Goal: Task Accomplishment & Management: Complete application form

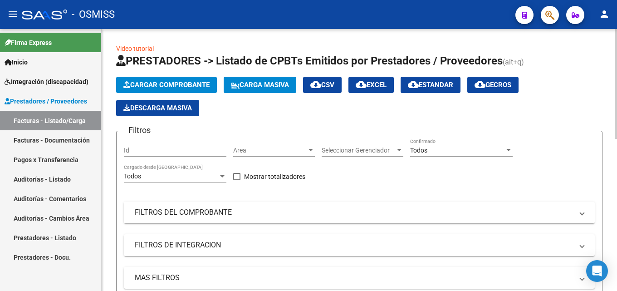
scroll to position [45, 0]
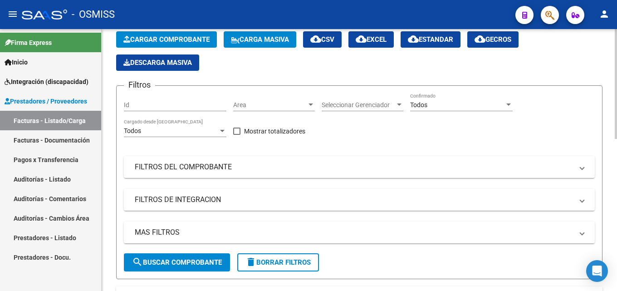
click at [165, 44] on button "Cargar Comprobante" at bounding box center [166, 39] width 101 height 16
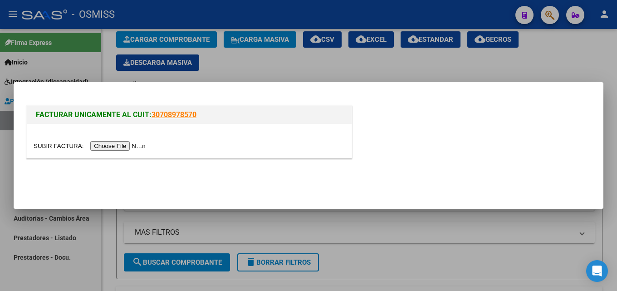
click at [132, 151] on div at bounding box center [189, 141] width 325 height 34
click at [132, 145] on input "file" at bounding box center [91, 146] width 115 height 10
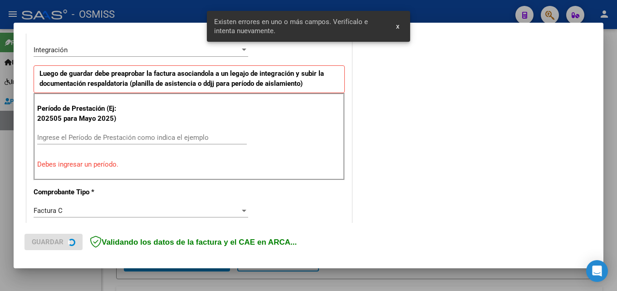
scroll to position [222, 0]
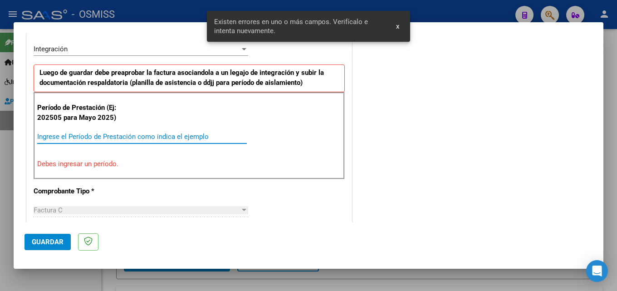
click at [57, 137] on input "Ingrese el Período de Prestación como indica el ejemplo" at bounding box center [142, 136] width 210 height 8
type input "202508"
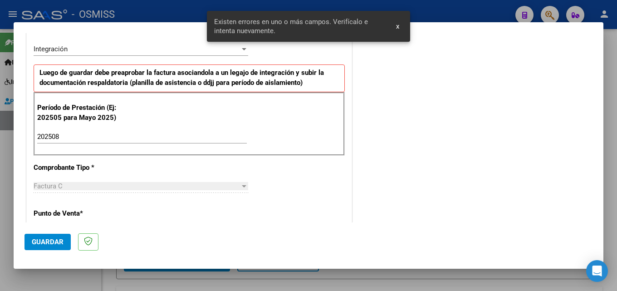
scroll to position [584, 0]
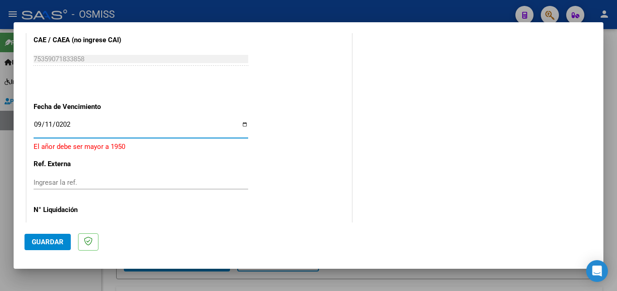
type input "[DATE]"
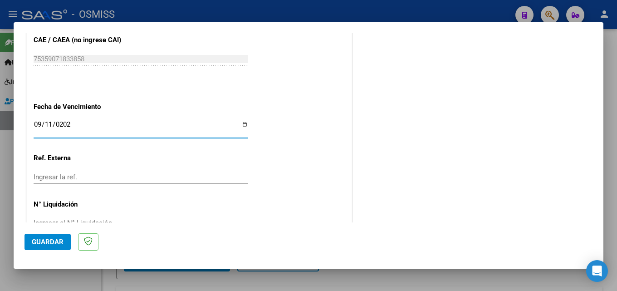
click at [45, 242] on span "Guardar" at bounding box center [48, 242] width 32 height 8
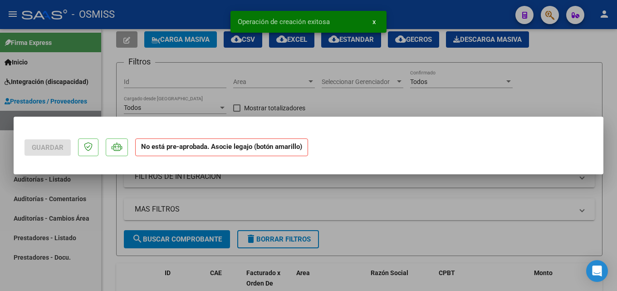
scroll to position [0, 0]
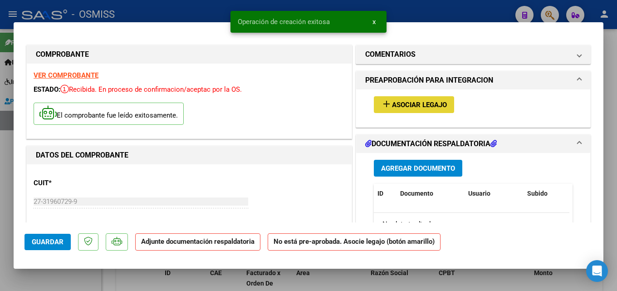
click at [408, 97] on button "add Asociar Legajo" at bounding box center [414, 104] width 80 height 17
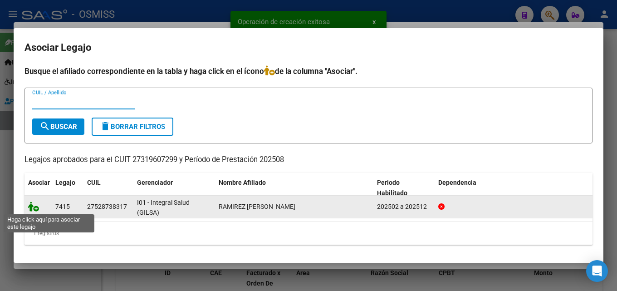
click at [31, 209] on icon at bounding box center [33, 206] width 11 height 10
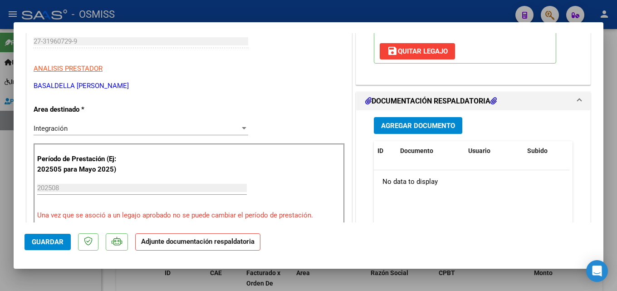
scroll to position [188, 0]
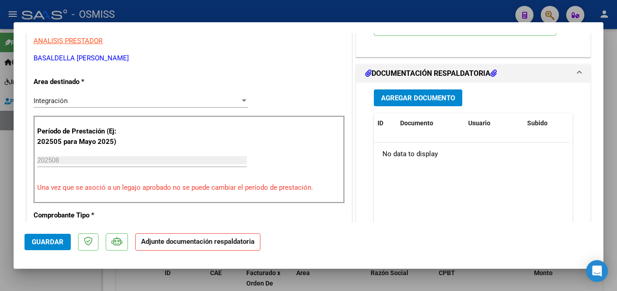
click at [408, 100] on span "Agregar Documento" at bounding box center [418, 98] width 74 height 8
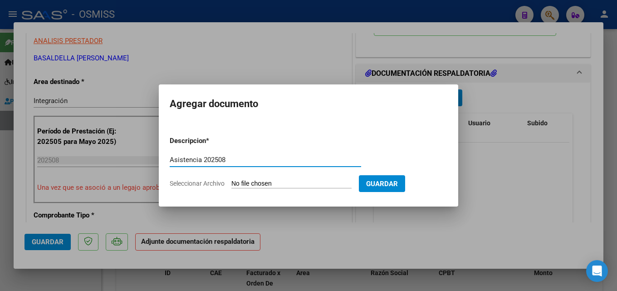
type input "Asistencia 202508"
click at [255, 188] on form "Descripcion * Asistencia 202508 Escriba aquí una descripcion Seleccionar Archiv…" at bounding box center [309, 162] width 278 height 66
click at [262, 183] on input "Seleccionar Archivo" at bounding box center [291, 184] width 120 height 9
type input "C:\fakepath\Basaldella. Asistencia 202508.pdf"
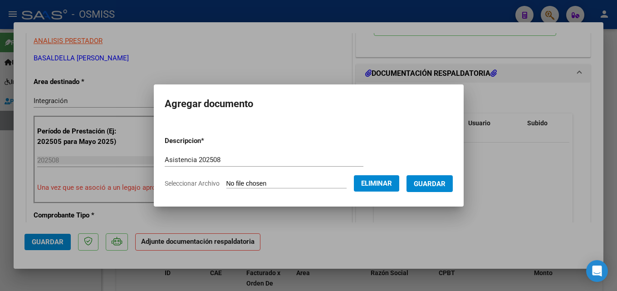
click at [446, 181] on span "Guardar" at bounding box center [430, 184] width 32 height 8
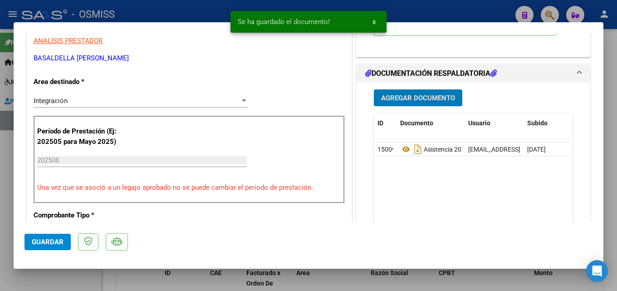
click at [57, 244] on span "Guardar" at bounding box center [48, 242] width 32 height 8
click at [430, 284] on div at bounding box center [308, 145] width 617 height 291
type input "$ 0,00"
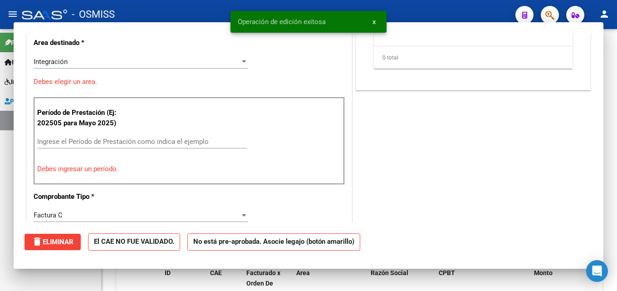
scroll to position [149, 0]
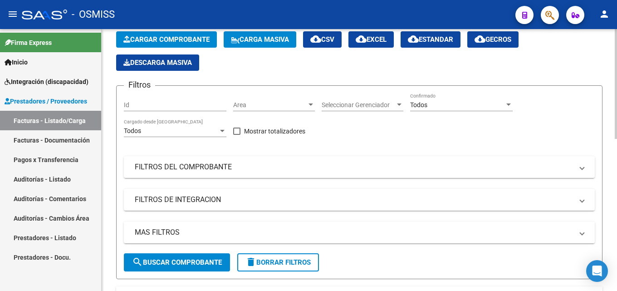
click at [167, 38] on span "Cargar Comprobante" at bounding box center [166, 39] width 86 height 8
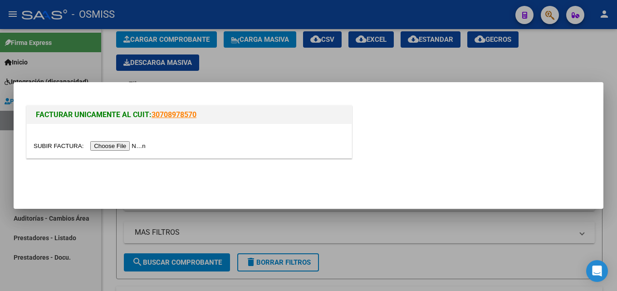
click at [132, 144] on input "file" at bounding box center [91, 146] width 115 height 10
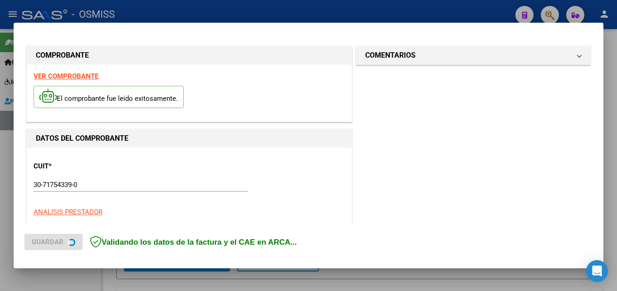
scroll to position [221, 0]
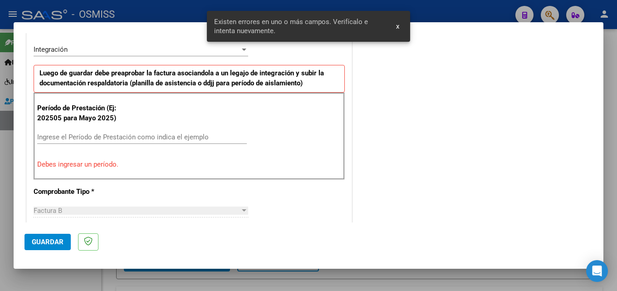
click at [87, 140] on input "Ingrese el Período de Prestación como indica el ejemplo" at bounding box center [142, 137] width 210 height 8
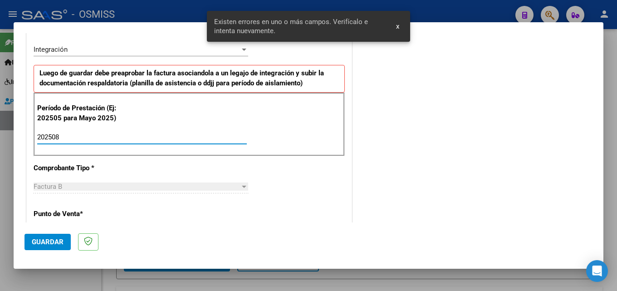
type input "202508"
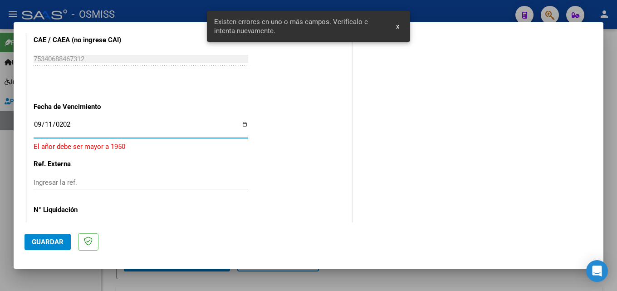
type input "[DATE]"
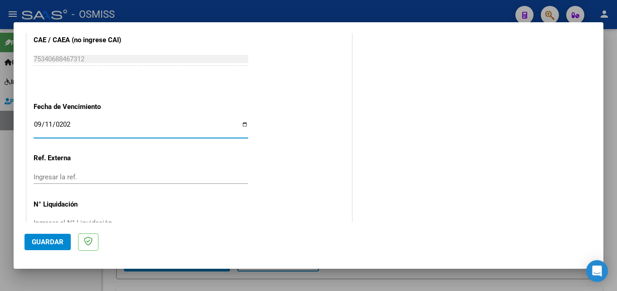
click at [54, 243] on span "Guardar" at bounding box center [48, 242] width 32 height 8
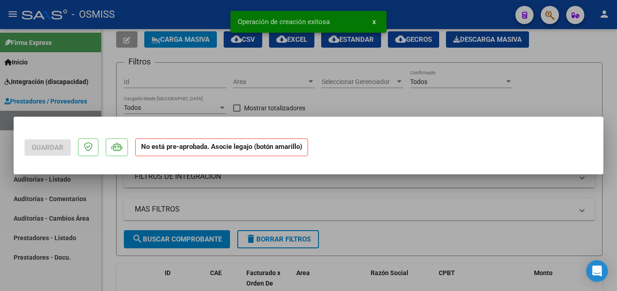
scroll to position [0, 0]
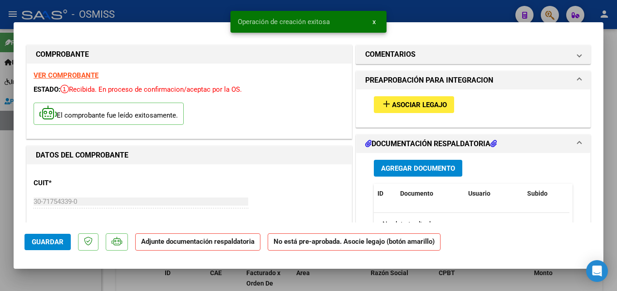
click at [400, 106] on span "Asociar Legajo" at bounding box center [419, 105] width 55 height 8
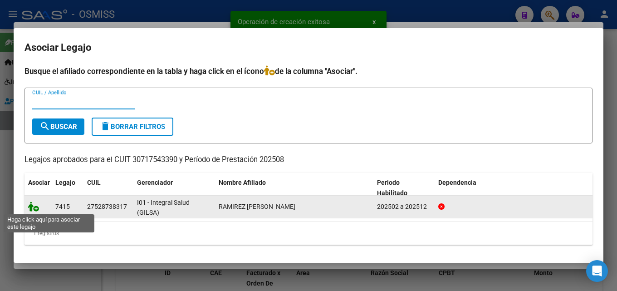
click at [32, 210] on icon at bounding box center [33, 206] width 11 height 10
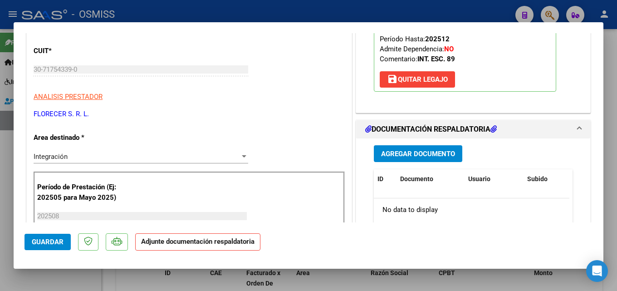
scroll to position [135, 0]
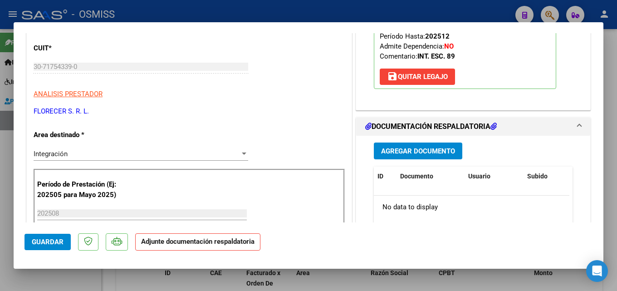
click at [423, 147] on button "Agregar Documento" at bounding box center [418, 150] width 88 height 17
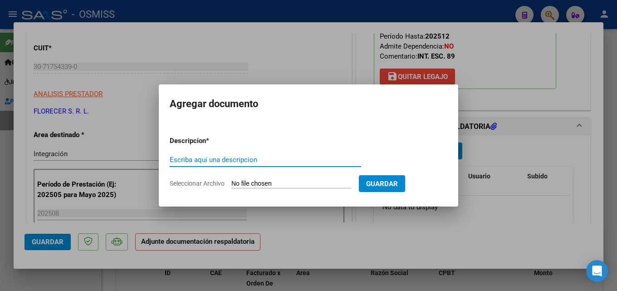
click at [234, 160] on input "Escriba aquí una descripcion" at bounding box center [265, 160] width 191 height 8
type input "Asistencia 202508"
click at [250, 184] on input "Seleccionar Archivo" at bounding box center [291, 184] width 120 height 9
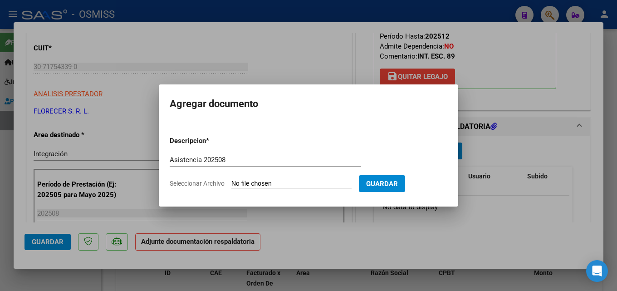
type input "C:\fakepath\Florecer. Asistencia 202508.pdf"
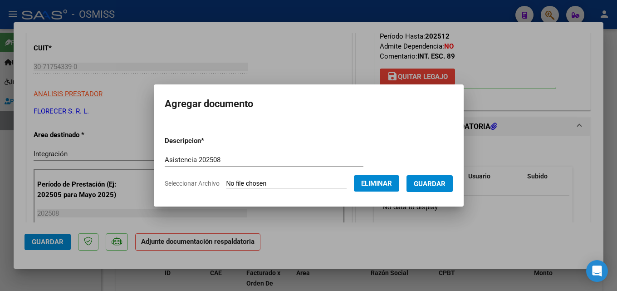
click at [436, 187] on span "Guardar" at bounding box center [430, 184] width 32 height 8
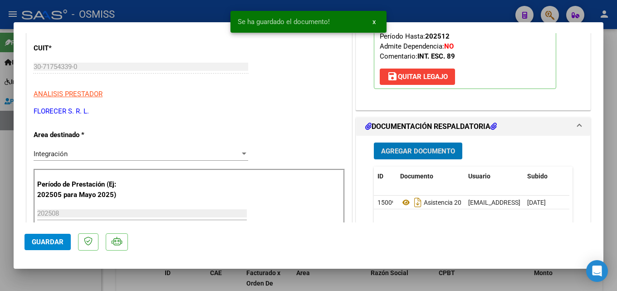
click at [40, 235] on button "Guardar" at bounding box center [48, 242] width 46 height 16
click at [381, 287] on div at bounding box center [308, 145] width 617 height 291
type input "$ 0,00"
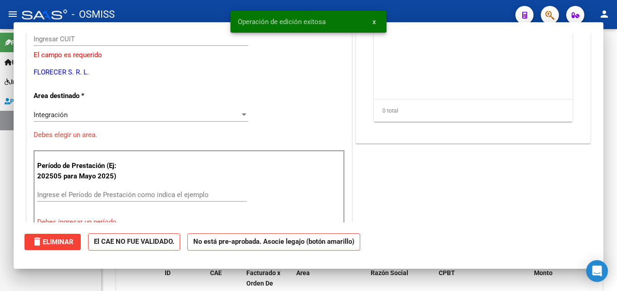
scroll to position [107, 0]
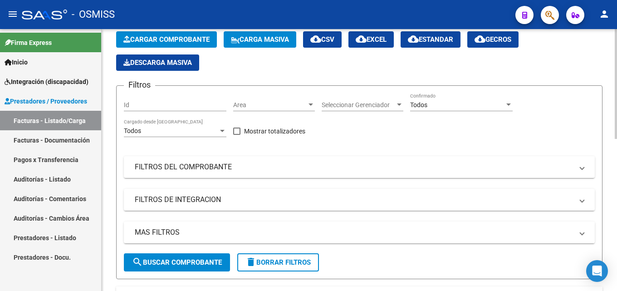
click at [105, 137] on div "Video tutorial PRESTADORES -> Listado de CPBTs Emitidos por Prestadores / Prove…" at bounding box center [359, 293] width 515 height 618
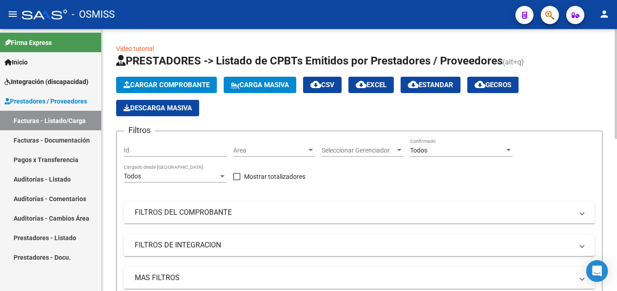
click at [194, 79] on button "Cargar Comprobante" at bounding box center [166, 85] width 101 height 16
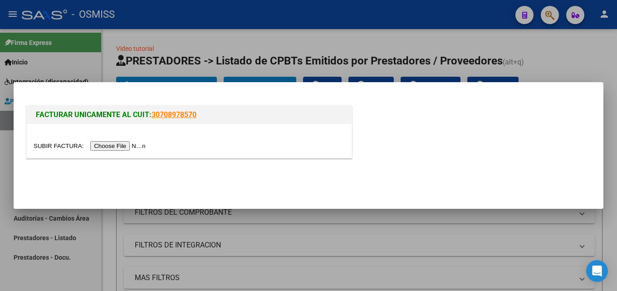
click at [143, 147] on input "file" at bounding box center [91, 146] width 115 height 10
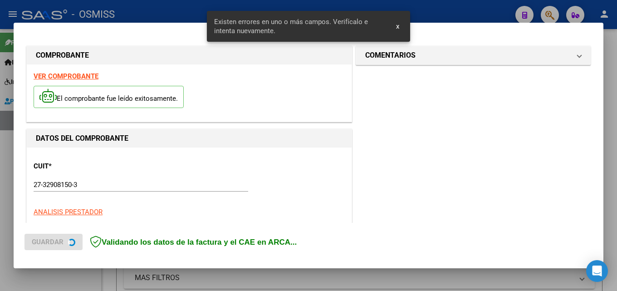
scroll to position [222, 0]
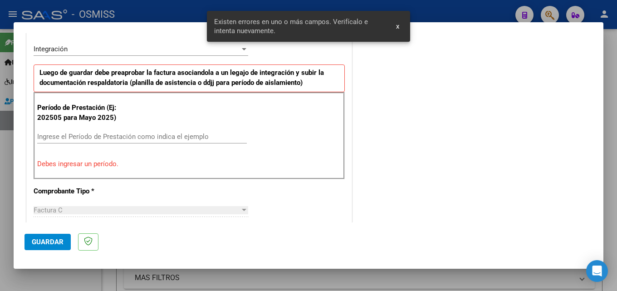
click at [78, 136] on input "Ingrese el Período de Prestación como indica el ejemplo" at bounding box center [142, 136] width 210 height 8
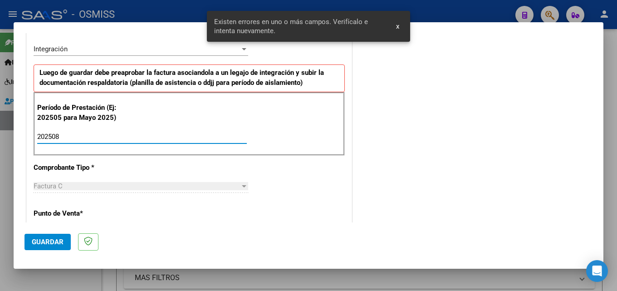
type input "202508"
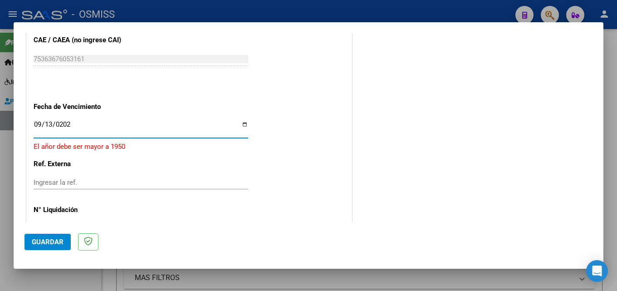
type input "[DATE]"
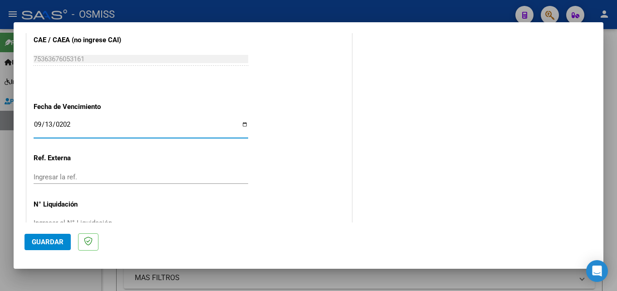
click at [41, 238] on span "Guardar" at bounding box center [48, 242] width 32 height 8
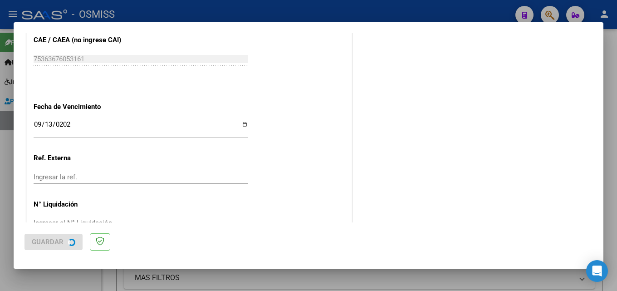
scroll to position [0, 0]
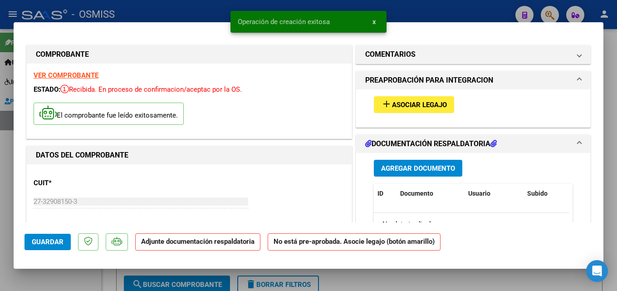
click at [398, 105] on span "Asociar Legajo" at bounding box center [419, 105] width 55 height 8
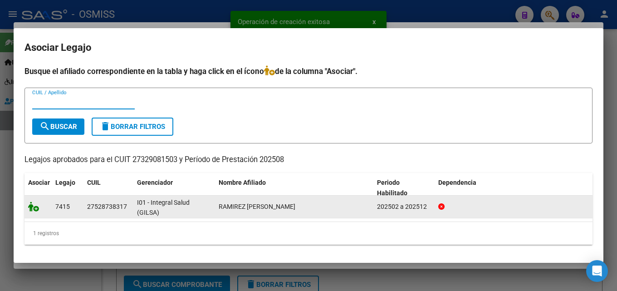
click at [31, 205] on icon at bounding box center [33, 206] width 11 height 10
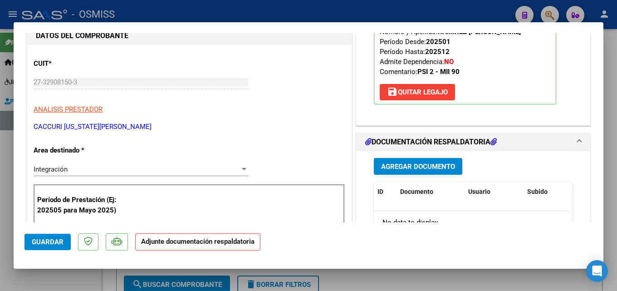
scroll to position [143, 0]
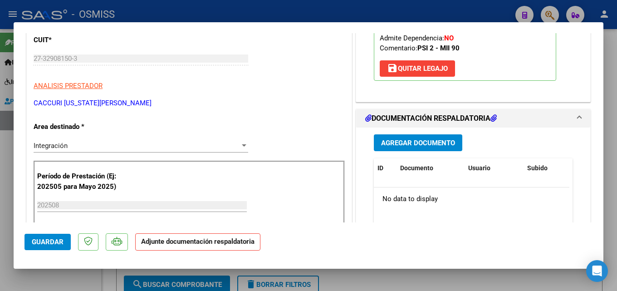
click at [410, 144] on span "Agregar Documento" at bounding box center [418, 143] width 74 height 8
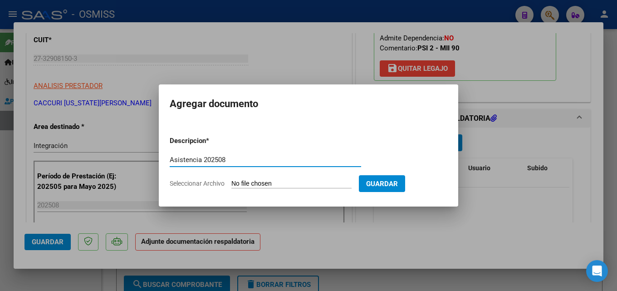
type input "Asistencia 202508"
click at [248, 177] on form "Descripcion * Asistencia 202508 Escriba aquí una descripcion Seleccionar Archiv…" at bounding box center [309, 162] width 278 height 66
click at [250, 186] on input "Seleccionar Archivo" at bounding box center [291, 184] width 120 height 9
type input "C:\fakepath\Caccuri. Asistencia 202508.pdf"
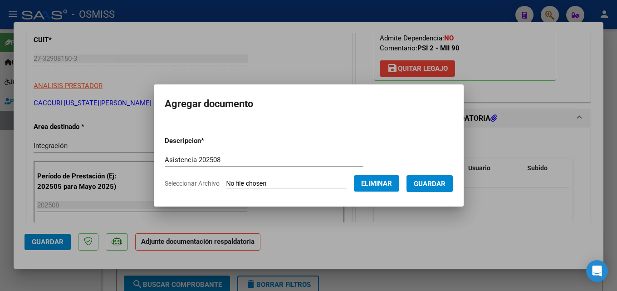
click at [442, 187] on span "Guardar" at bounding box center [430, 184] width 32 height 8
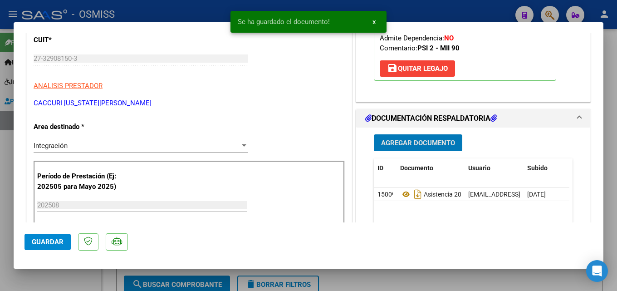
click at [50, 240] on span "Guardar" at bounding box center [48, 242] width 32 height 8
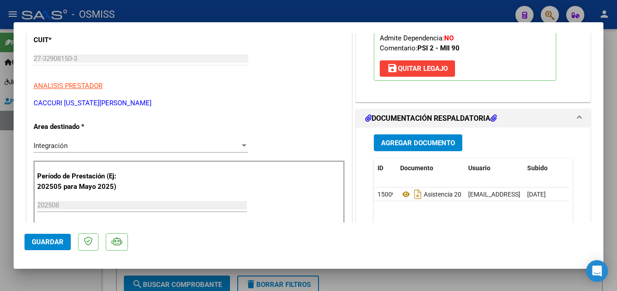
click at [48, 238] on span "Guardar" at bounding box center [48, 242] width 32 height 8
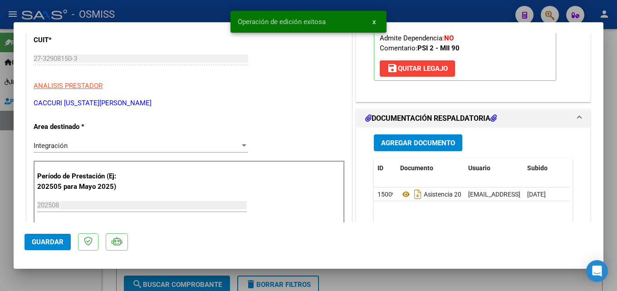
click at [454, 283] on div at bounding box center [308, 145] width 617 height 291
type input "$ 0,00"
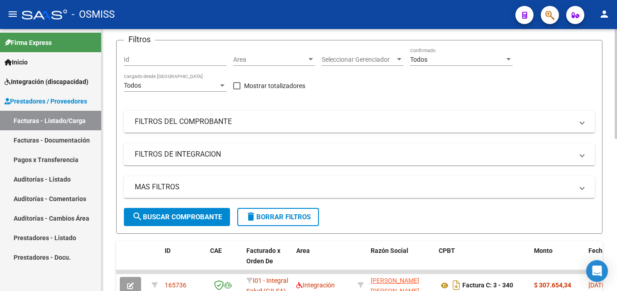
scroll to position [136, 0]
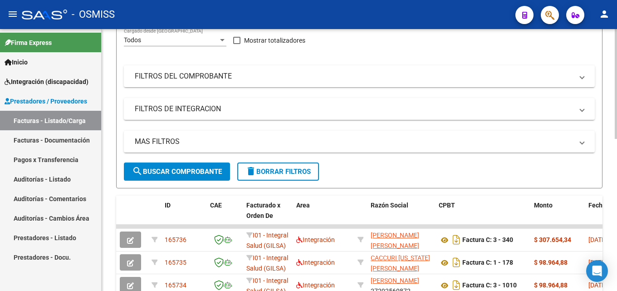
click at [112, 93] on div "Video tutorial PRESTADORES -> Listado de CPBTs Emitidos por Prestadores / Prove…" at bounding box center [359, 202] width 515 height 618
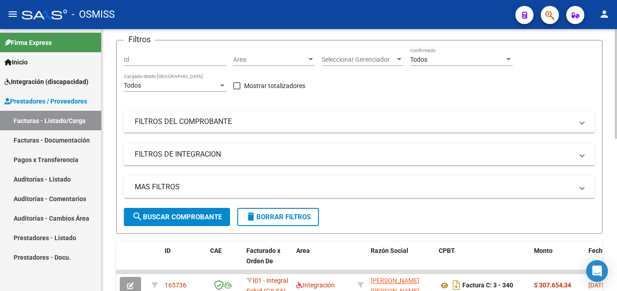
scroll to position [0, 0]
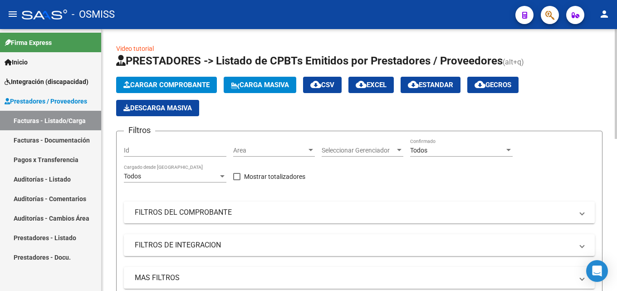
click at [157, 74] on app-list-header "PRESTADORES -> Listado de CPBTs Emitidos por Prestadores / Proveedores (alt+q) …" at bounding box center [359, 189] width 486 height 271
click at [159, 81] on span "Cargar Comprobante" at bounding box center [166, 85] width 86 height 8
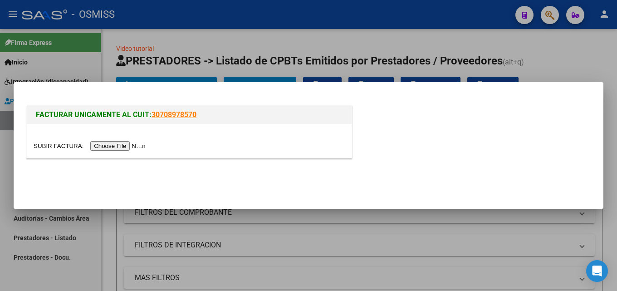
click at [136, 147] on input "file" at bounding box center [91, 146] width 115 height 10
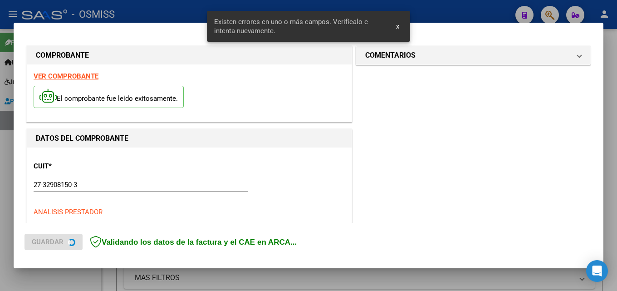
scroll to position [221, 0]
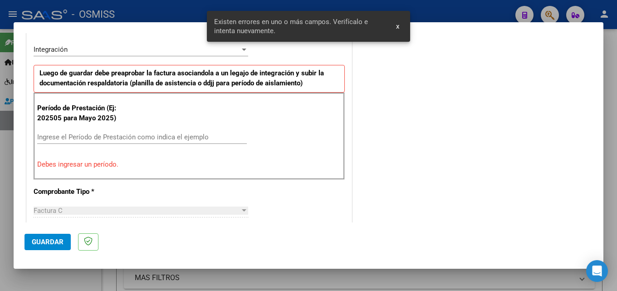
click at [151, 140] on input "Ingrese el Período de Prestación como indica el ejemplo" at bounding box center [142, 137] width 210 height 8
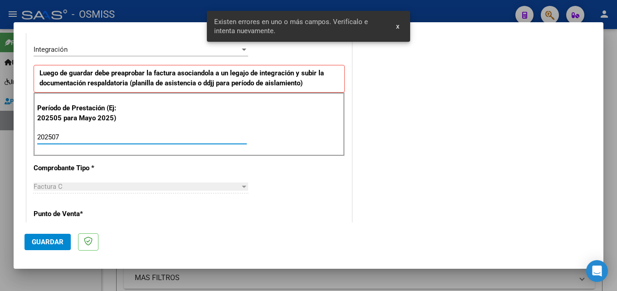
type input "202507"
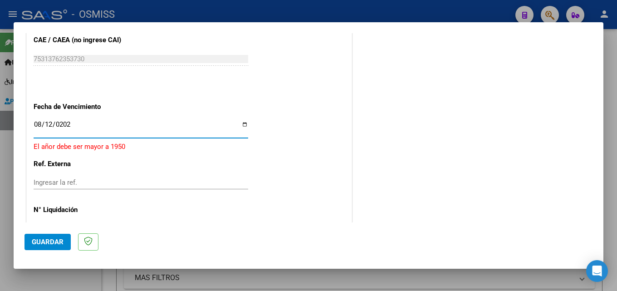
type input "[DATE]"
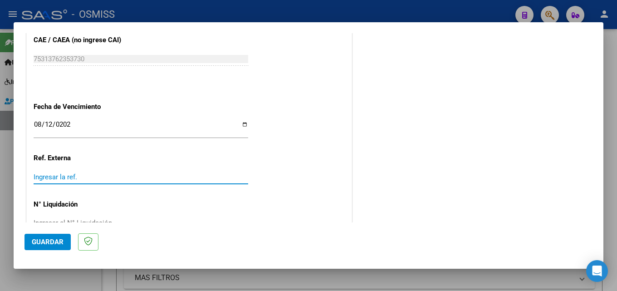
click at [45, 242] on span "Guardar" at bounding box center [48, 242] width 32 height 8
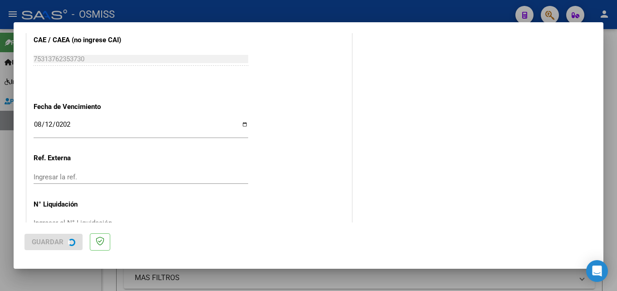
scroll to position [0, 0]
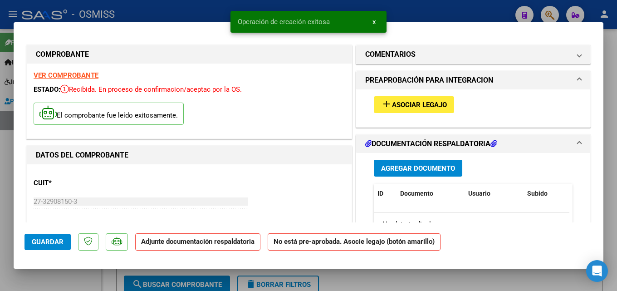
click at [415, 112] on button "add Asociar Legajo" at bounding box center [414, 104] width 80 height 17
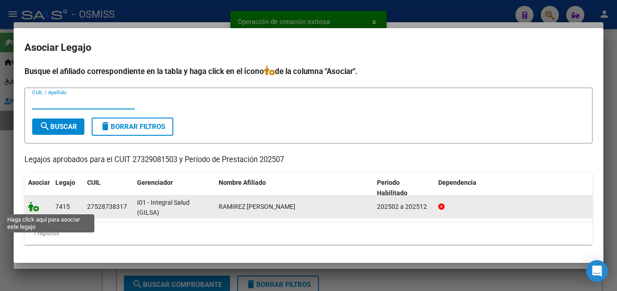
click at [38, 202] on icon at bounding box center [33, 206] width 11 height 10
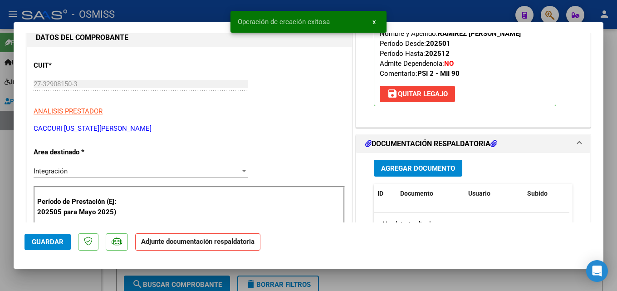
scroll to position [130, 0]
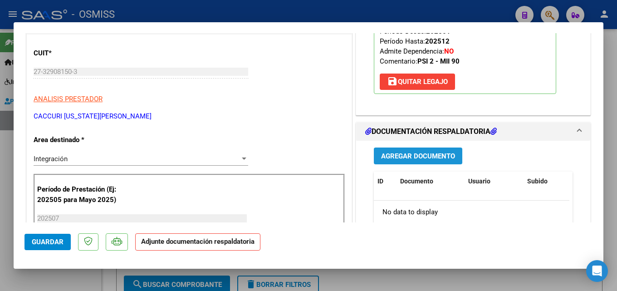
click at [436, 157] on span "Agregar Documento" at bounding box center [418, 156] width 74 height 8
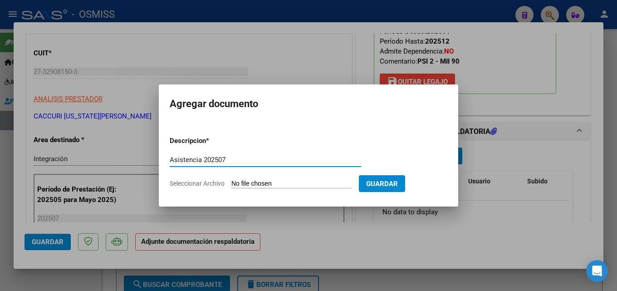
type input "Asistencia 202507"
click at [253, 182] on input "Seleccionar Archivo" at bounding box center [291, 184] width 120 height 9
type input "C:\fakepath\Caccuri. Asistencia 202507.pdf"
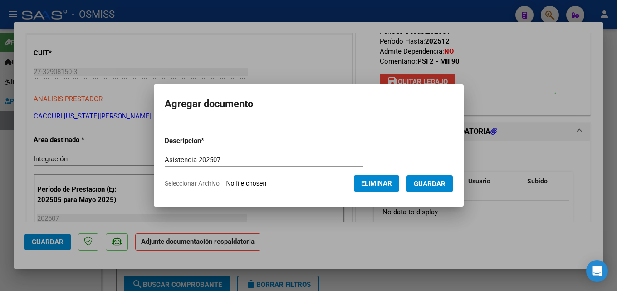
click at [437, 187] on span "Guardar" at bounding box center [430, 184] width 32 height 8
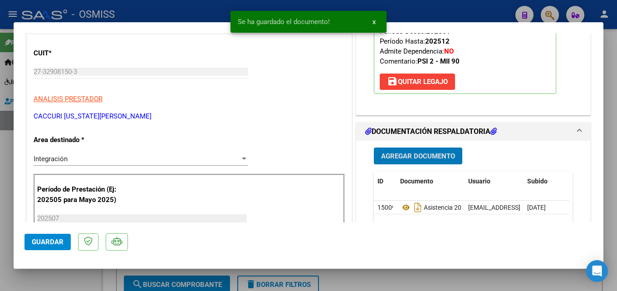
click at [39, 238] on span "Guardar" at bounding box center [48, 242] width 32 height 8
click at [384, 286] on div at bounding box center [308, 145] width 617 height 291
type input "$ 0,00"
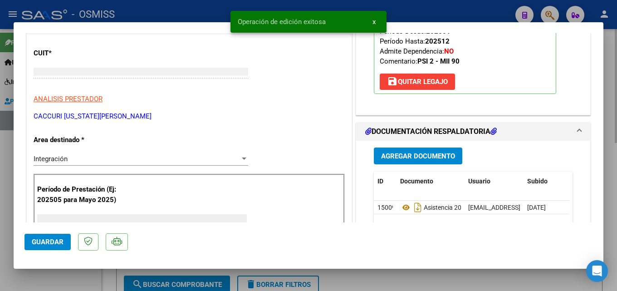
scroll to position [102, 0]
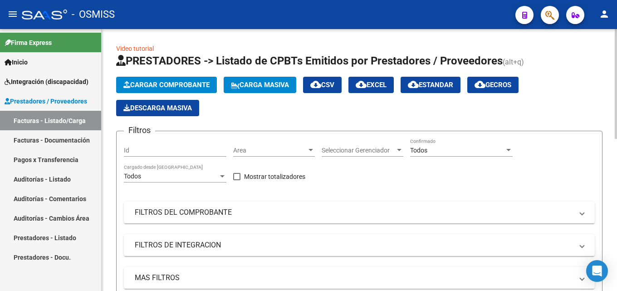
click at [174, 82] on span "Cargar Comprobante" at bounding box center [166, 85] width 86 height 8
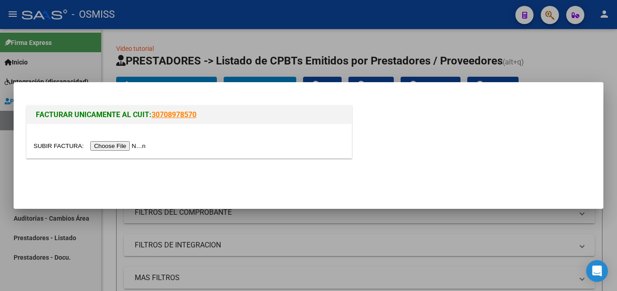
click at [131, 157] on div at bounding box center [189, 141] width 325 height 34
click at [132, 146] on input "file" at bounding box center [91, 146] width 115 height 10
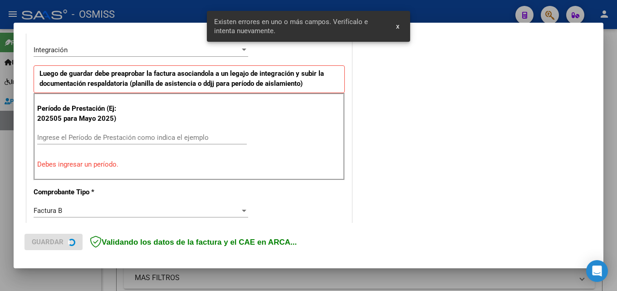
scroll to position [222, 0]
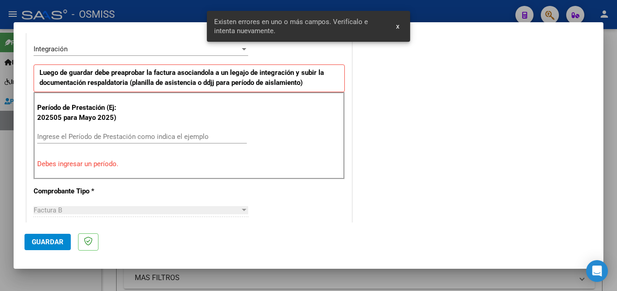
click at [109, 136] on input "Ingrese el Período de Prestación como indica el ejemplo" at bounding box center [142, 136] width 210 height 8
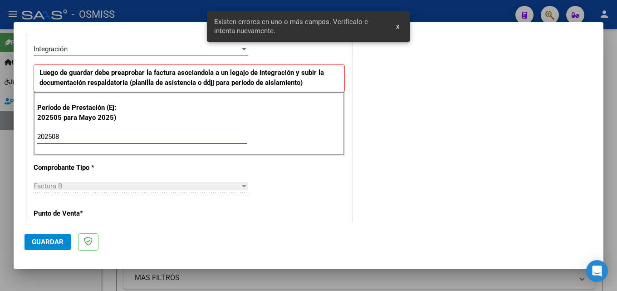
type input "202508"
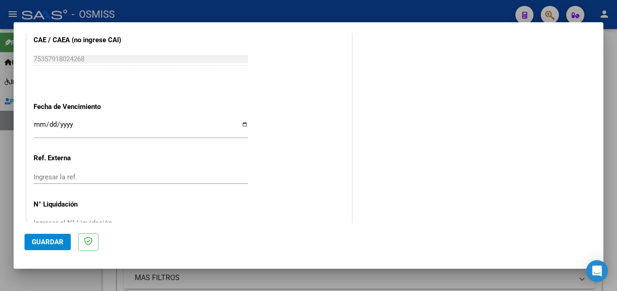
click at [84, 122] on input "Ingresar la fecha" at bounding box center [141, 128] width 215 height 15
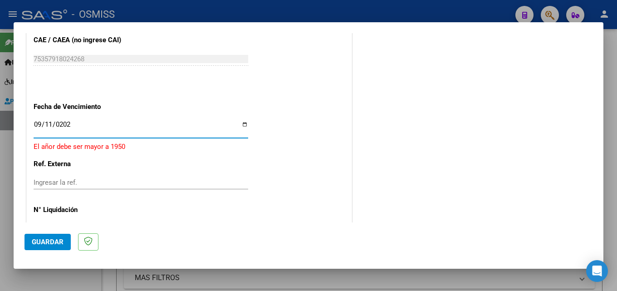
type input "[DATE]"
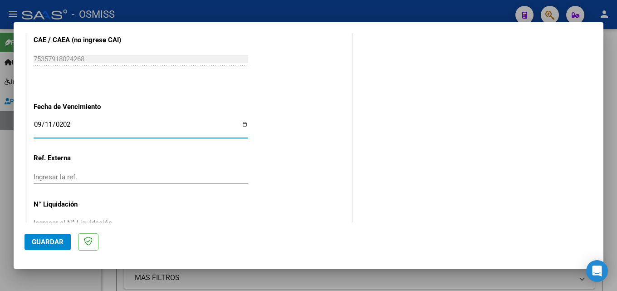
click at [49, 240] on span "Guardar" at bounding box center [48, 242] width 32 height 8
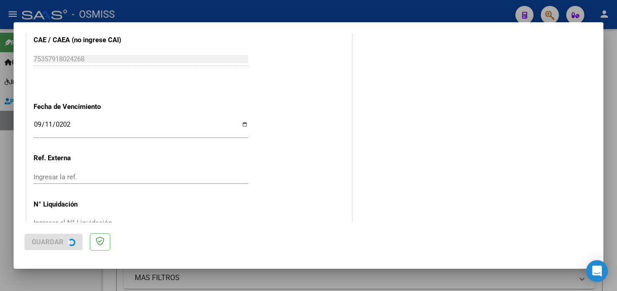
scroll to position [0, 0]
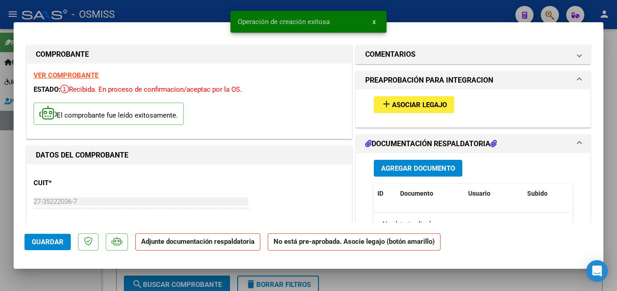
click at [392, 101] on span "Asociar Legajo" at bounding box center [419, 105] width 55 height 8
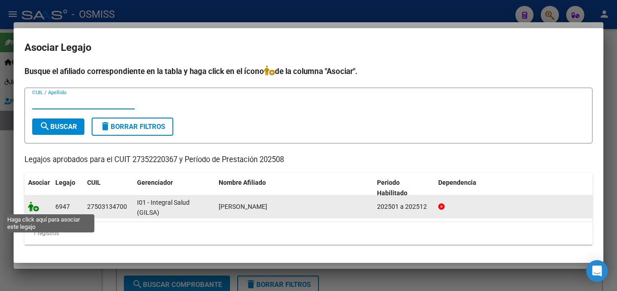
click at [34, 205] on icon at bounding box center [33, 206] width 11 height 10
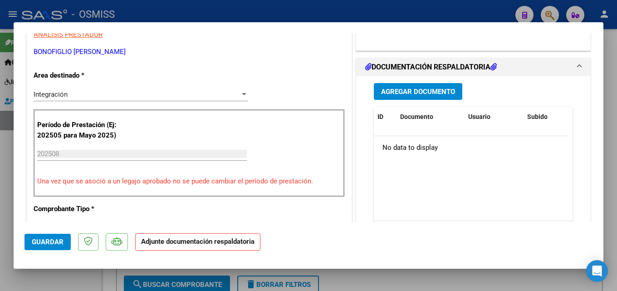
scroll to position [211, 0]
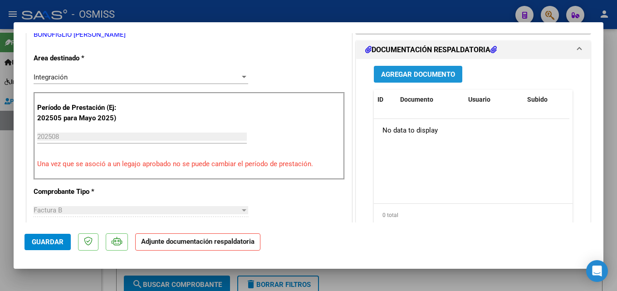
click at [438, 74] on span "Agregar Documento" at bounding box center [418, 74] width 74 height 8
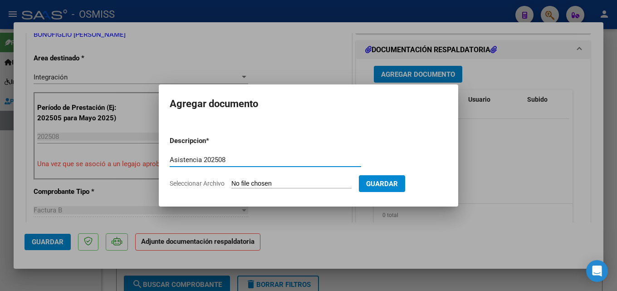
type input "Asistencia 202508"
click at [301, 186] on input "Seleccionar Archivo" at bounding box center [291, 184] width 120 height 9
type input "C:\fakepath\Bonofiglio. Asistencia 202508.pdf"
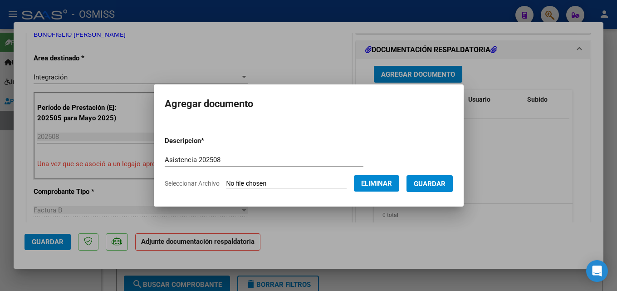
click at [453, 184] on button "Guardar" at bounding box center [430, 183] width 46 height 17
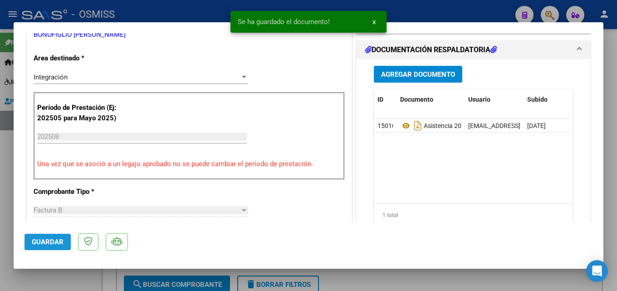
click at [57, 234] on button "Guardar" at bounding box center [48, 242] width 46 height 16
click at [421, 275] on div at bounding box center [308, 145] width 617 height 291
type input "$ 0,00"
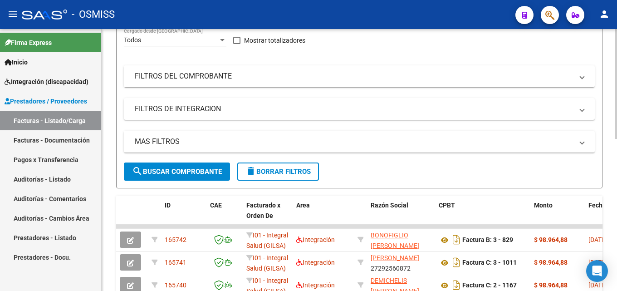
scroll to position [181, 0]
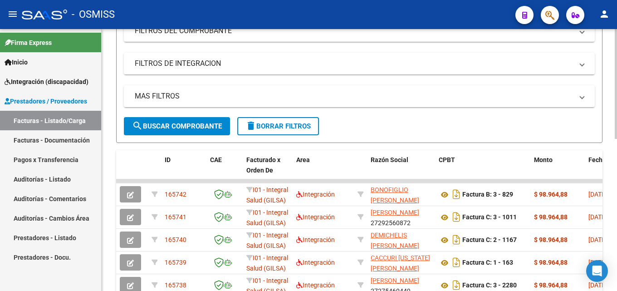
click at [116, 111] on form "Filtros Id Area Area Seleccionar Gerenciador Seleccionar Gerenciador Todos Conf…" at bounding box center [359, 46] width 486 height 194
click at [113, 108] on div "Video tutorial PRESTADORES -> Listado de CPBTs Emitidos por Prestadores / Prove…" at bounding box center [359, 157] width 515 height 618
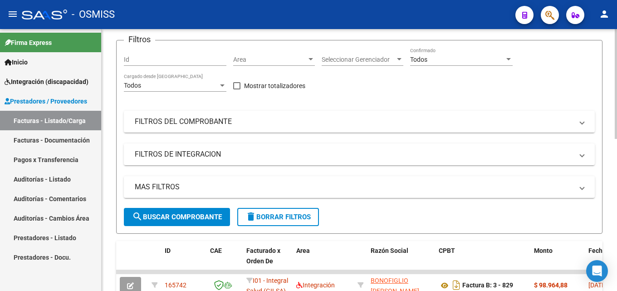
scroll to position [45, 0]
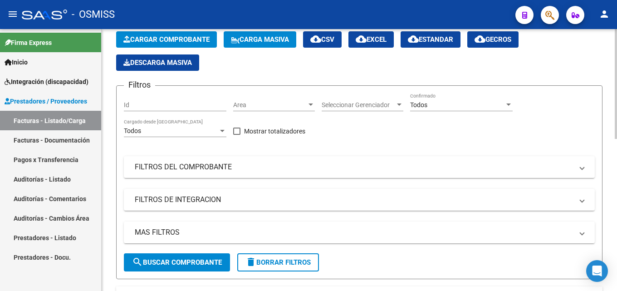
click at [155, 44] on button "Cargar Comprobante" at bounding box center [166, 39] width 101 height 16
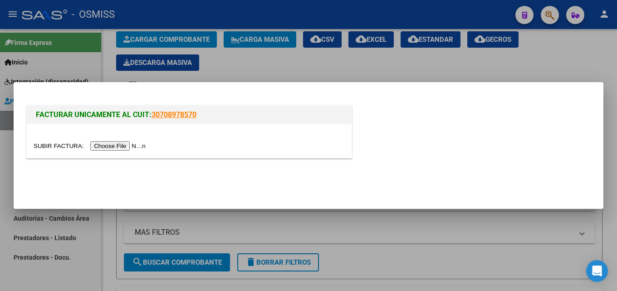
click at [118, 139] on div at bounding box center [189, 141] width 325 height 34
click at [117, 143] on input "file" at bounding box center [91, 146] width 115 height 10
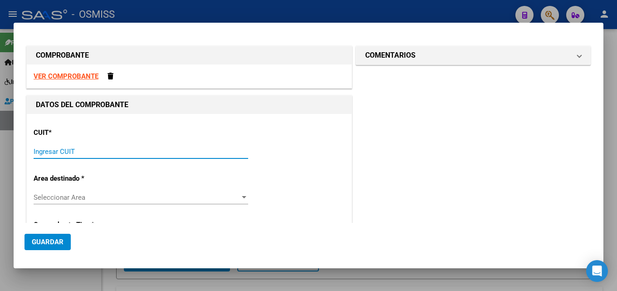
click at [88, 147] on input "Ingresar CUIT" at bounding box center [141, 151] width 215 height 8
type input "27-41086686-8"
type input "1"
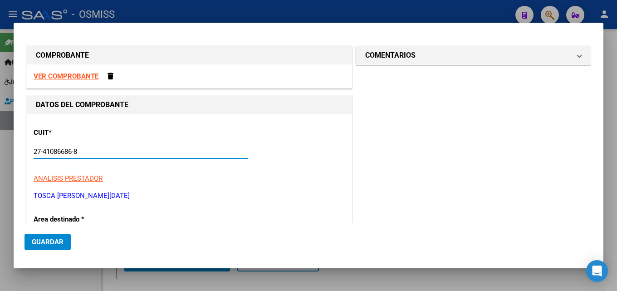
type input "27-41086686-8"
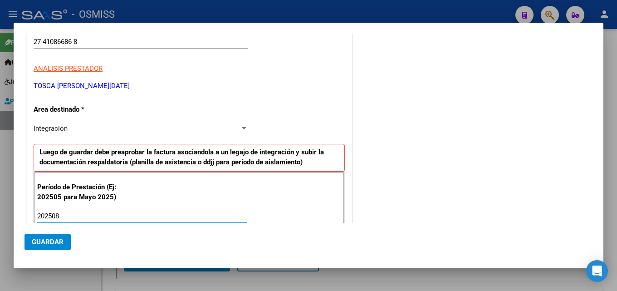
type input "202508"
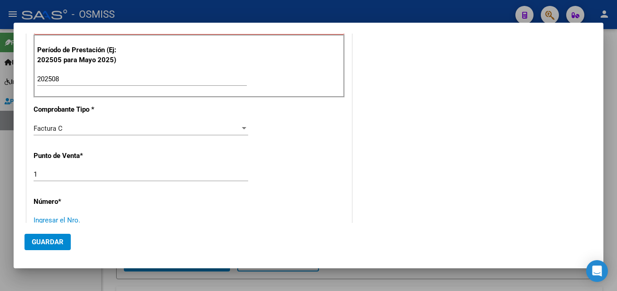
scroll to position [249, 0]
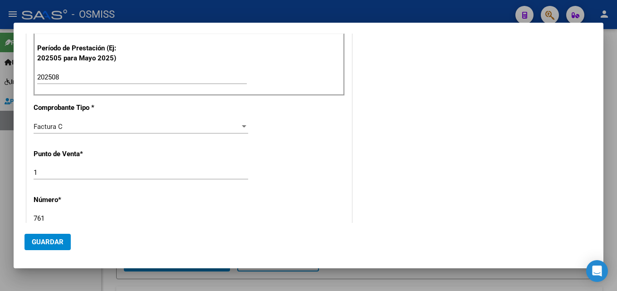
type input "761"
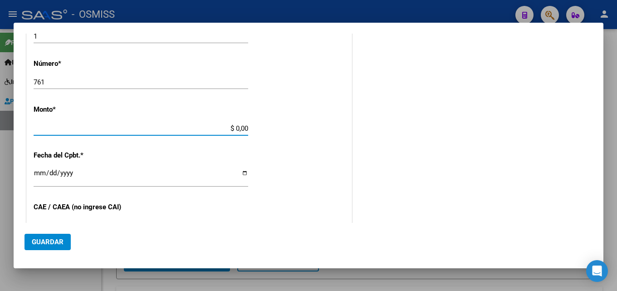
scroll to position [381, 0]
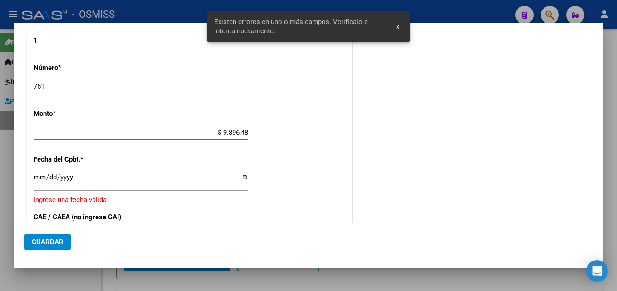
type input "$ 98.964,88"
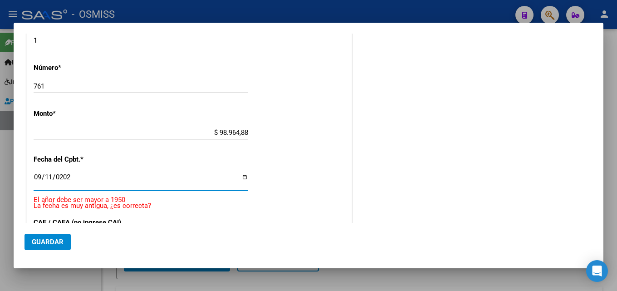
type input "[DATE]"
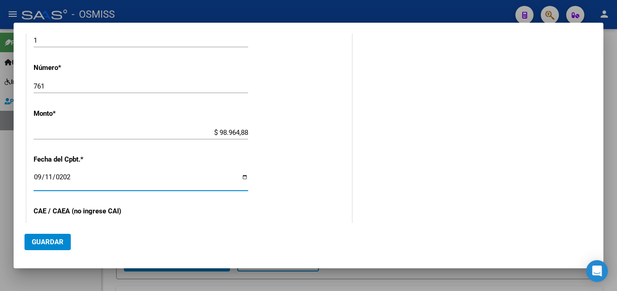
scroll to position [482, 0]
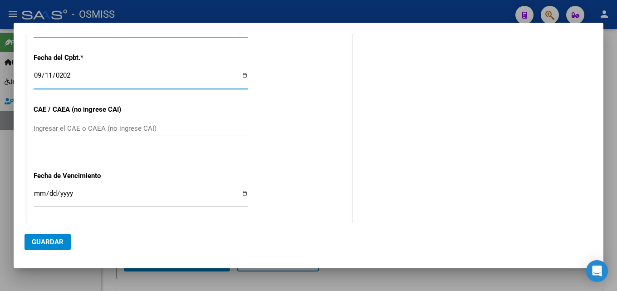
drag, startPoint x: 103, startPoint y: 75, endPoint x: 0, endPoint y: 68, distance: 102.8
click at [0, 68] on div "COMPROBANTE VER COMPROBANTE DATOS DEL COMPROBANTE CUIT * 27-41086686-8 Ingresar…" at bounding box center [308, 145] width 617 height 291
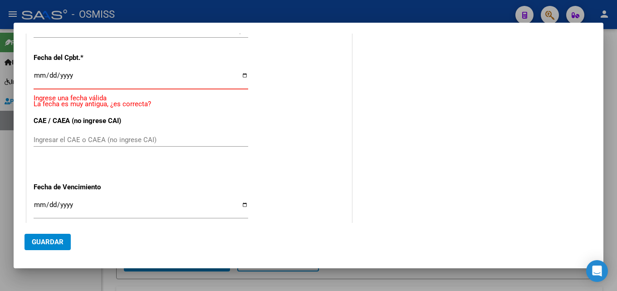
type input "[DATE]"
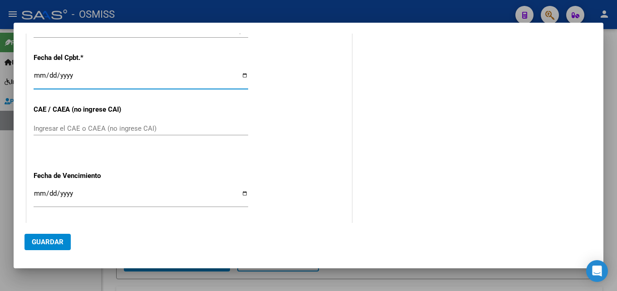
click at [95, 139] on div "Ingresar el CAE o CAEA (no ingrese CAI)" at bounding box center [141, 133] width 215 height 22
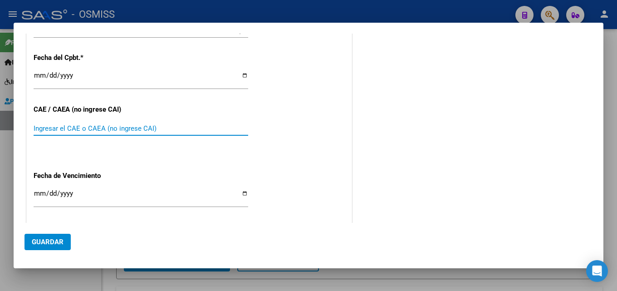
click at [97, 129] on input "Ingresar el CAE o CAEA (no ingrese CAI)" at bounding box center [141, 128] width 215 height 8
type input "75358308398530"
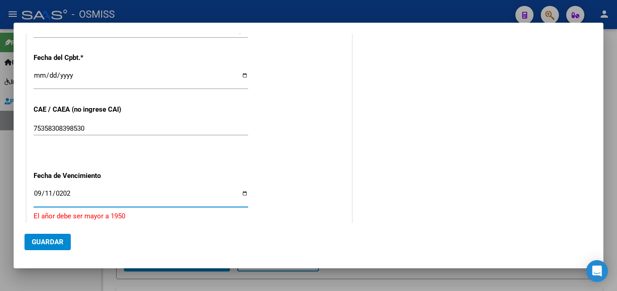
type input "[DATE]"
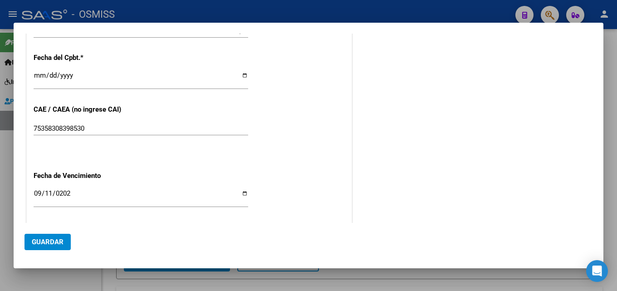
scroll to position [576, 0]
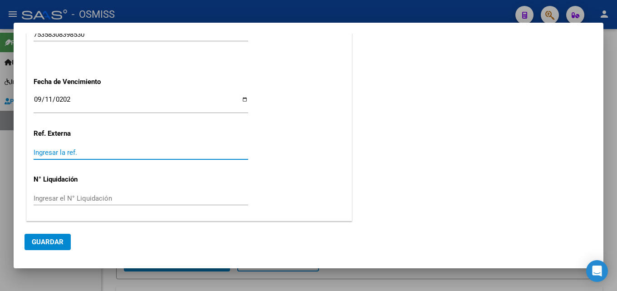
click at [47, 255] on mat-dialog-actions "Guardar" at bounding box center [309, 240] width 568 height 34
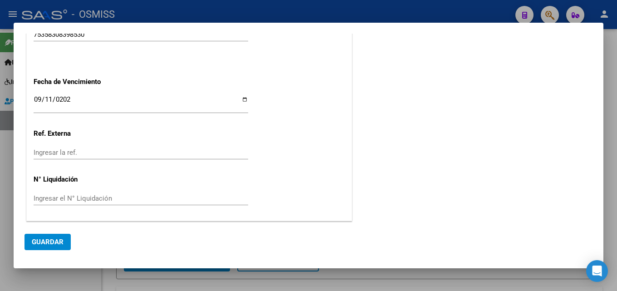
click at [51, 250] on mat-dialog-actions "Guardar" at bounding box center [309, 240] width 568 height 34
click at [57, 244] on span "Guardar" at bounding box center [48, 242] width 32 height 8
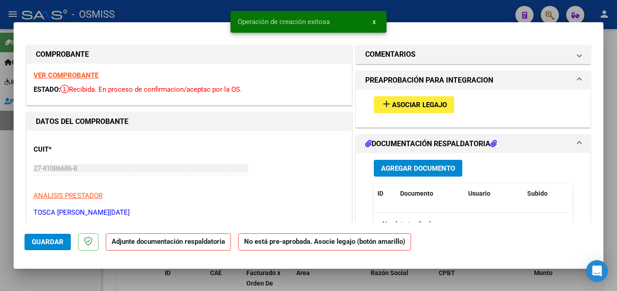
click at [425, 105] on span "Asociar Legajo" at bounding box center [419, 105] width 55 height 8
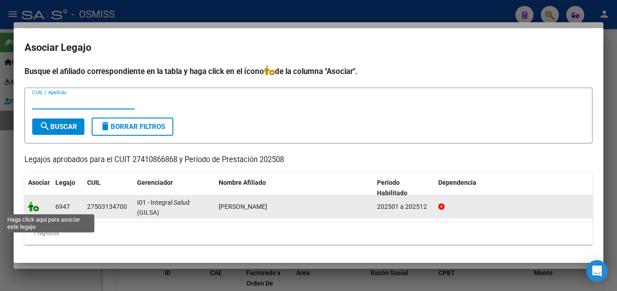
click at [33, 205] on icon at bounding box center [33, 206] width 11 height 10
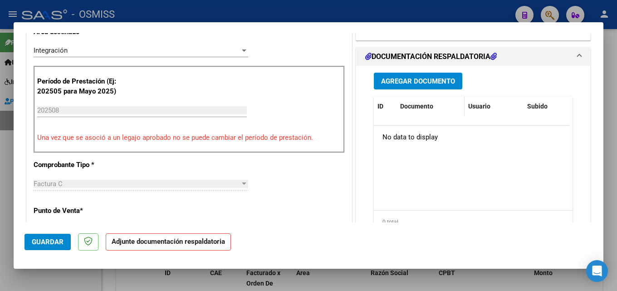
scroll to position [207, 0]
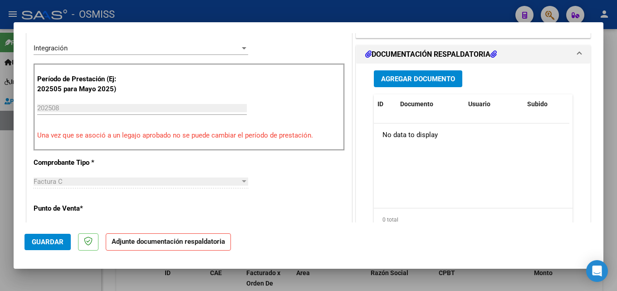
click at [401, 81] on span "Agregar Documento" at bounding box center [418, 79] width 74 height 8
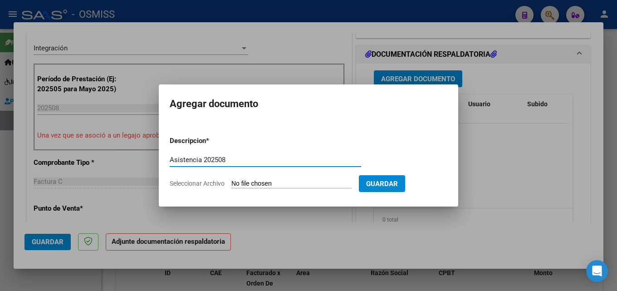
type input "Asistencia 202508"
click at [266, 182] on input "Seleccionar Archivo" at bounding box center [291, 184] width 120 height 9
type input "C:\fakepath\Tosca. Asistencia 202508.pdf"
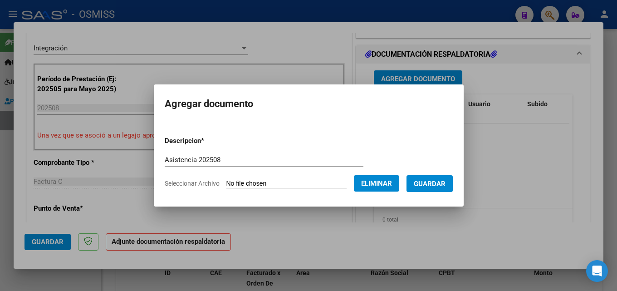
click at [427, 189] on button "Guardar" at bounding box center [430, 183] width 46 height 17
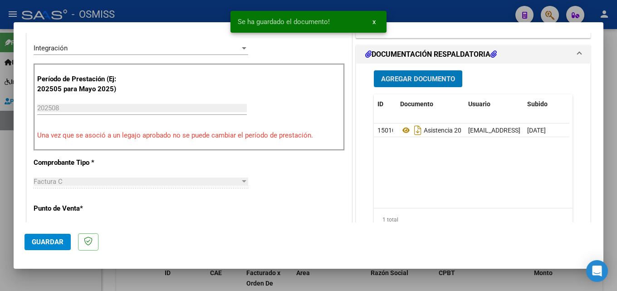
click at [46, 243] on span "Guardar" at bounding box center [48, 242] width 32 height 8
click at [0, 248] on div at bounding box center [308, 145] width 617 height 291
type input "$ 0,00"
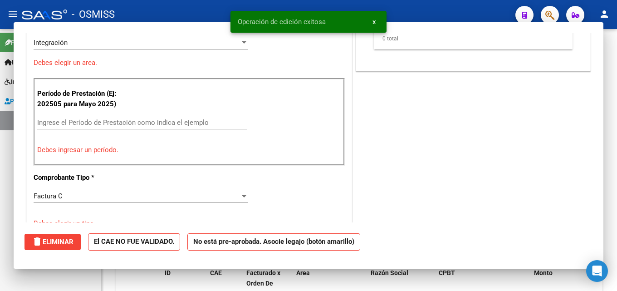
scroll to position [0, 0]
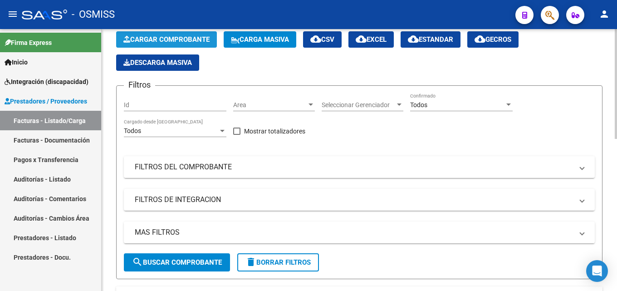
click at [179, 42] on span "Cargar Comprobante" at bounding box center [166, 39] width 86 height 8
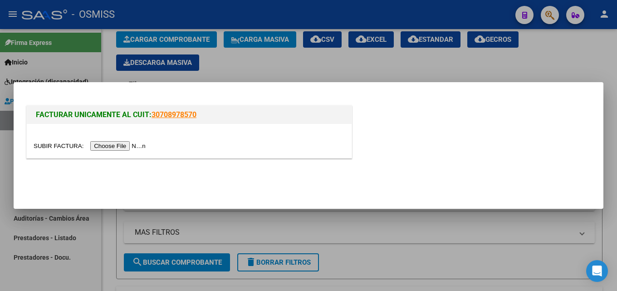
click at [137, 141] on input "file" at bounding box center [91, 146] width 115 height 10
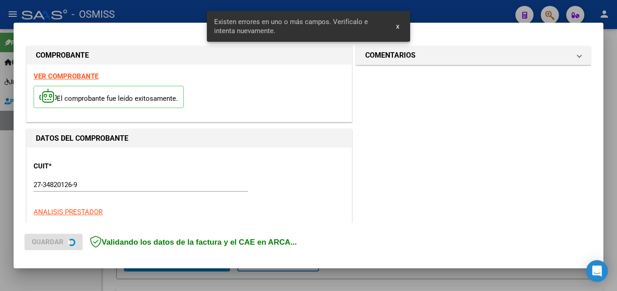
scroll to position [221, 0]
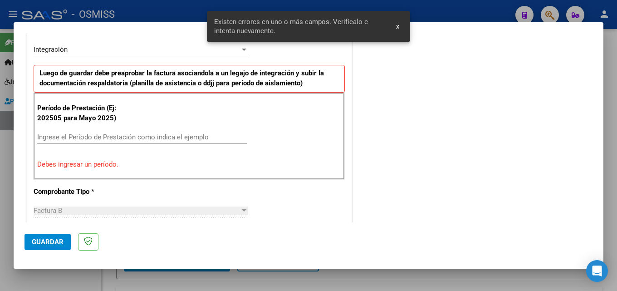
click at [111, 140] on input "Ingrese el Período de Prestación como indica el ejemplo" at bounding box center [142, 137] width 210 height 8
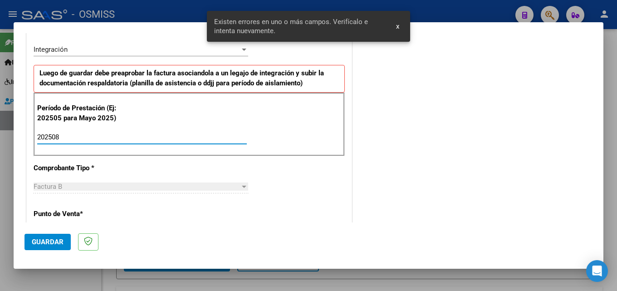
type input "202508"
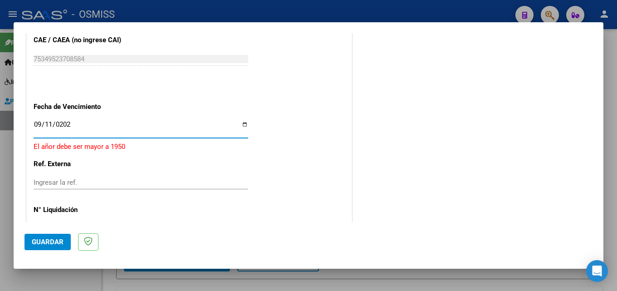
type input "[DATE]"
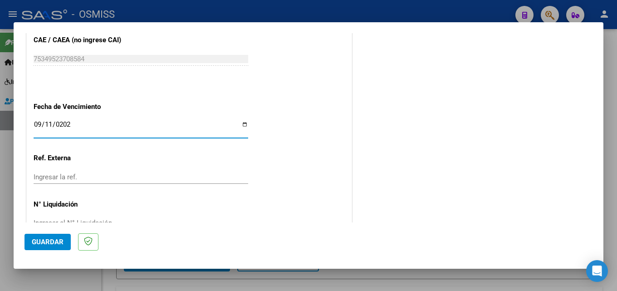
click at [43, 242] on span "Guardar" at bounding box center [48, 242] width 32 height 8
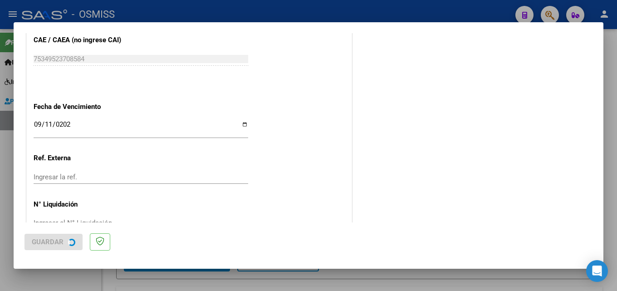
scroll to position [0, 0]
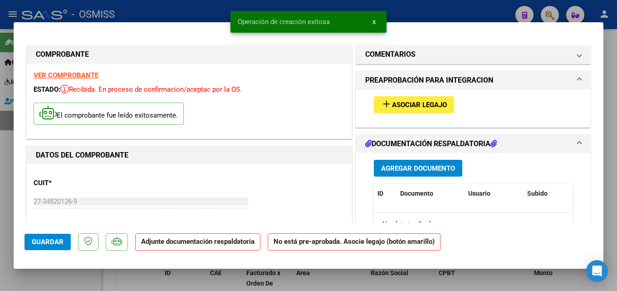
click at [383, 103] on mat-icon "add" at bounding box center [386, 103] width 11 height 11
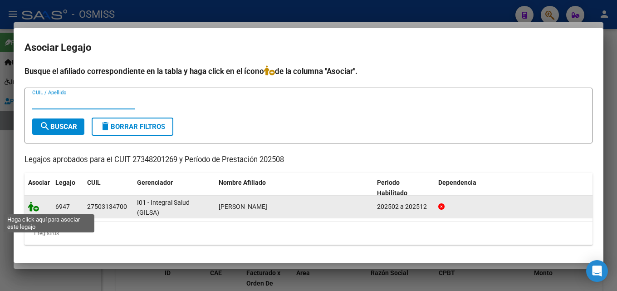
click at [32, 206] on icon at bounding box center [33, 206] width 11 height 10
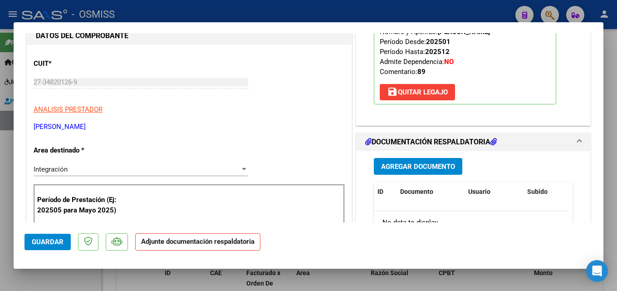
scroll to position [167, 0]
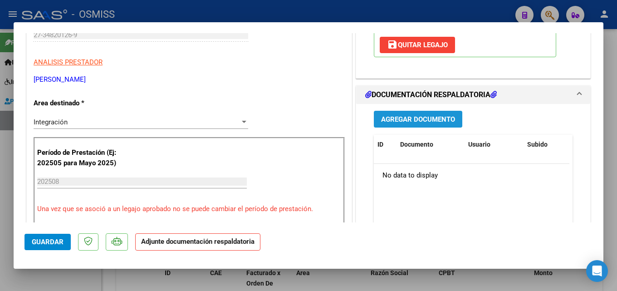
click at [449, 119] on span "Agregar Documento" at bounding box center [418, 119] width 74 height 8
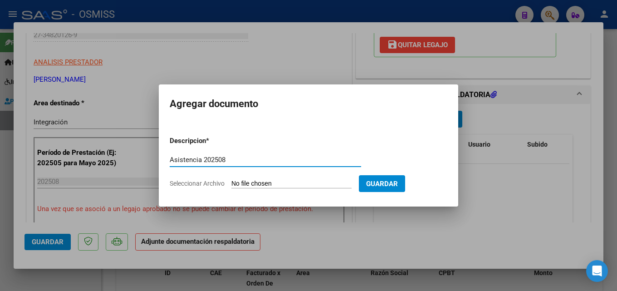
type input "Asistencia 202508"
click at [284, 185] on input "Seleccionar Archivo" at bounding box center [291, 184] width 120 height 9
type input "C:\fakepath\[PERSON_NAME]. Asistencia 202508.pdf"
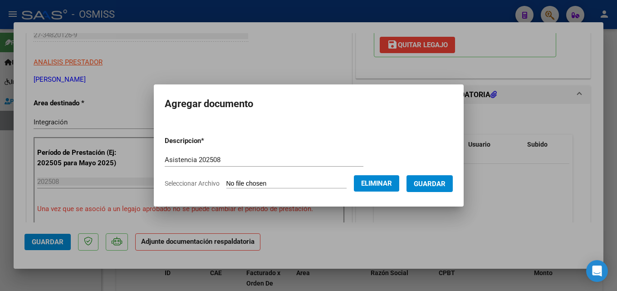
click at [446, 181] on span "Guardar" at bounding box center [430, 184] width 32 height 8
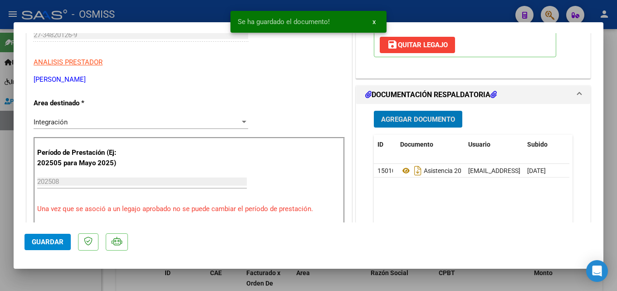
click at [39, 243] on span "Guardar" at bounding box center [48, 242] width 32 height 8
click at [4, 230] on div at bounding box center [308, 145] width 617 height 291
type input "$ 0,00"
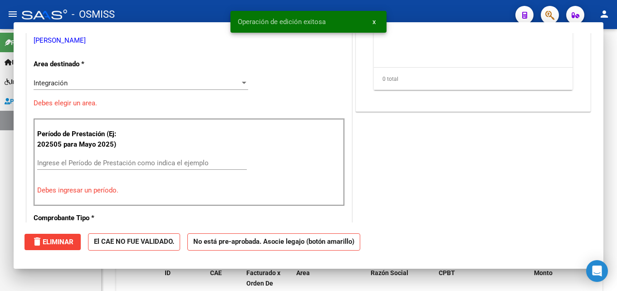
scroll to position [0, 0]
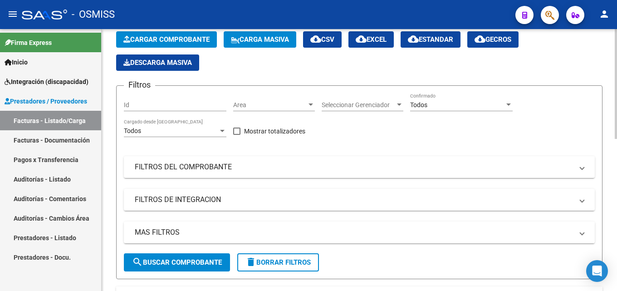
click at [157, 36] on span "Cargar Comprobante" at bounding box center [166, 39] width 86 height 8
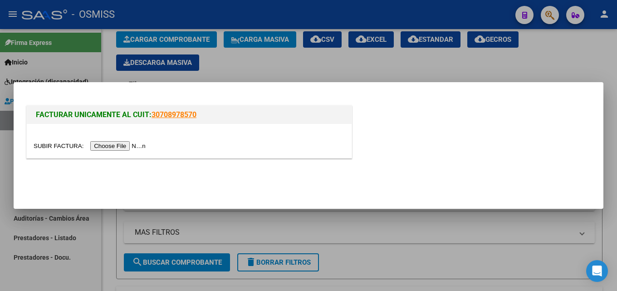
click at [134, 146] on input "file" at bounding box center [91, 146] width 115 height 10
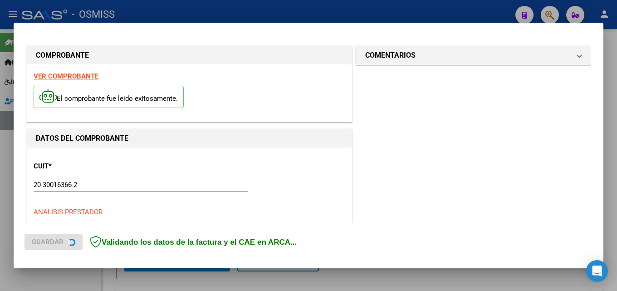
scroll to position [222, 0]
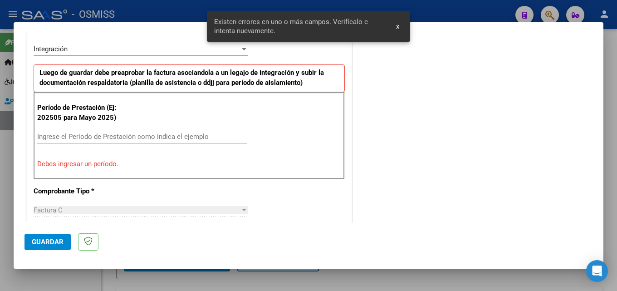
click at [141, 132] on input "Ingrese el Período de Prestación como indica el ejemplo" at bounding box center [142, 136] width 210 height 8
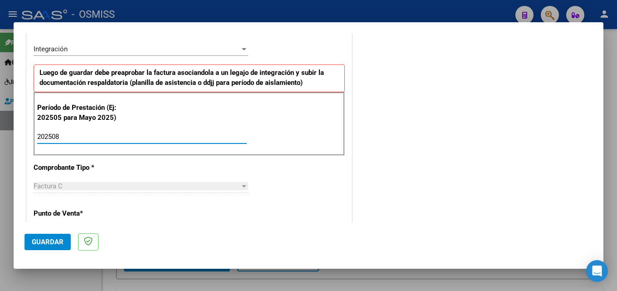
type input "202508"
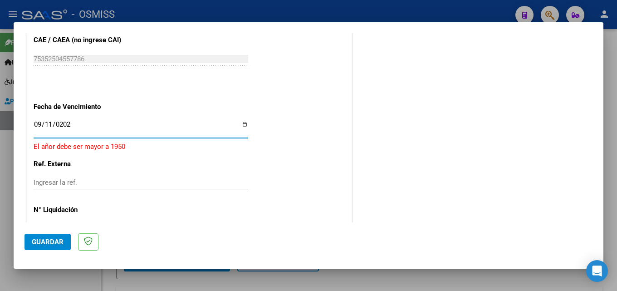
type input "[DATE]"
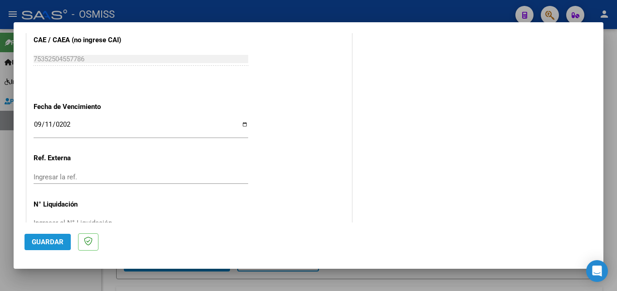
click at [38, 242] on span "Guardar" at bounding box center [48, 242] width 32 height 8
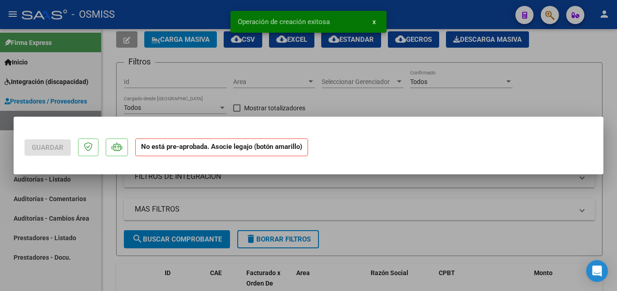
scroll to position [0, 0]
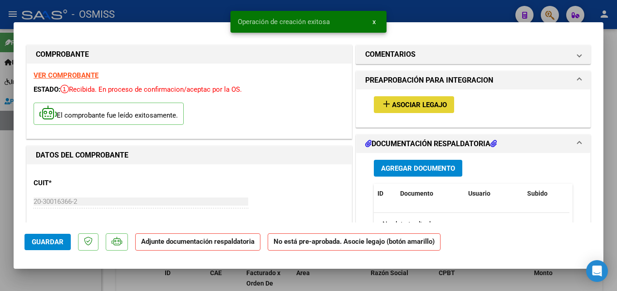
click at [393, 102] on span "Asociar Legajo" at bounding box center [419, 105] width 55 height 8
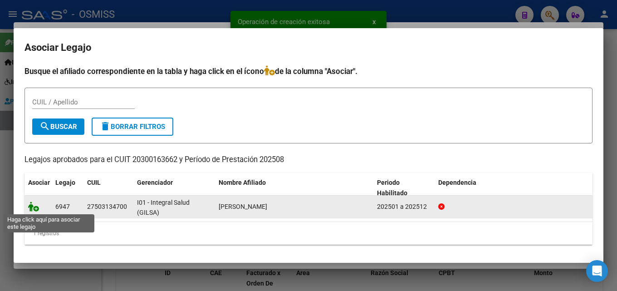
click at [38, 205] on icon at bounding box center [33, 206] width 11 height 10
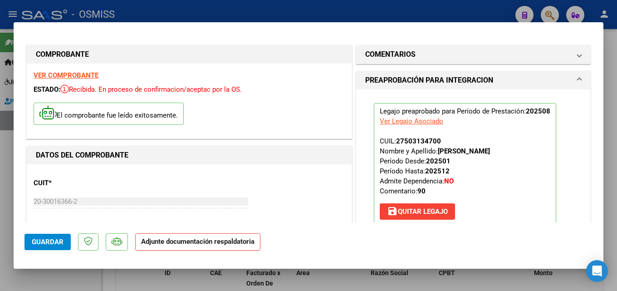
scroll to position [128, 0]
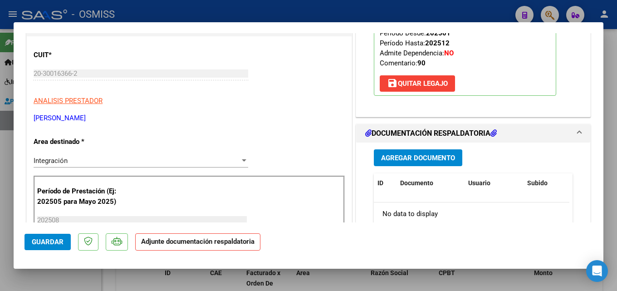
click at [422, 146] on div "Agregar Documento ID Documento Usuario Subido Acción No data to display 0 total…" at bounding box center [473, 232] width 212 height 181
click at [412, 153] on span "Agregar Documento" at bounding box center [418, 157] width 74 height 8
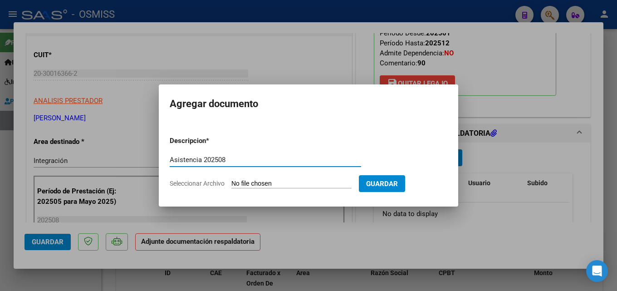
type input "Asistencia 202508"
click at [323, 183] on input "Seleccionar Archivo" at bounding box center [291, 184] width 120 height 9
type input "C:\fakepath\[PERSON_NAME] V. Asistencia 202508.pdf"
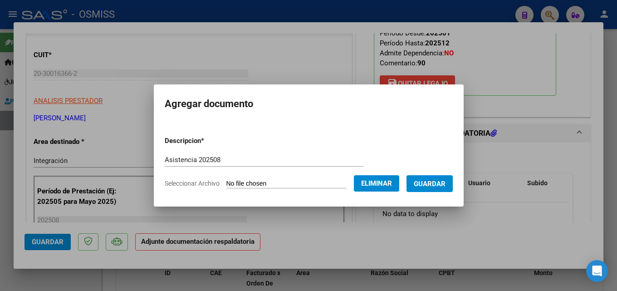
click at [437, 186] on span "Guardar" at bounding box center [430, 184] width 32 height 8
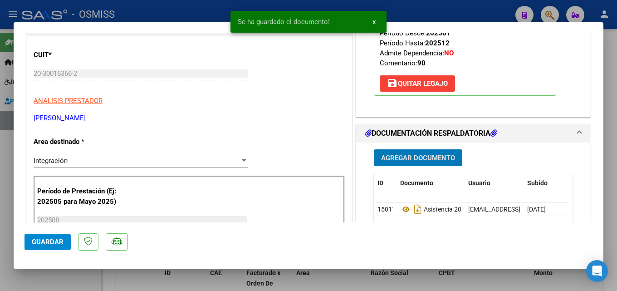
click at [48, 242] on span "Guardar" at bounding box center [48, 242] width 32 height 8
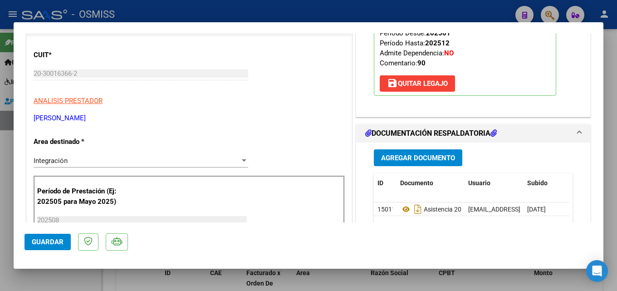
click at [2, 246] on div at bounding box center [308, 145] width 617 height 291
type input "$ 0,00"
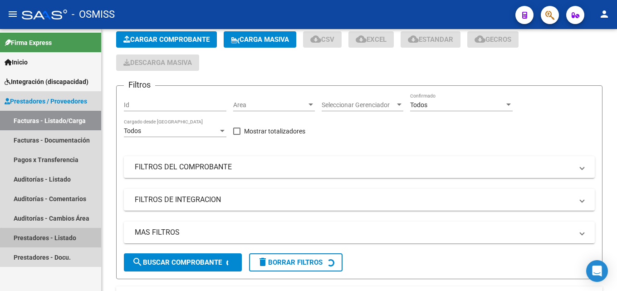
click at [83, 246] on link "Prestadores - Listado" at bounding box center [50, 238] width 101 height 20
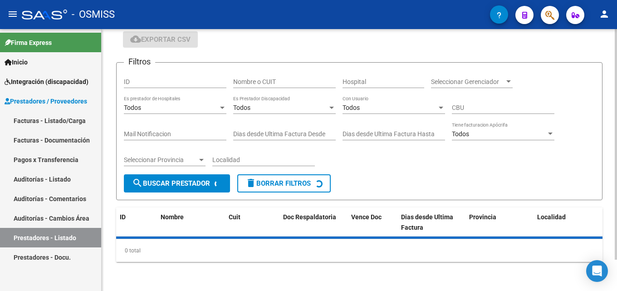
scroll to position [45, 0]
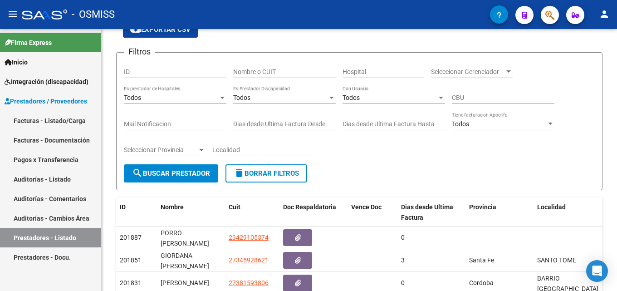
click at [39, 122] on link "Facturas - Listado/Carga" at bounding box center [50, 121] width 101 height 20
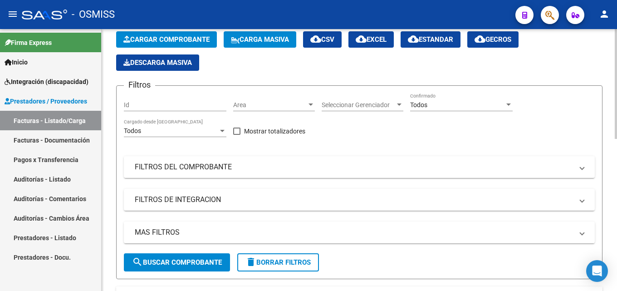
click at [113, 121] on div "Video tutorial PRESTADORES -> Listado de CPBTs Emitidos por Prestadores / Prove…" at bounding box center [359, 293] width 515 height 618
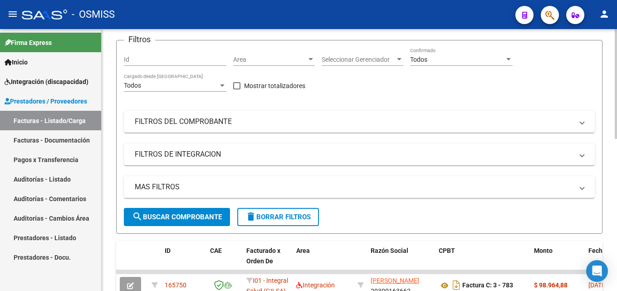
scroll to position [136, 0]
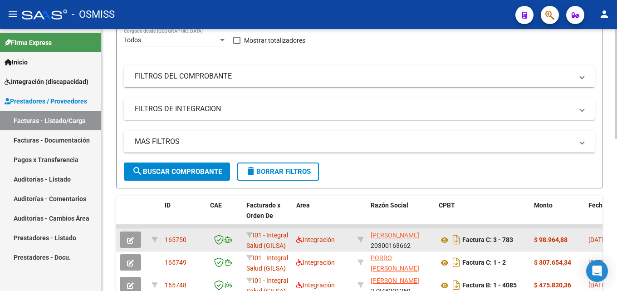
click at [124, 240] on button "button" at bounding box center [130, 239] width 21 height 16
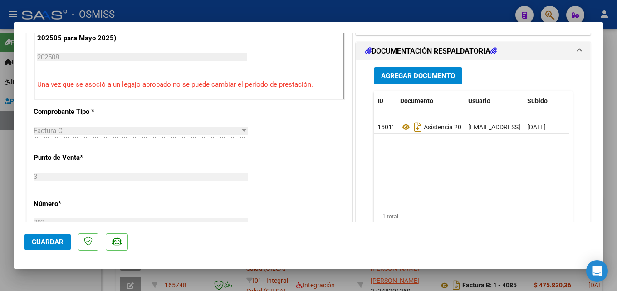
scroll to position [307, 0]
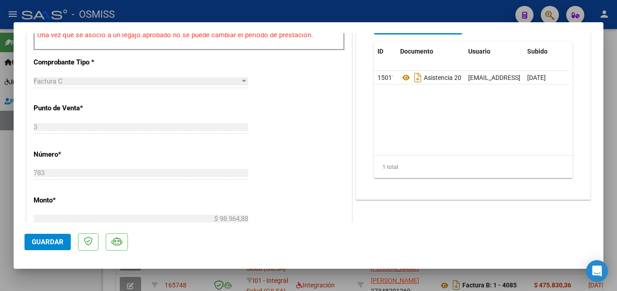
click at [2, 155] on div at bounding box center [308, 145] width 617 height 291
type input "$ 0,00"
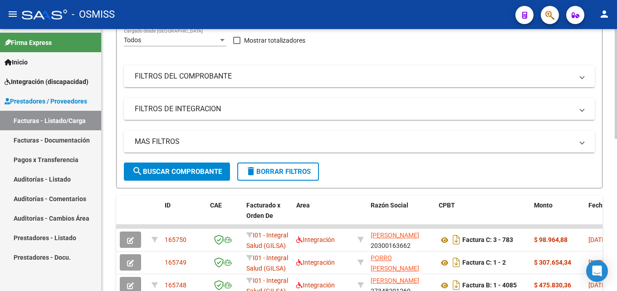
scroll to position [181, 0]
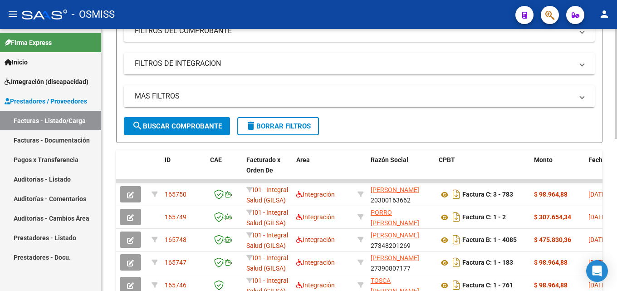
click at [114, 93] on div "Video tutorial PRESTADORES -> Listado de CPBTs Emitidos por Prestadores / Prove…" at bounding box center [359, 157] width 515 height 618
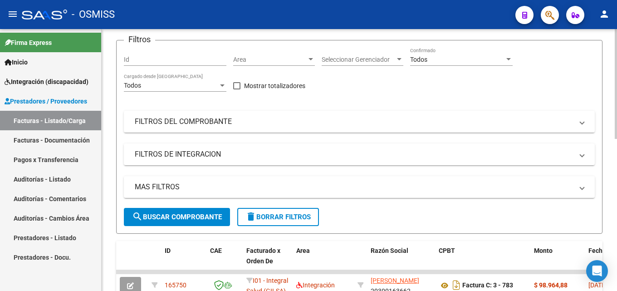
scroll to position [0, 0]
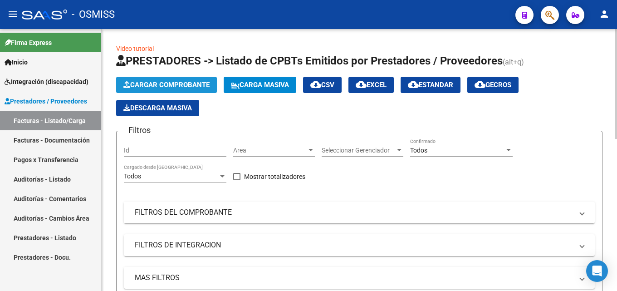
click at [142, 91] on button "Cargar Comprobante" at bounding box center [166, 85] width 101 height 16
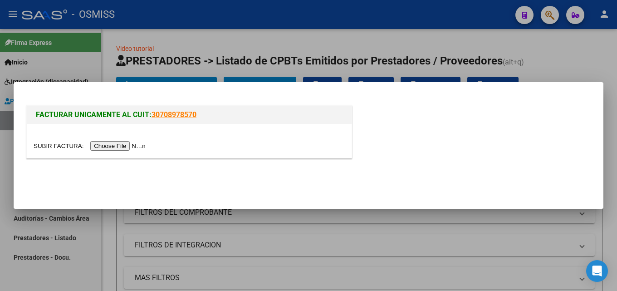
click at [127, 143] on input "file" at bounding box center [91, 146] width 115 height 10
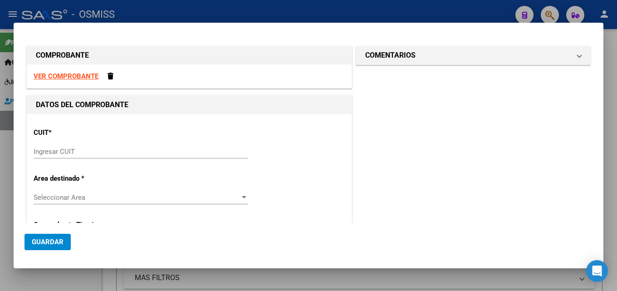
click at [94, 152] on input "Ingresar CUIT" at bounding box center [141, 151] width 215 height 8
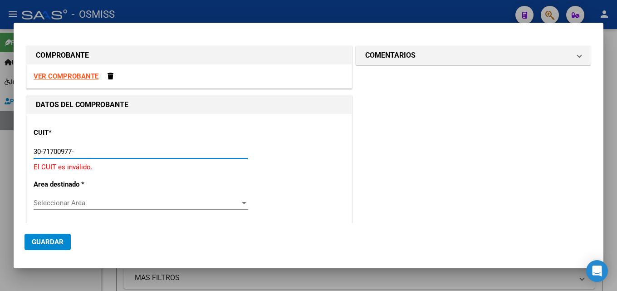
type input "30-71700977-7"
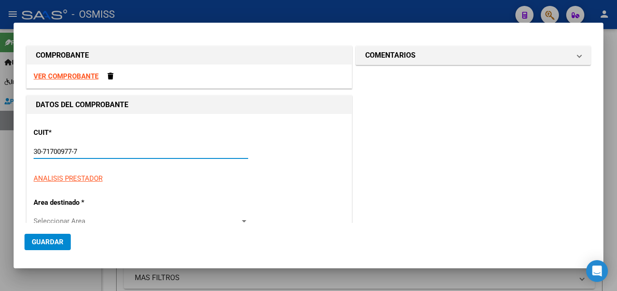
type input "1"
type input "30-71700977-7"
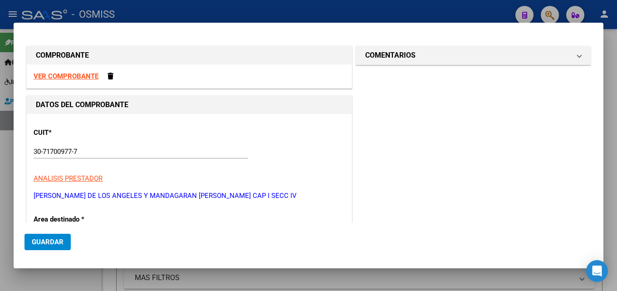
scroll to position [110, 0]
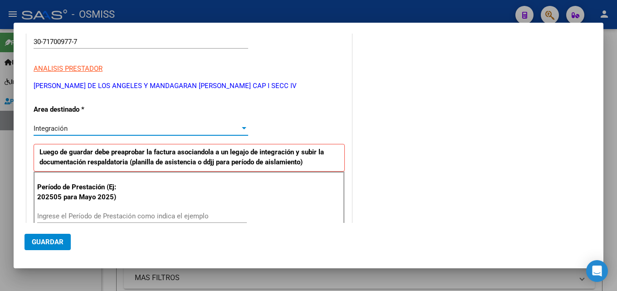
click at [93, 127] on div "Integración" at bounding box center [137, 128] width 206 height 8
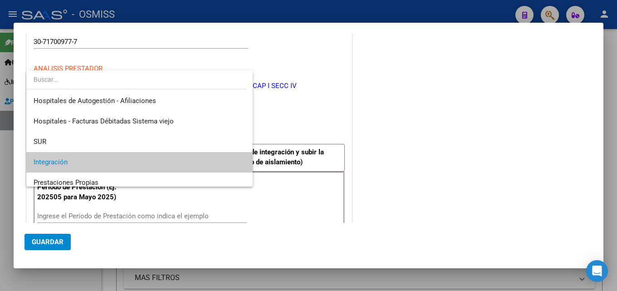
scroll to position [34, 0]
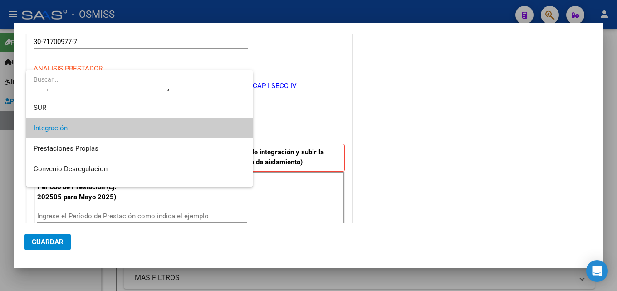
click at [93, 127] on span "Integración" at bounding box center [140, 128] width 212 height 20
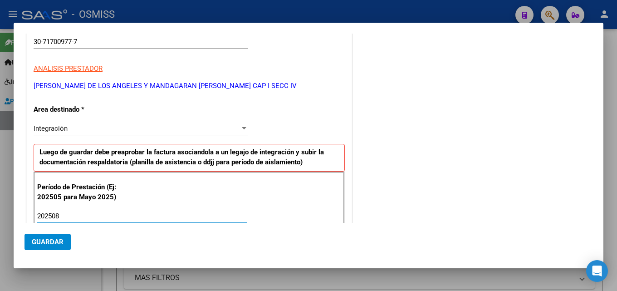
type input "202508"
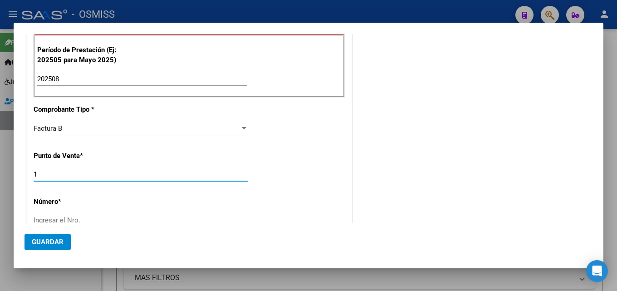
scroll to position [249, 0]
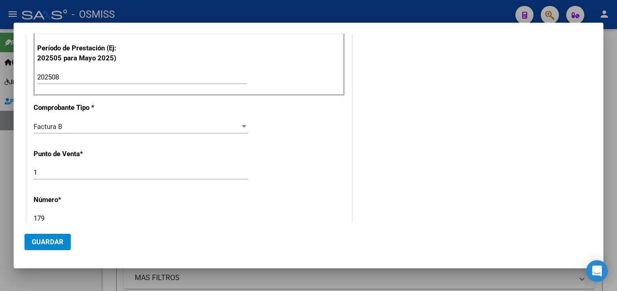
type input "179"
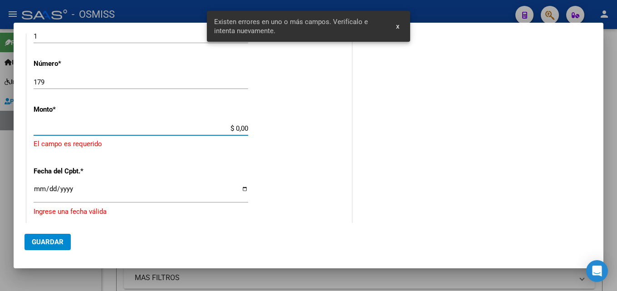
scroll to position [381, 0]
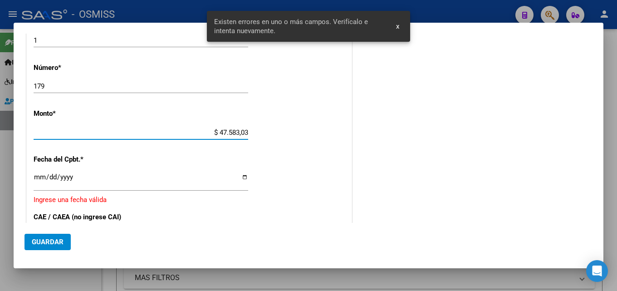
type input "$ 475.830,36"
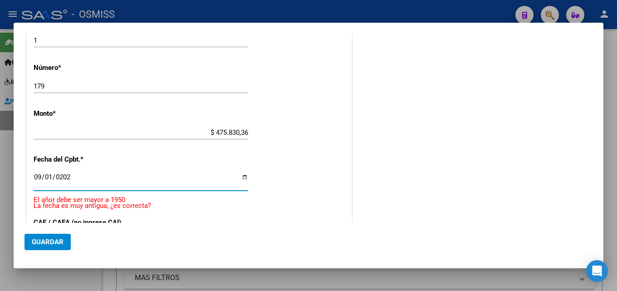
type input "[DATE]"
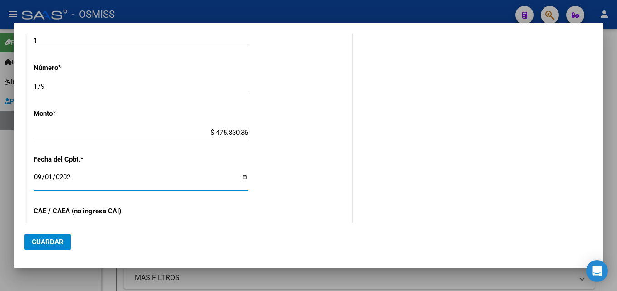
scroll to position [482, 0]
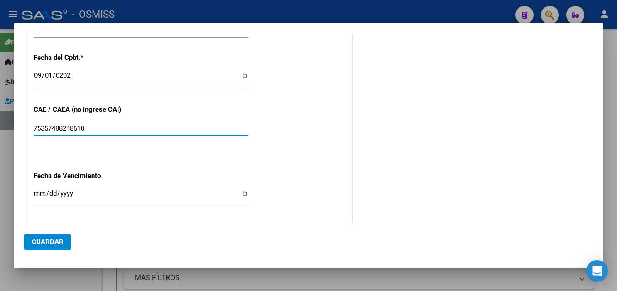
type input "75357488248610"
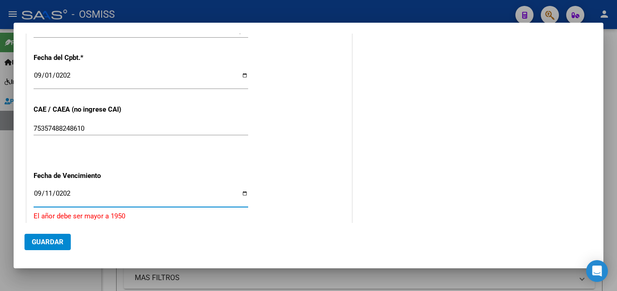
type input "[DATE]"
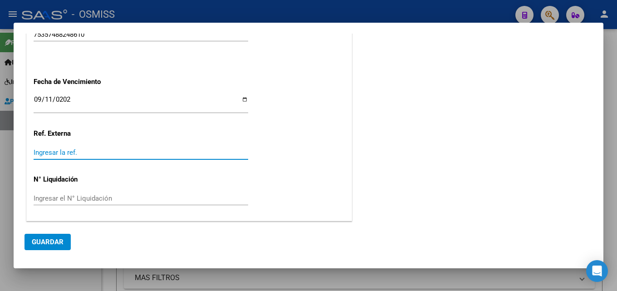
click at [46, 243] on span "Guardar" at bounding box center [48, 242] width 32 height 8
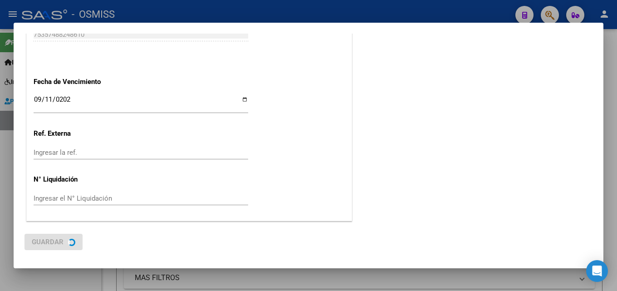
scroll to position [0, 0]
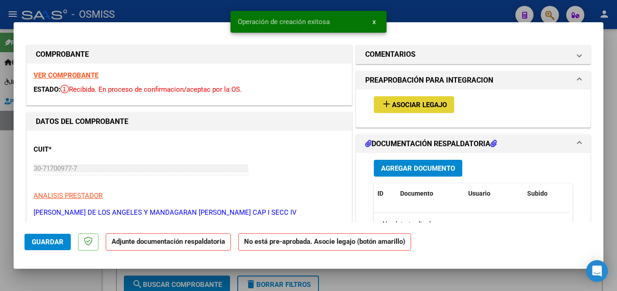
click at [394, 109] on button "add Asociar Legajo" at bounding box center [414, 104] width 80 height 17
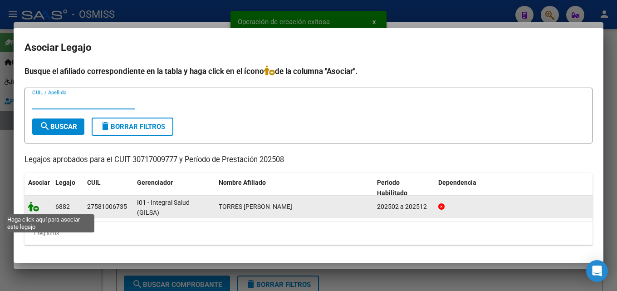
click at [33, 209] on icon at bounding box center [33, 206] width 11 height 10
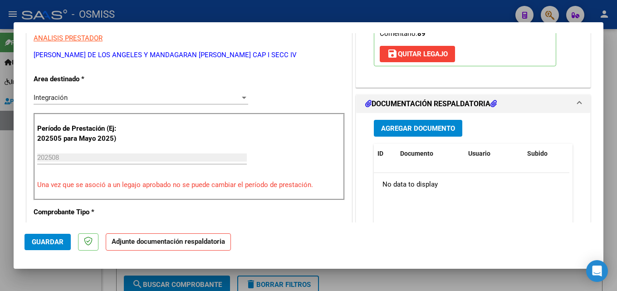
scroll to position [176, 0]
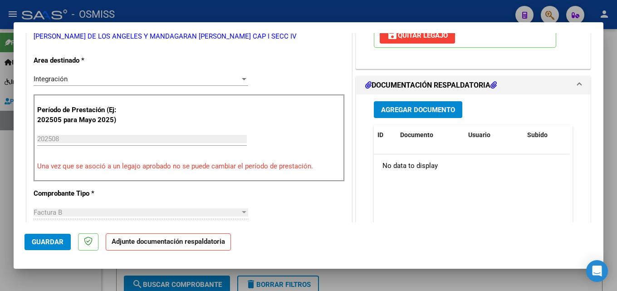
click at [420, 104] on button "Agregar Documento" at bounding box center [418, 109] width 88 height 17
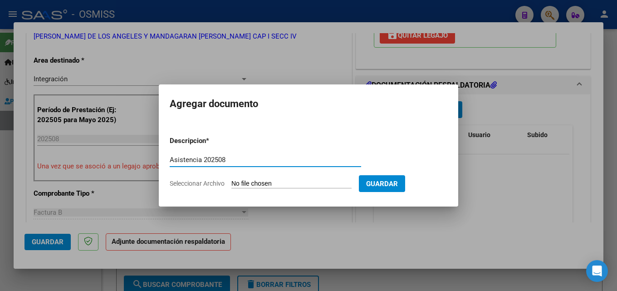
type input "Asistencia 202508"
click at [257, 180] on input "Seleccionar Archivo" at bounding box center [291, 184] width 120 height 9
type input "C:\fakepath\[PERSON_NAME]. Asistencia 202508.pdf"
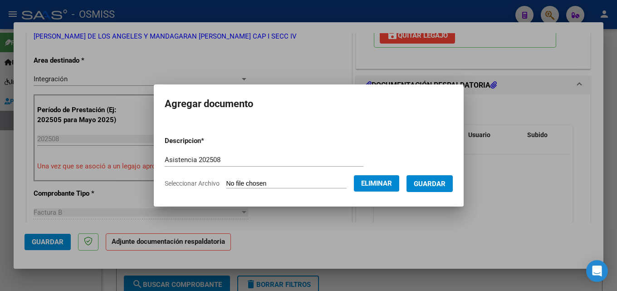
click at [435, 191] on button "Guardar" at bounding box center [430, 183] width 46 height 17
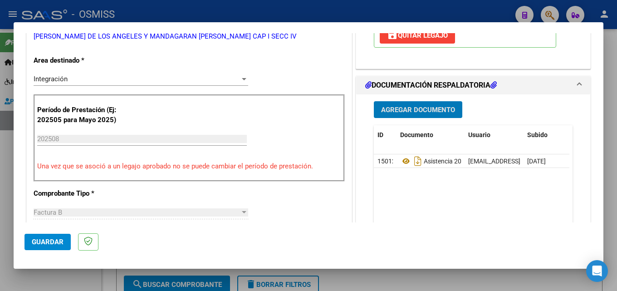
click at [57, 245] on span "Guardar" at bounding box center [48, 242] width 32 height 8
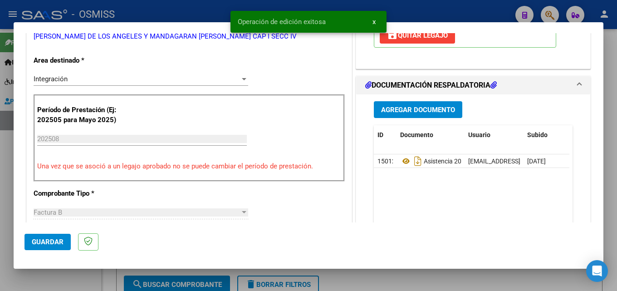
click at [523, 280] on div at bounding box center [308, 145] width 617 height 291
type input "$ 0,00"
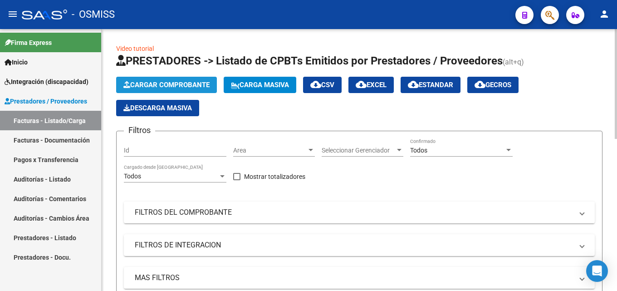
click at [169, 84] on span "Cargar Comprobante" at bounding box center [166, 85] width 86 height 8
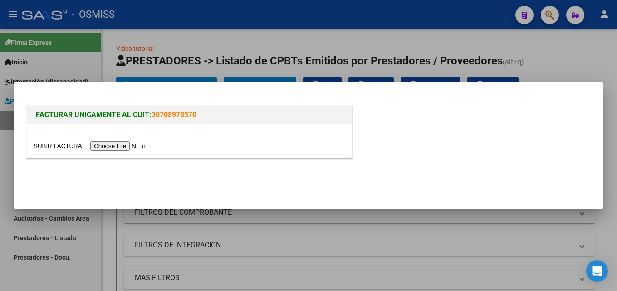
click at [146, 137] on div at bounding box center [189, 141] width 325 height 34
click at [145, 145] on input "file" at bounding box center [91, 146] width 115 height 10
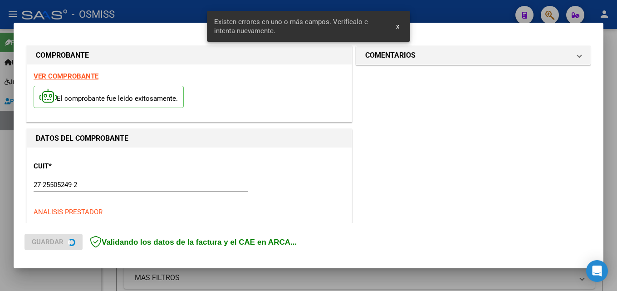
scroll to position [221, 0]
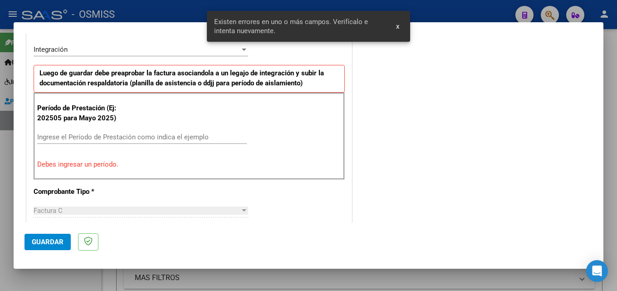
click at [97, 138] on input "Ingrese el Período de Prestación como indica el ejemplo" at bounding box center [142, 137] width 210 height 8
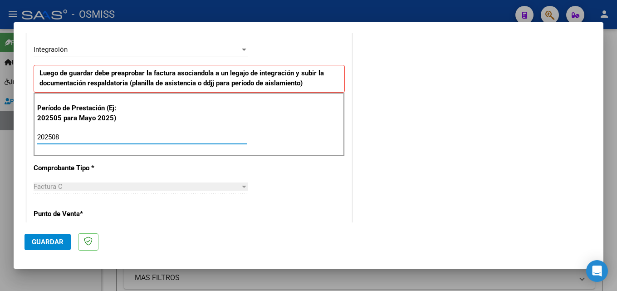
type input "202508"
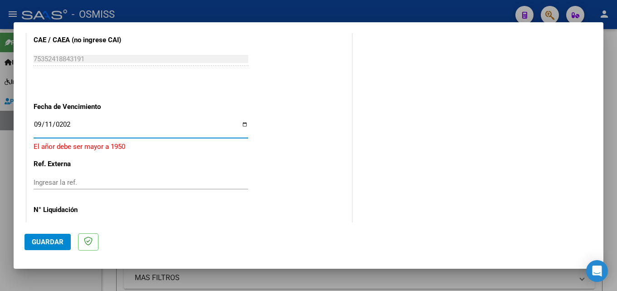
type input "[DATE]"
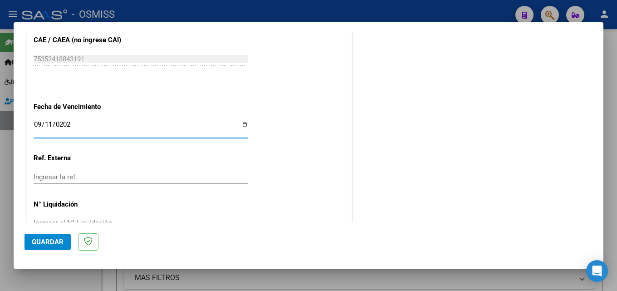
click at [47, 232] on mat-dialog-actions "Guardar" at bounding box center [309, 240] width 568 height 36
click at [47, 236] on button "Guardar" at bounding box center [48, 242] width 46 height 16
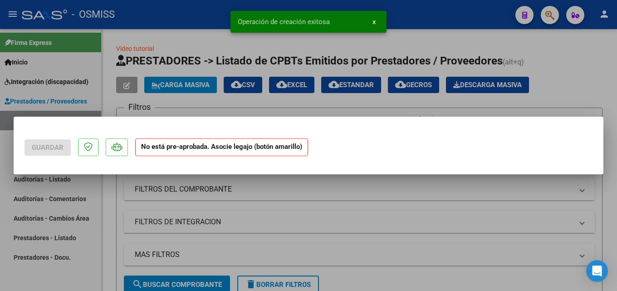
scroll to position [0, 0]
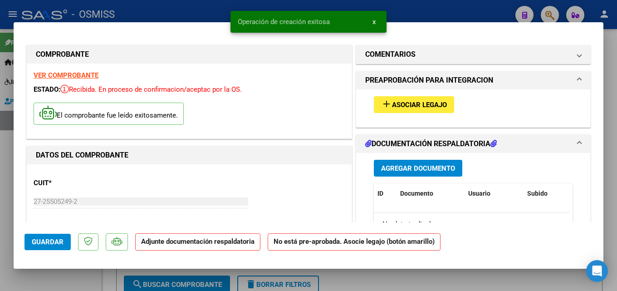
click at [427, 104] on span "Asociar Legajo" at bounding box center [419, 105] width 55 height 8
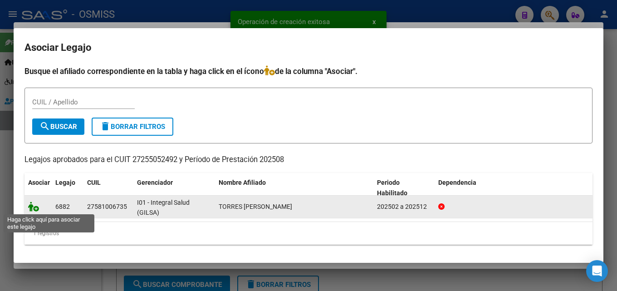
click at [35, 208] on icon at bounding box center [33, 206] width 11 height 10
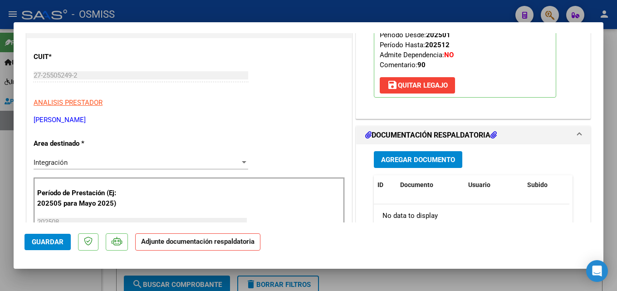
scroll to position [177, 0]
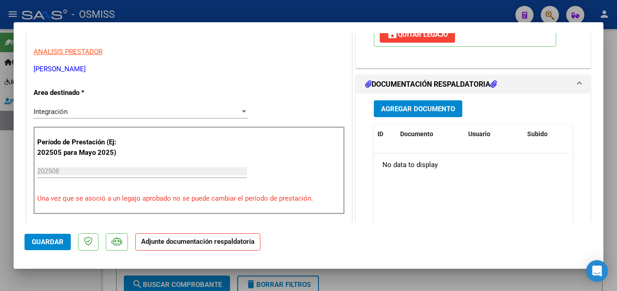
click at [428, 111] on span "Agregar Documento" at bounding box center [418, 109] width 74 height 8
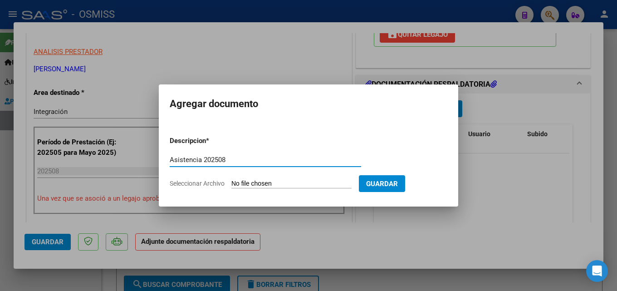
type input "Asistencia 202508"
click at [283, 182] on input "Seleccionar Archivo" at bounding box center [291, 184] width 120 height 9
type input "C:\fakepath\Giecco. Asistencia 202508.pdf"
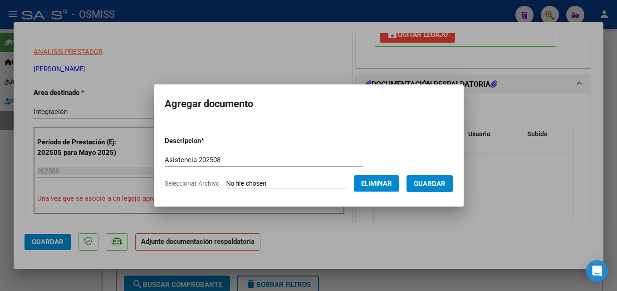
click at [446, 188] on button "Guardar" at bounding box center [430, 183] width 46 height 17
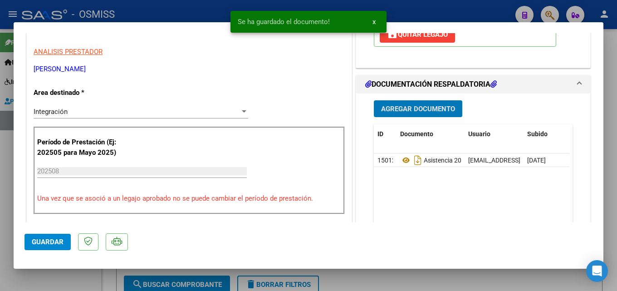
click at [44, 250] on mat-dialog-actions "Guardar" at bounding box center [309, 240] width 568 height 36
click at [42, 245] on span "Guardar" at bounding box center [48, 242] width 32 height 8
click at [434, 277] on div at bounding box center [308, 145] width 617 height 291
type input "$ 0,00"
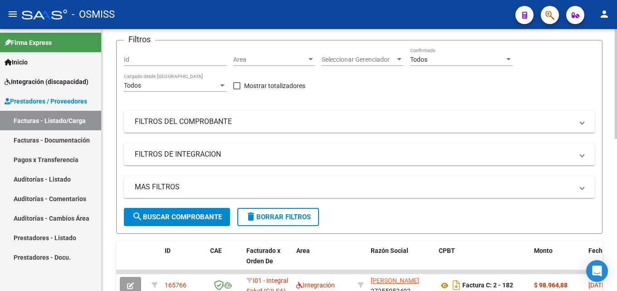
scroll to position [136, 0]
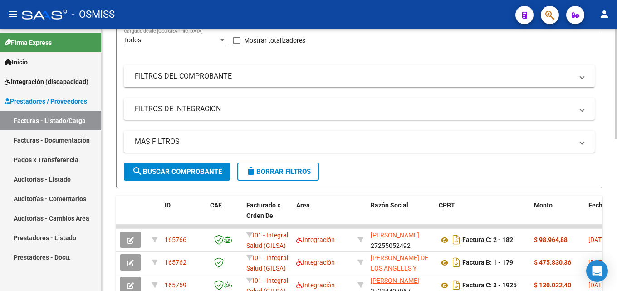
click at [617, 289] on div at bounding box center [616, 160] width 2 height 262
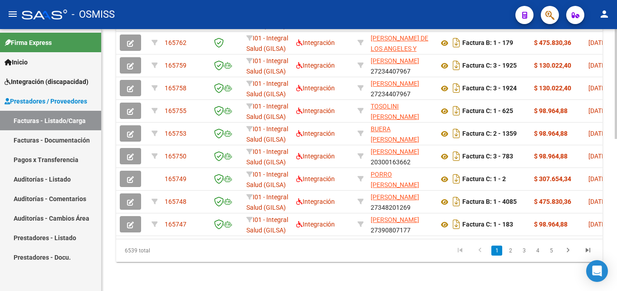
click at [617, 288] on div at bounding box center [616, 236] width 2 height 110
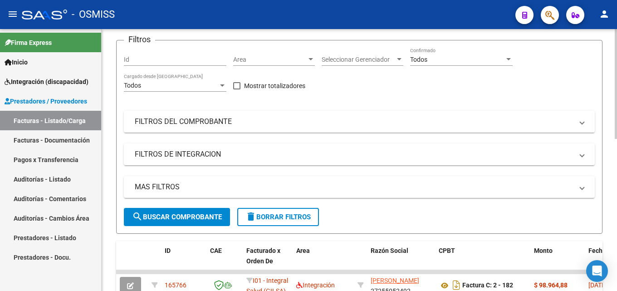
scroll to position [45, 0]
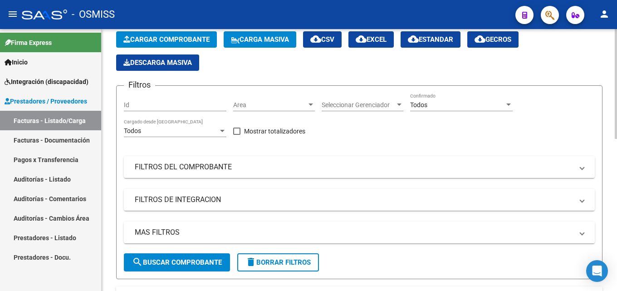
click at [147, 40] on span "Cargar Comprobante" at bounding box center [166, 39] width 86 height 8
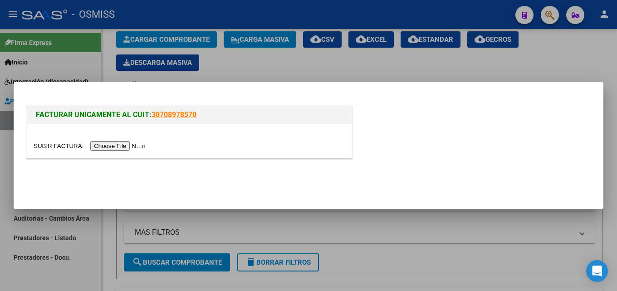
click at [124, 140] on div at bounding box center [189, 141] width 325 height 34
click at [124, 142] on input "file" at bounding box center [91, 146] width 115 height 10
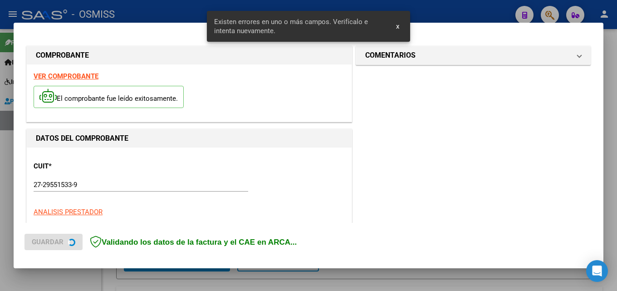
scroll to position [221, 0]
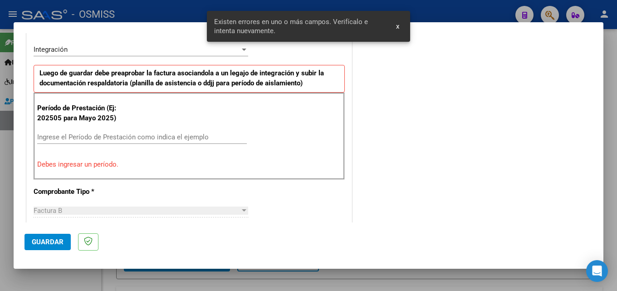
click at [108, 137] on input "Ingrese el Período de Prestación como indica el ejemplo" at bounding box center [142, 137] width 210 height 8
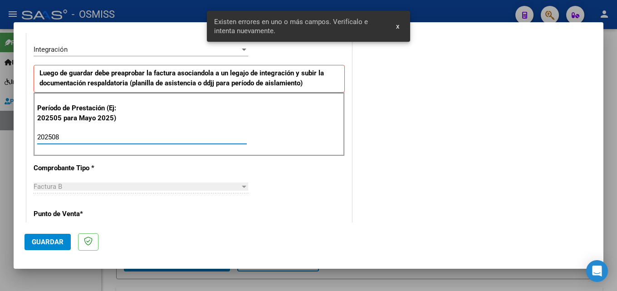
type input "202508"
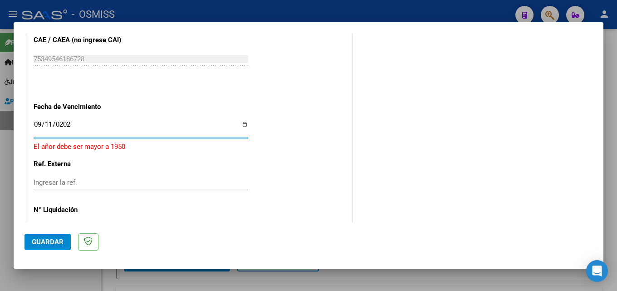
type input "[DATE]"
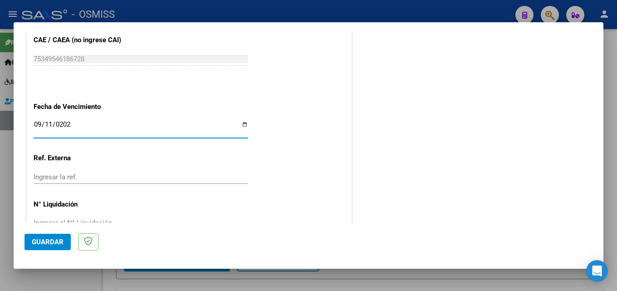
click at [46, 236] on button "Guardar" at bounding box center [48, 242] width 46 height 16
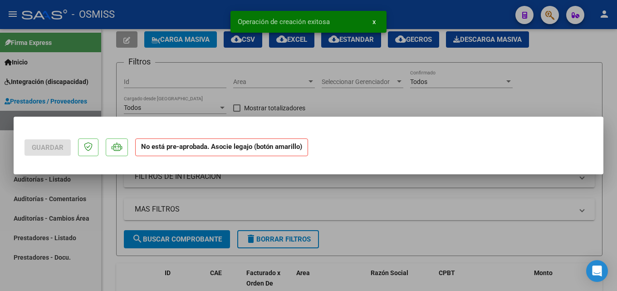
scroll to position [0, 0]
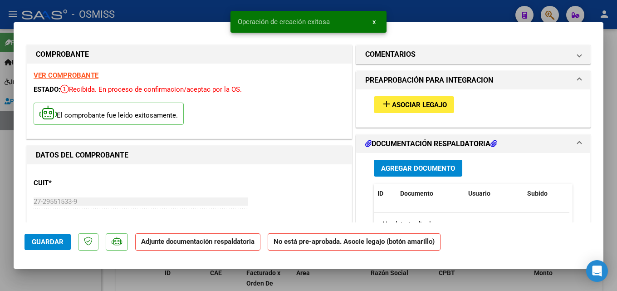
click at [396, 108] on span "Asociar Legajo" at bounding box center [419, 105] width 55 height 8
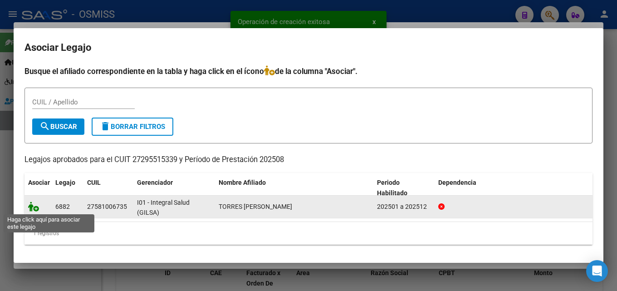
click at [38, 211] on icon at bounding box center [33, 206] width 11 height 10
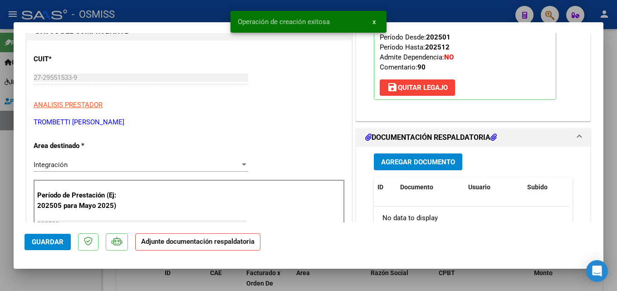
scroll to position [158, 0]
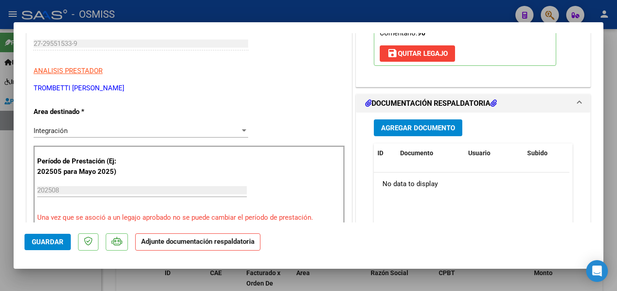
click at [420, 129] on span "Agregar Documento" at bounding box center [418, 128] width 74 height 8
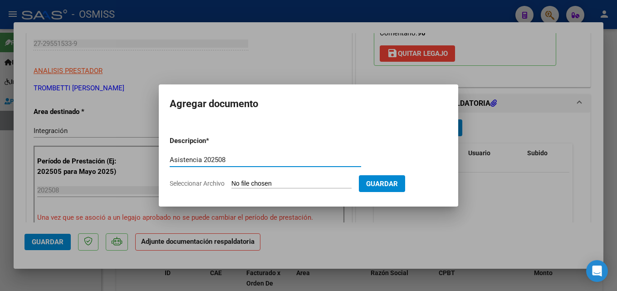
type input "Asistencia 202508"
click at [243, 189] on form "Descripcion * Asistencia 202508 Escriba aquí una descripcion Seleccionar Archiv…" at bounding box center [309, 162] width 278 height 66
click at [249, 185] on input "Seleccionar Archivo" at bounding box center [291, 184] width 120 height 9
type input "C:\fakepath\Tromebtti. Asistencia 202508.pdf"
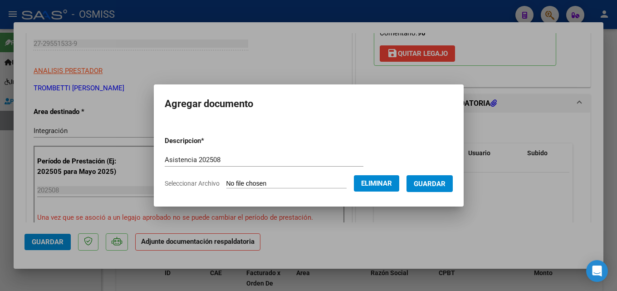
click at [442, 177] on button "Guardar" at bounding box center [430, 183] width 46 height 17
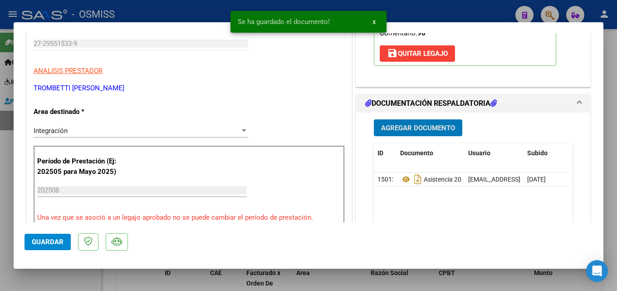
click at [57, 241] on span "Guardar" at bounding box center [48, 242] width 32 height 8
click at [10, 234] on div at bounding box center [308, 145] width 617 height 291
type input "$ 0,00"
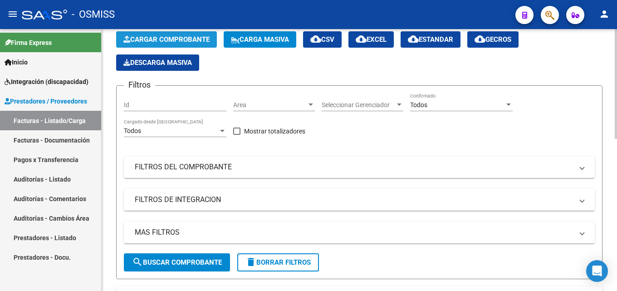
click at [181, 39] on span "Cargar Comprobante" at bounding box center [166, 39] width 86 height 8
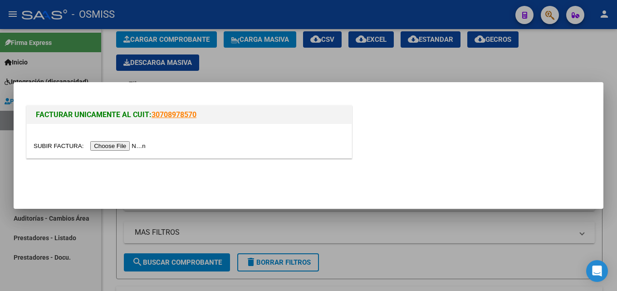
click at [132, 149] on input "file" at bounding box center [91, 146] width 115 height 10
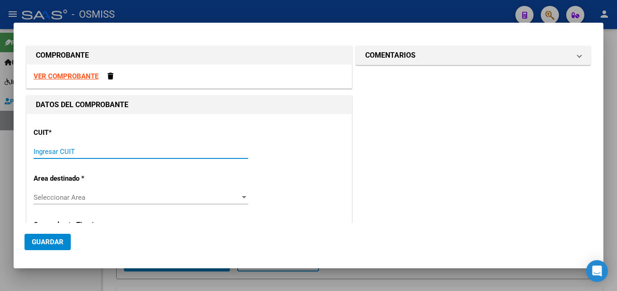
click at [162, 147] on input "Ingresar CUIT" at bounding box center [141, 151] width 215 height 8
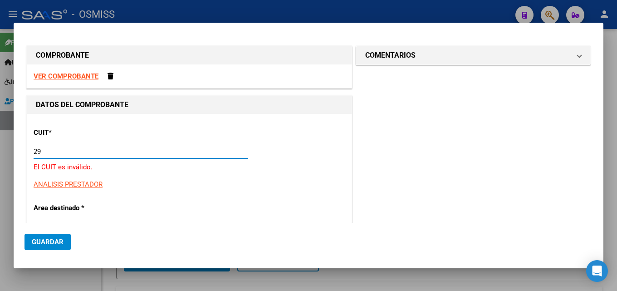
type input "2"
type input "27-29930934-2"
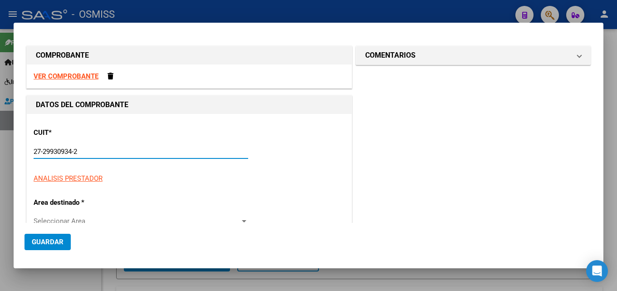
type input "1"
type input "27-29930934-2"
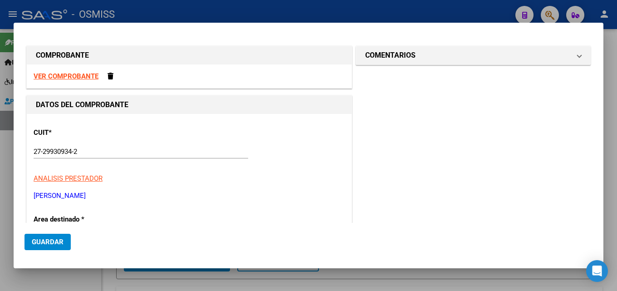
scroll to position [110, 0]
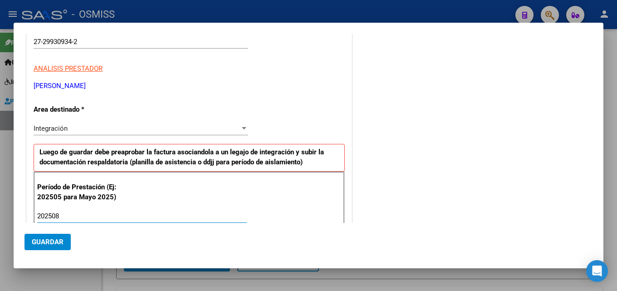
type input "202508"
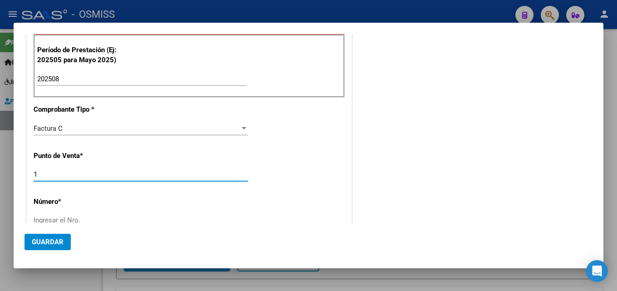
scroll to position [249, 0]
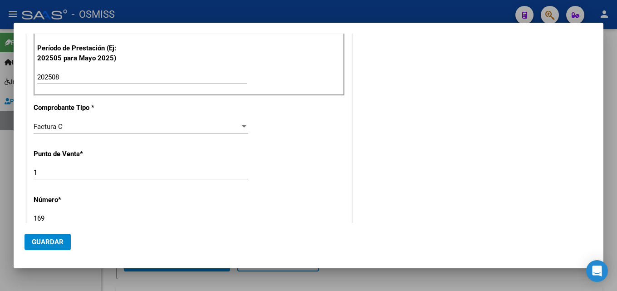
type input "169"
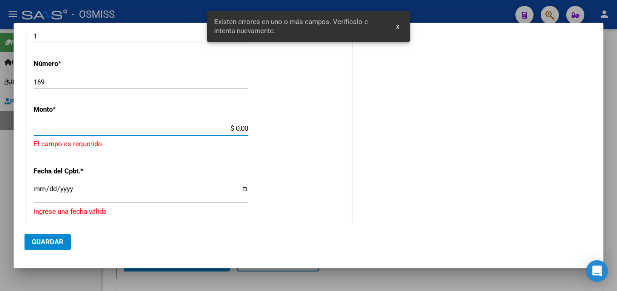
scroll to position [381, 0]
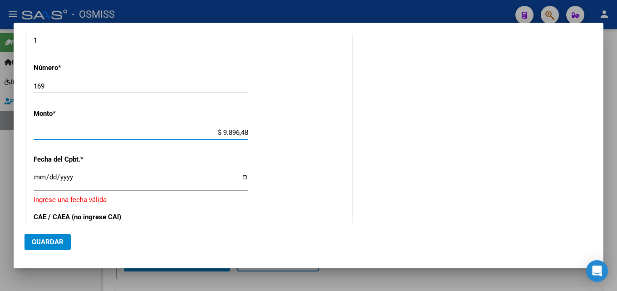
type input "$ 98.964,88"
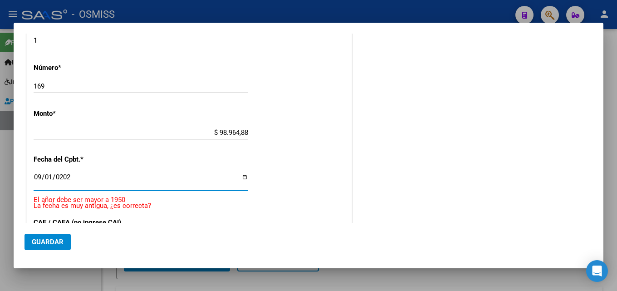
type input "[DATE]"
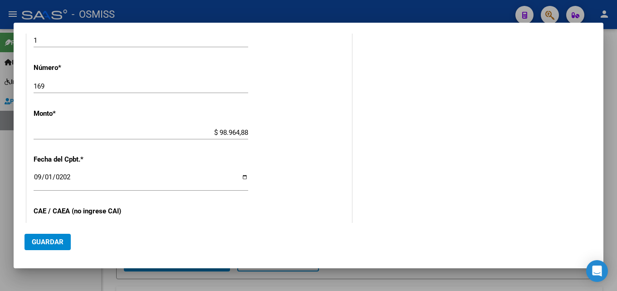
scroll to position [482, 0]
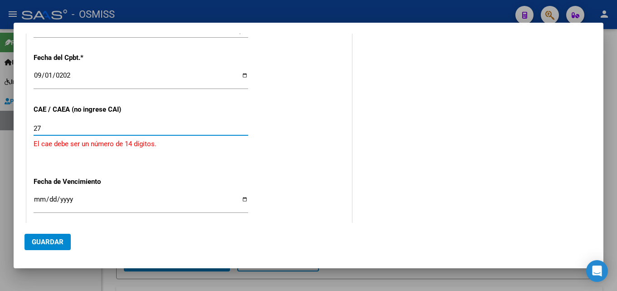
type input "2"
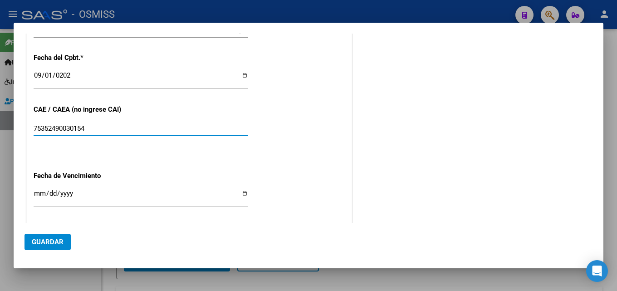
type input "75352490030154"
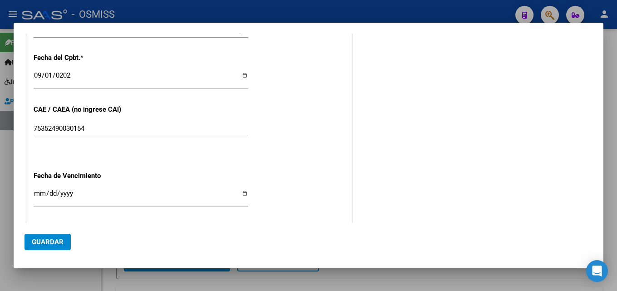
scroll to position [576, 0]
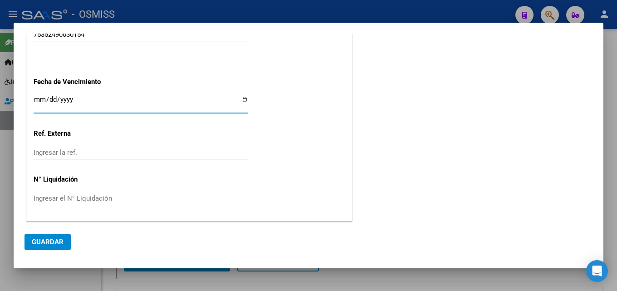
drag, startPoint x: 90, startPoint y: 103, endPoint x: 32, endPoint y: 101, distance: 58.1
type input "[DATE]"
click at [53, 246] on button "Guardar" at bounding box center [48, 242] width 46 height 16
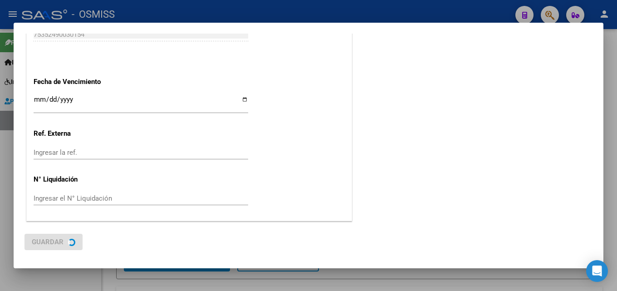
scroll to position [0, 0]
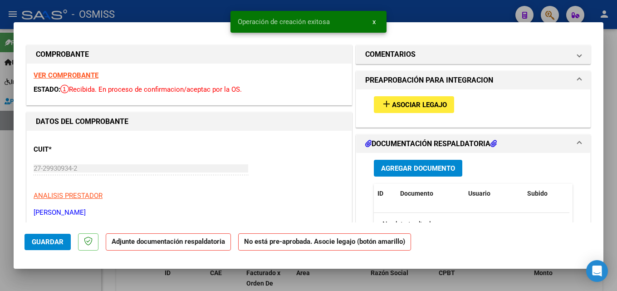
click at [419, 103] on span "Asociar Legajo" at bounding box center [419, 105] width 55 height 8
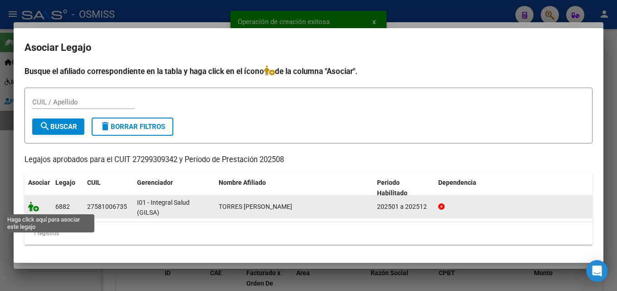
click at [29, 208] on icon at bounding box center [33, 206] width 11 height 10
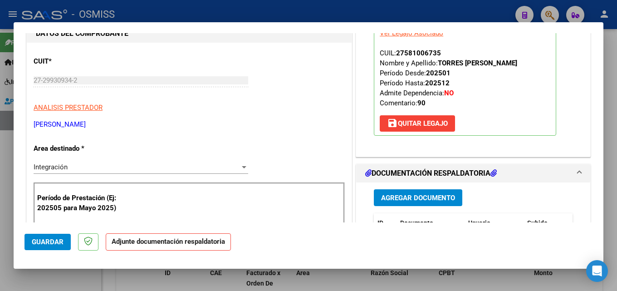
scroll to position [98, 0]
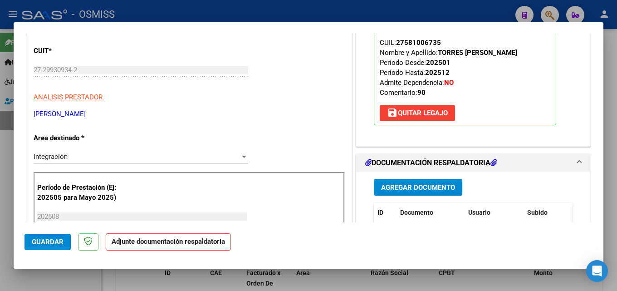
click at [430, 186] on span "Agregar Documento" at bounding box center [418, 187] width 74 height 8
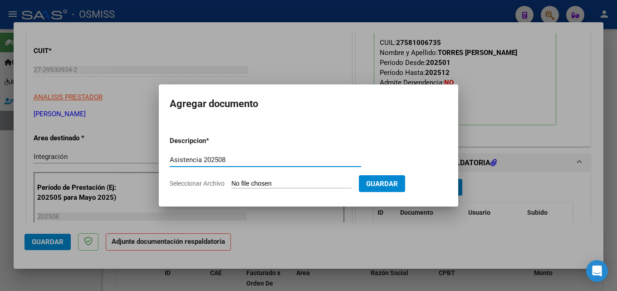
type input "Asistencia 202508"
click at [253, 181] on input "Seleccionar Archivo" at bounding box center [291, 184] width 120 height 9
type input "C:\fakepath\[PERSON_NAME]. Asistencia 202508.pdf"
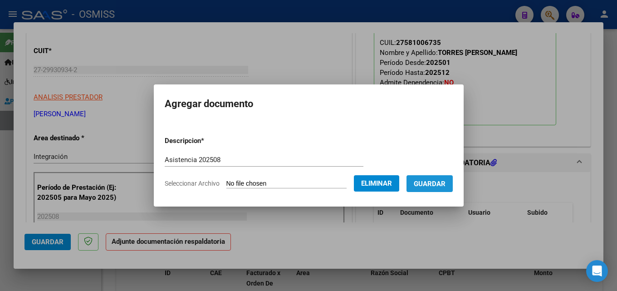
click at [446, 186] on span "Guardar" at bounding box center [430, 184] width 32 height 8
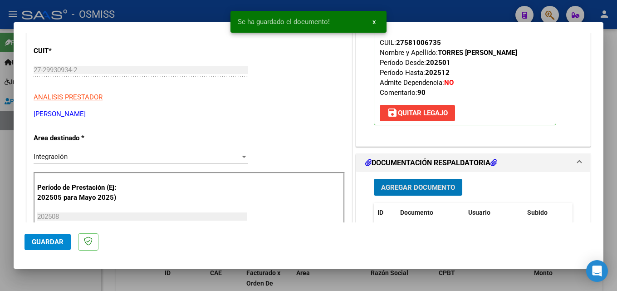
click at [39, 238] on span "Guardar" at bounding box center [48, 242] width 32 height 8
click at [8, 244] on div at bounding box center [308, 145] width 617 height 291
type input "$ 0,00"
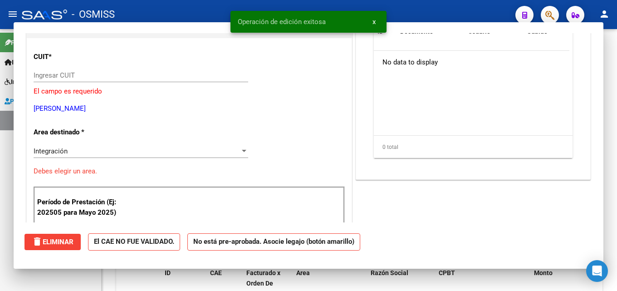
scroll to position [104, 0]
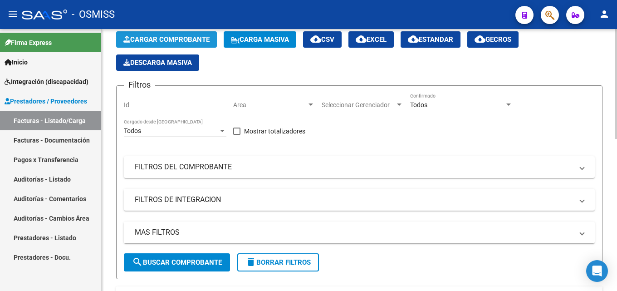
click at [157, 34] on button "Cargar Comprobante" at bounding box center [166, 39] width 101 height 16
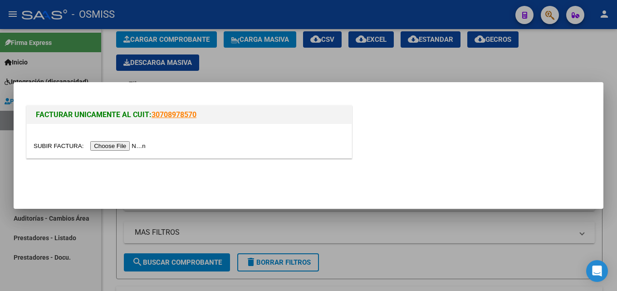
click at [134, 150] on input "file" at bounding box center [91, 146] width 115 height 10
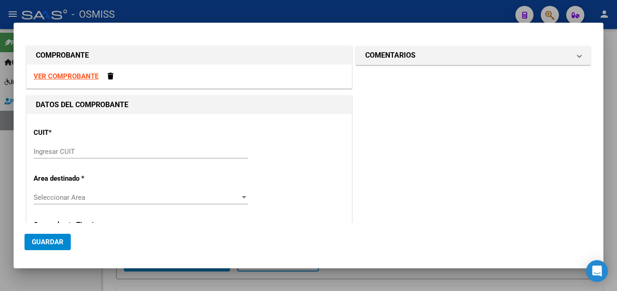
click at [167, 157] on div "Ingresar CUIT" at bounding box center [141, 152] width 215 height 14
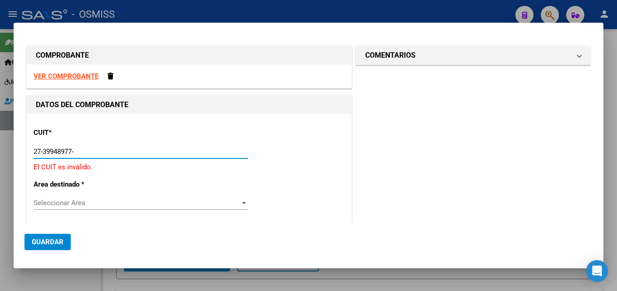
type input "27-39948977-1"
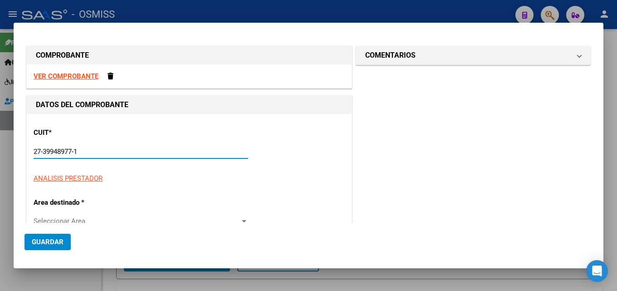
type input "1"
type input "27-39948977-1"
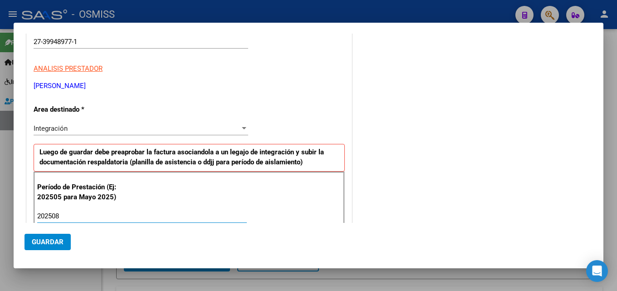
type input "202508"
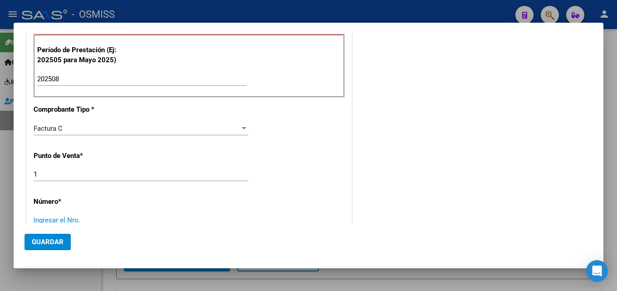
scroll to position [249, 0]
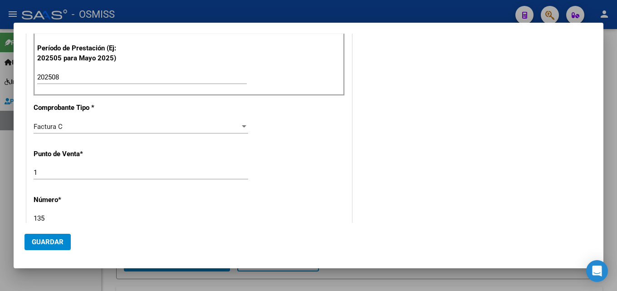
type input "135"
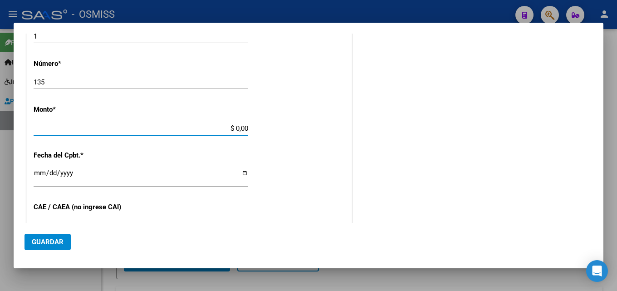
scroll to position [381, 0]
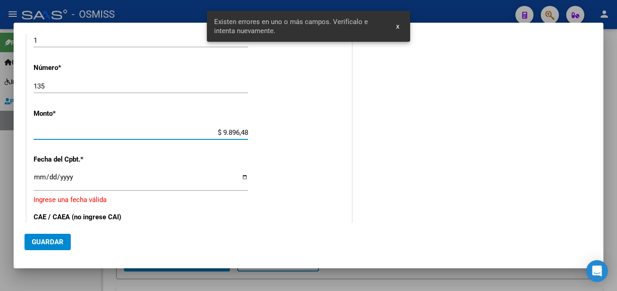
type input "$ 98.964,88"
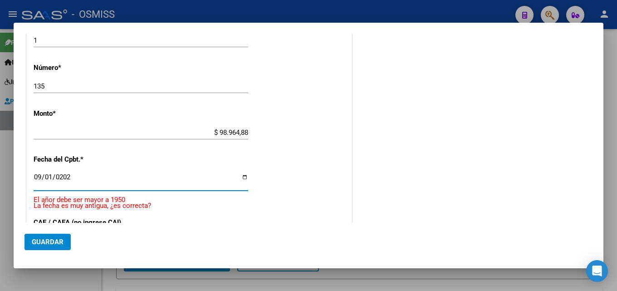
type input "[DATE]"
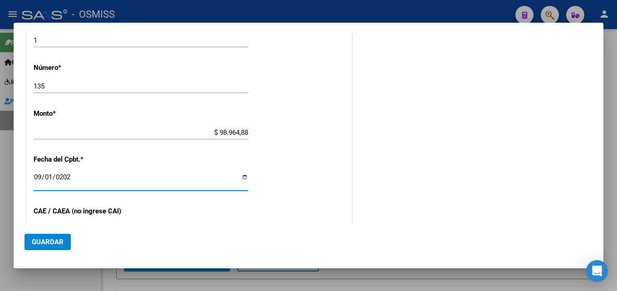
scroll to position [482, 0]
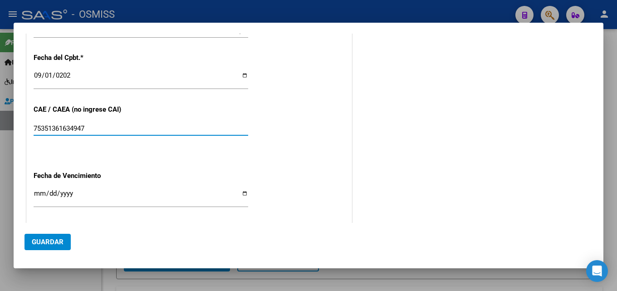
type input "75351361634947"
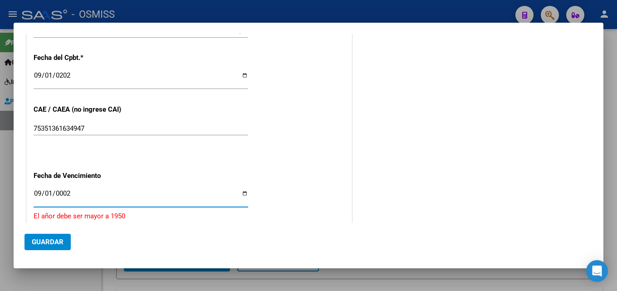
type input "0020-09-01"
type input "[DATE]"
click at [34, 240] on span "Guardar" at bounding box center [48, 242] width 32 height 8
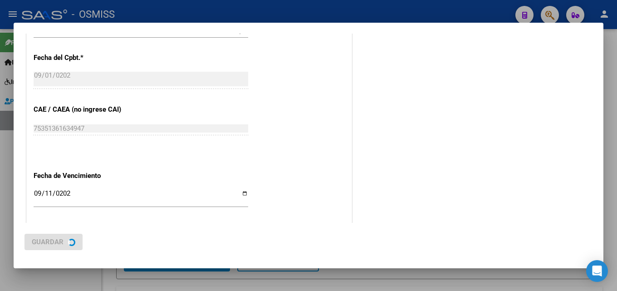
scroll to position [0, 0]
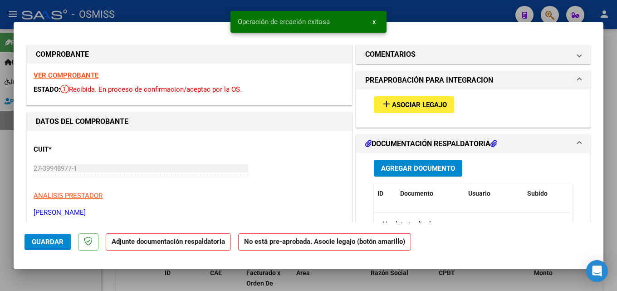
click at [425, 107] on span "Asociar Legajo" at bounding box center [419, 105] width 55 height 8
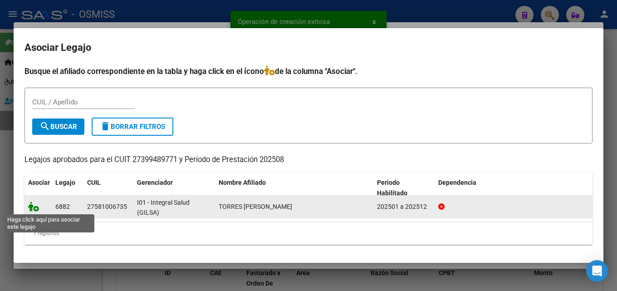
click at [33, 206] on icon at bounding box center [33, 206] width 11 height 10
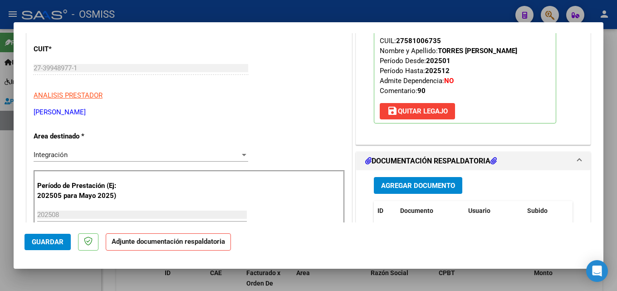
scroll to position [106, 0]
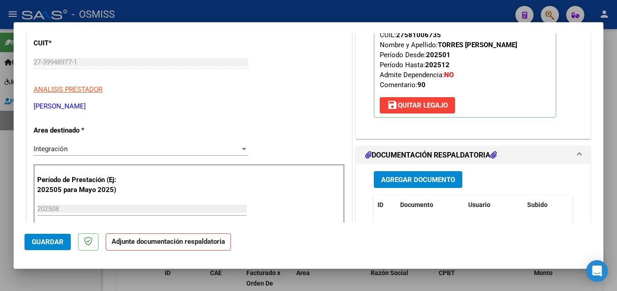
click at [417, 177] on span "Agregar Documento" at bounding box center [418, 180] width 74 height 8
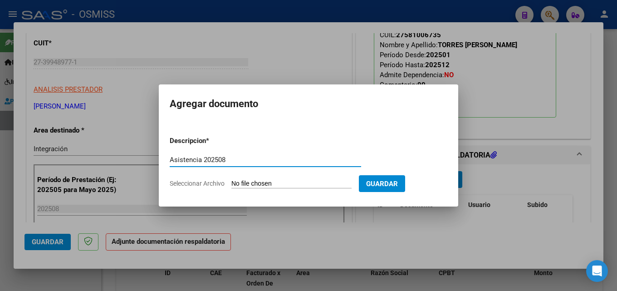
type input "Asistencia 202508"
click at [288, 188] on input "Seleccionar Archivo" at bounding box center [291, 184] width 120 height 9
type input "C:\fakepath\Cruz. Asistencia 202508.pdf"
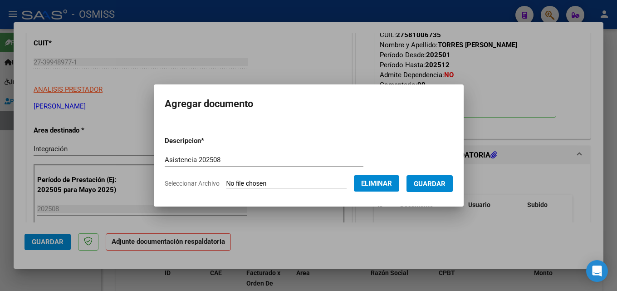
click at [434, 187] on span "Guardar" at bounding box center [430, 184] width 32 height 8
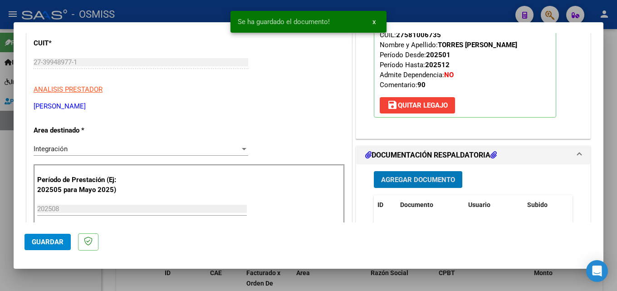
click at [64, 241] on button "Guardar" at bounding box center [48, 242] width 46 height 16
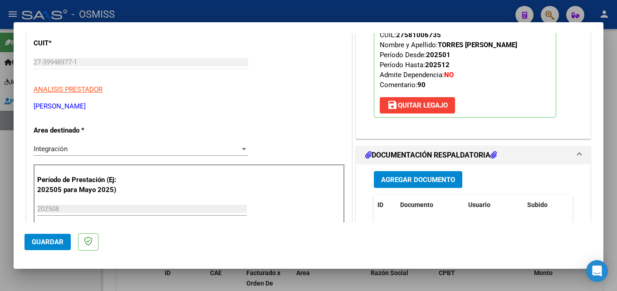
click at [42, 241] on span "Guardar" at bounding box center [48, 242] width 32 height 8
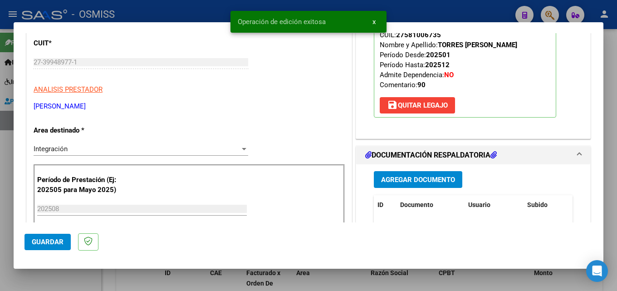
click at [10, 242] on div at bounding box center [308, 145] width 617 height 291
type input "$ 0,00"
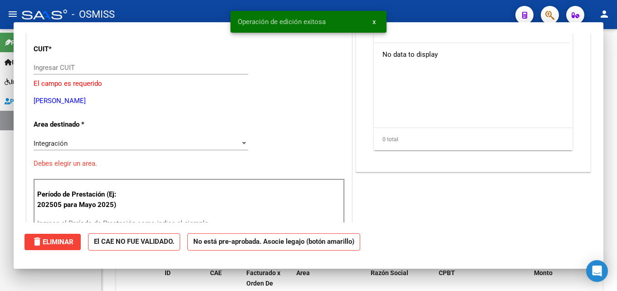
scroll to position [0, 0]
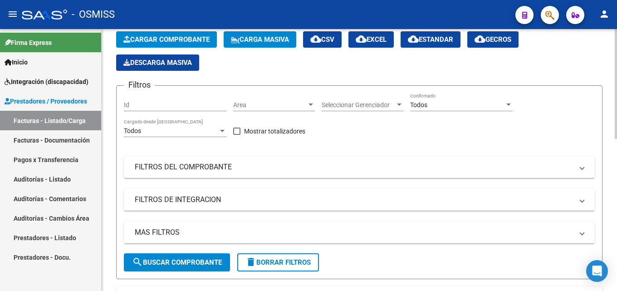
click at [617, 278] on div at bounding box center [616, 160] width 2 height 262
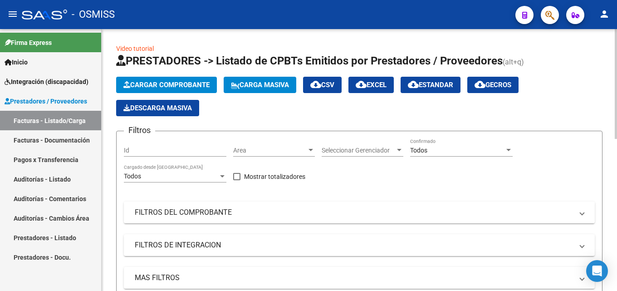
click at [151, 87] on span "Cargar Comprobante" at bounding box center [166, 85] width 86 height 8
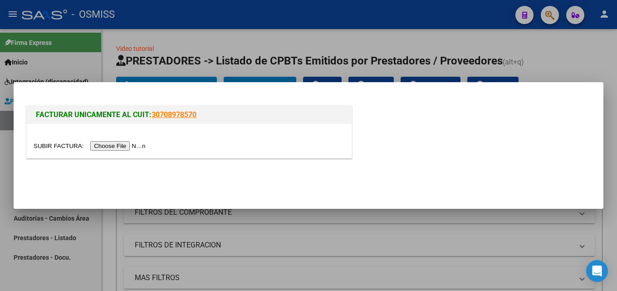
click at [120, 155] on div at bounding box center [189, 141] width 325 height 34
click at [120, 148] on input "file" at bounding box center [91, 146] width 115 height 10
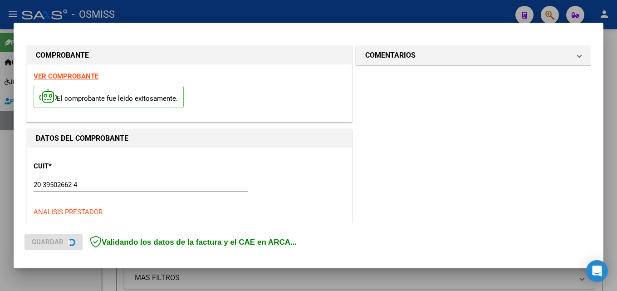
scroll to position [221, 0]
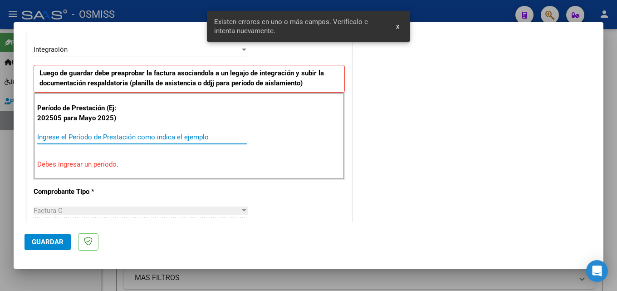
click at [85, 139] on input "Ingrese el Período de Prestación como indica el ejemplo" at bounding box center [142, 137] width 210 height 8
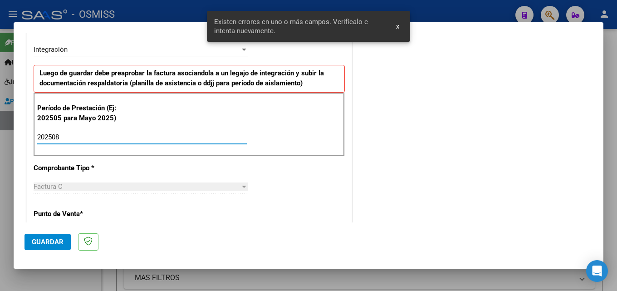
type input "202508"
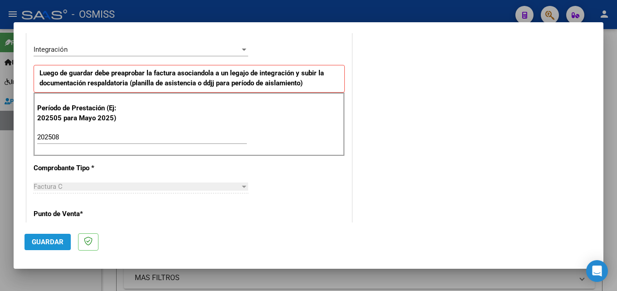
click at [33, 239] on span "Guardar" at bounding box center [48, 242] width 32 height 8
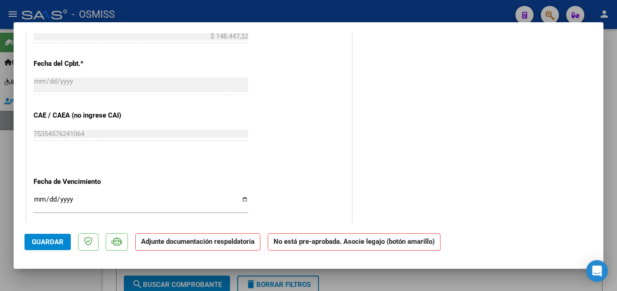
scroll to position [499, 0]
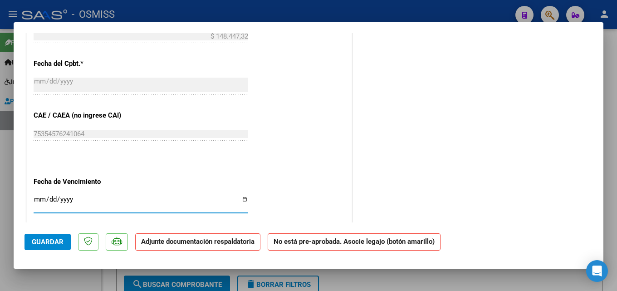
click at [80, 207] on input "Ingresar la fecha" at bounding box center [141, 203] width 215 height 15
type input "[DATE]"
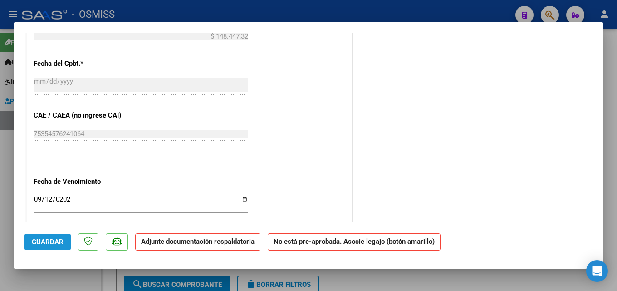
drag, startPoint x: 46, startPoint y: 233, endPoint x: 56, endPoint y: 230, distance: 10.6
click at [46, 234] on button "Guardar" at bounding box center [48, 242] width 46 height 16
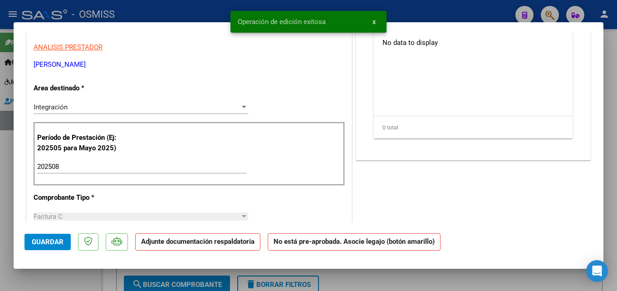
scroll to position [0, 0]
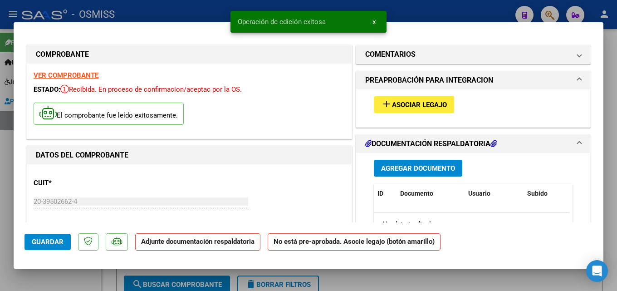
click at [436, 98] on button "add Asociar Legajo" at bounding box center [414, 104] width 80 height 17
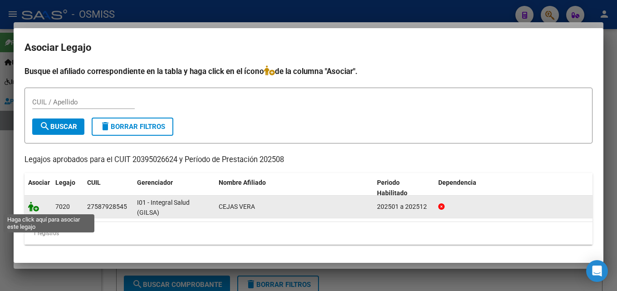
click at [31, 208] on icon at bounding box center [33, 206] width 11 height 10
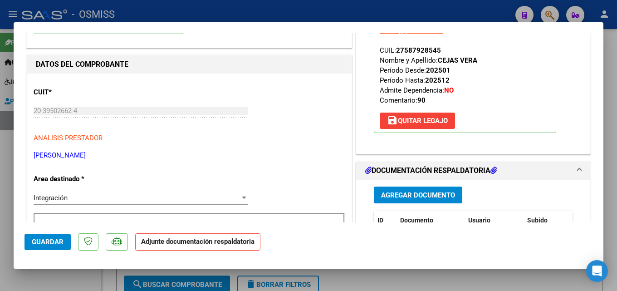
scroll to position [181, 0]
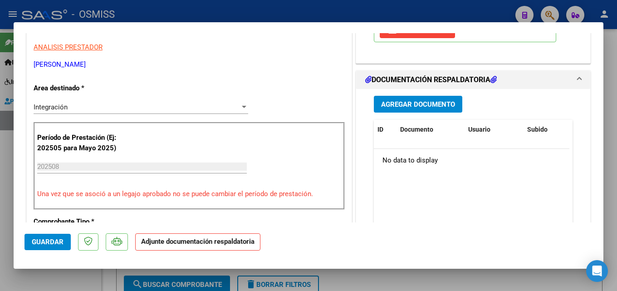
click at [440, 114] on div "Agregar Documento ID Documento Usuario Subido Acción No data to display 0 total…" at bounding box center [473, 179] width 212 height 181
click at [417, 110] on button "Agregar Documento" at bounding box center [418, 104] width 88 height 17
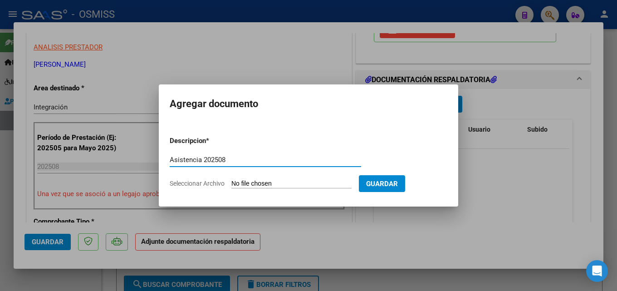
type input "Asistencia 202508"
click at [270, 182] on input "Seleccionar Archivo" at bounding box center [291, 184] width 120 height 9
type input "C:\fakepath\Santoro. Asistencia 202508.pdf"
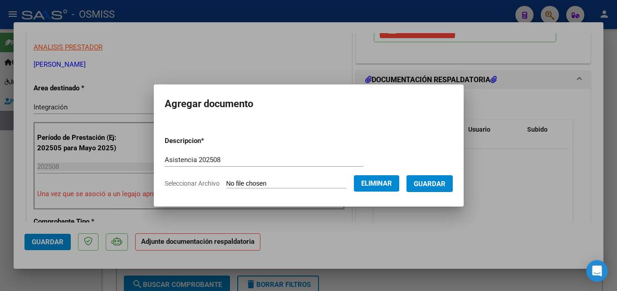
click at [446, 185] on span "Guardar" at bounding box center [430, 184] width 32 height 8
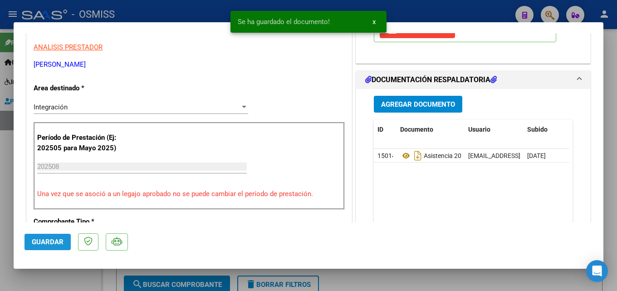
click at [43, 237] on button "Guardar" at bounding box center [48, 242] width 46 height 16
click at [11, 214] on div at bounding box center [308, 145] width 617 height 291
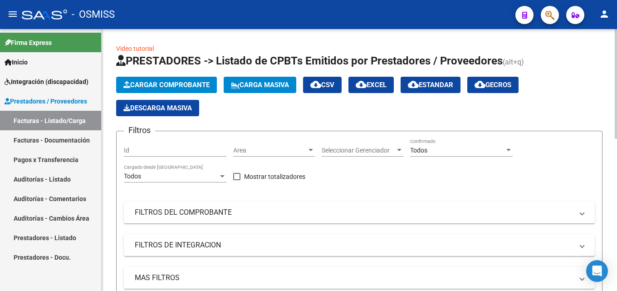
click at [211, 74] on app-list-header "PRESTADORES -> Listado de CPBTs Emitidos por Prestadores / Proveedores (alt+q) …" at bounding box center [359, 189] width 486 height 271
click at [213, 83] on button "Cargar Comprobante" at bounding box center [166, 85] width 101 height 16
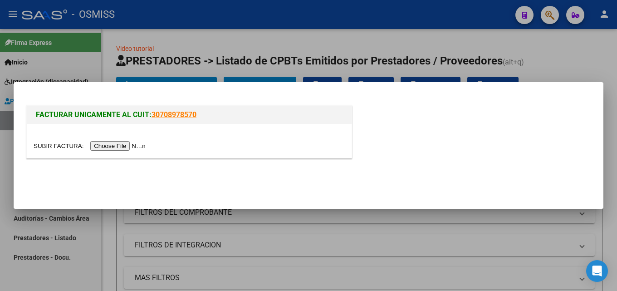
click at [139, 143] on input "file" at bounding box center [91, 146] width 115 height 10
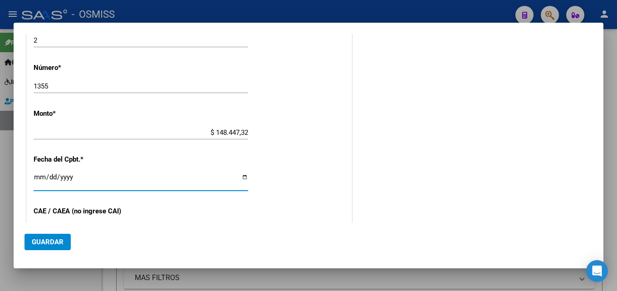
scroll to position [482, 0]
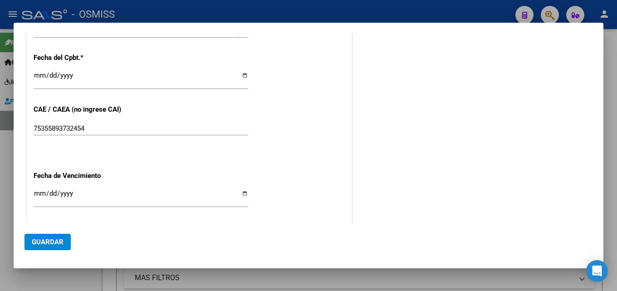
drag, startPoint x: 118, startPoint y: 154, endPoint x: 68, endPoint y: 175, distance: 54.5
click at [71, 193] on input "[DATE]" at bounding box center [141, 197] width 215 height 15
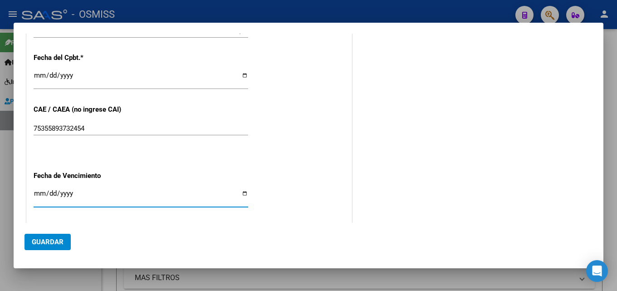
scroll to position [576, 0]
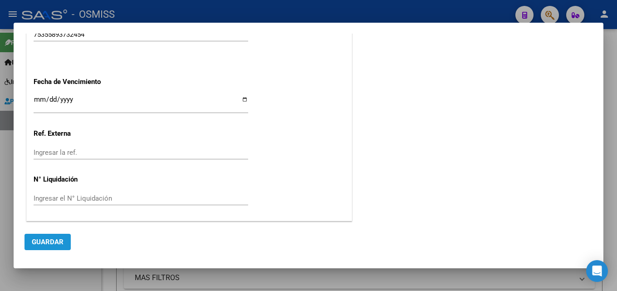
click at [46, 238] on span "Guardar" at bounding box center [48, 242] width 32 height 8
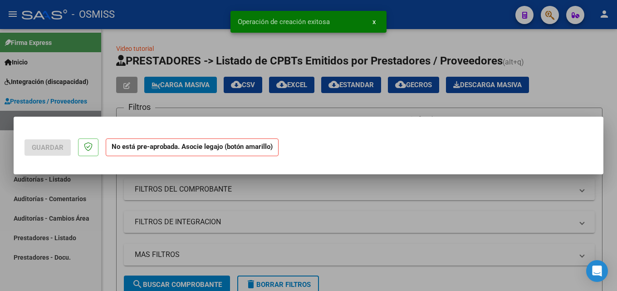
scroll to position [0, 0]
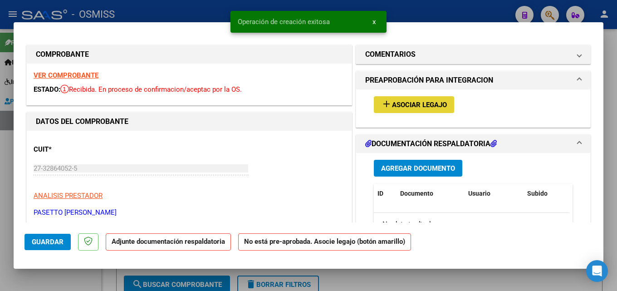
click at [432, 103] on span "Asociar Legajo" at bounding box center [419, 105] width 55 height 8
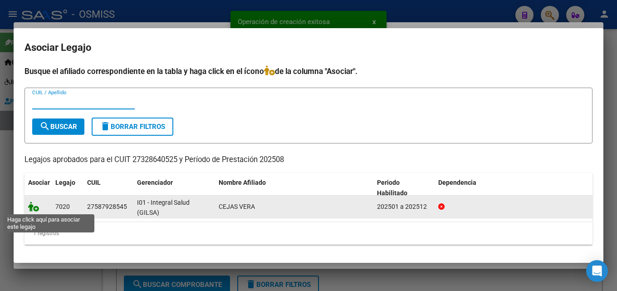
click at [38, 206] on icon at bounding box center [33, 206] width 11 height 10
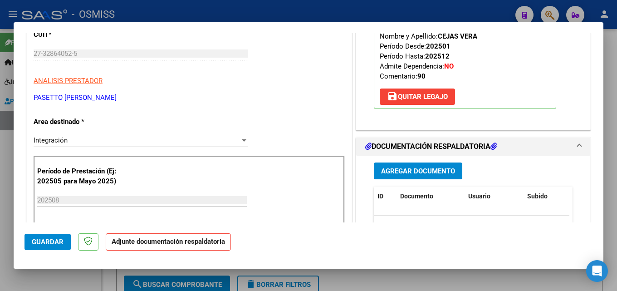
scroll to position [229, 0]
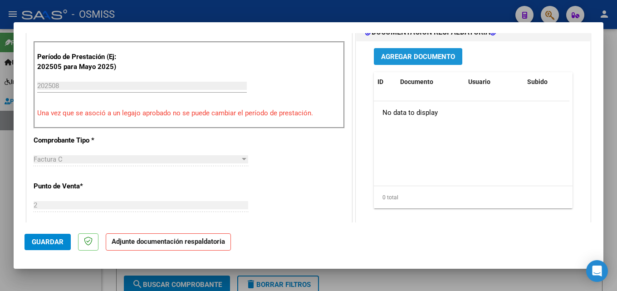
click at [406, 49] on button "Agregar Documento" at bounding box center [418, 56] width 88 height 17
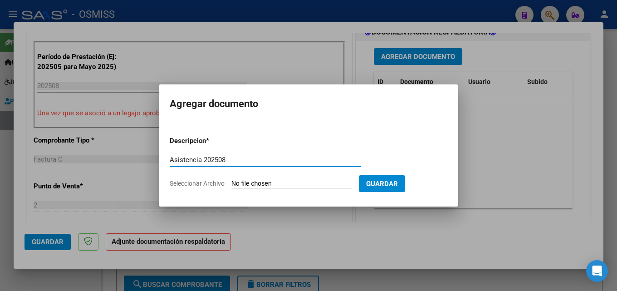
click at [246, 181] on input "Seleccionar Archivo" at bounding box center [291, 184] width 120 height 9
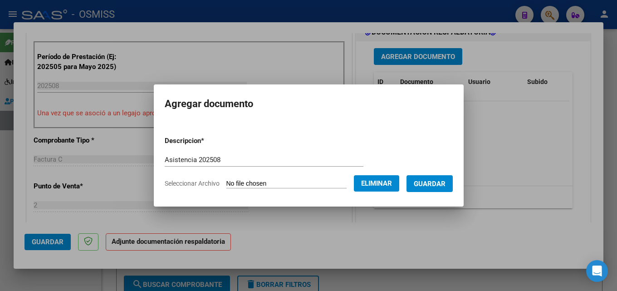
click at [437, 186] on span "Guardar" at bounding box center [430, 184] width 32 height 8
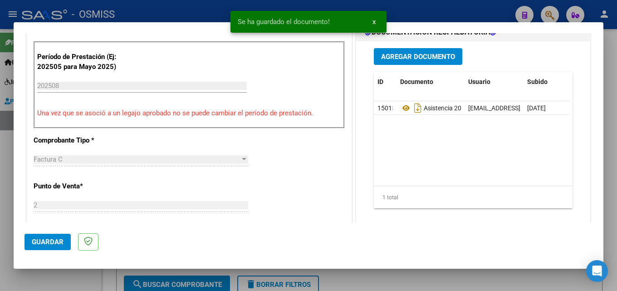
drag, startPoint x: 44, startPoint y: 229, endPoint x: 42, endPoint y: 239, distance: 10.6
click at [43, 229] on mat-dialog-actions "Guardar" at bounding box center [309, 240] width 568 height 36
click at [42, 239] on span "Guardar" at bounding box center [48, 242] width 32 height 8
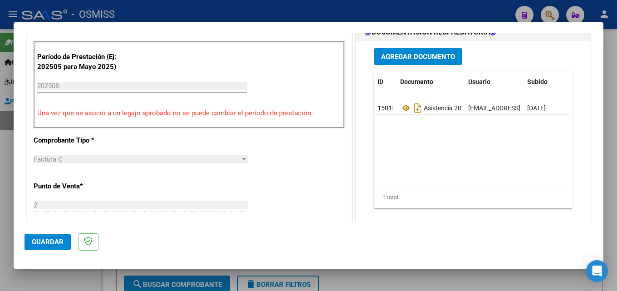
click at [0, 245] on div at bounding box center [308, 145] width 617 height 291
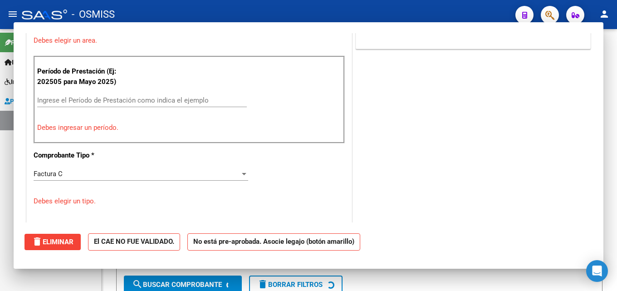
scroll to position [0, 0]
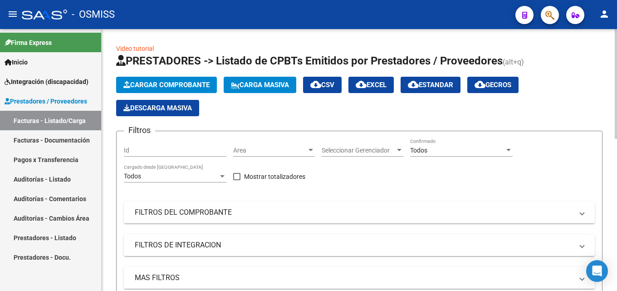
click at [172, 74] on app-list-header "PRESTADORES -> Listado de CPBTs Emitidos por Prestadores / Proveedores (alt+q) …" at bounding box center [359, 189] width 486 height 271
click at [172, 82] on span "Cargar Comprobante" at bounding box center [166, 85] width 86 height 8
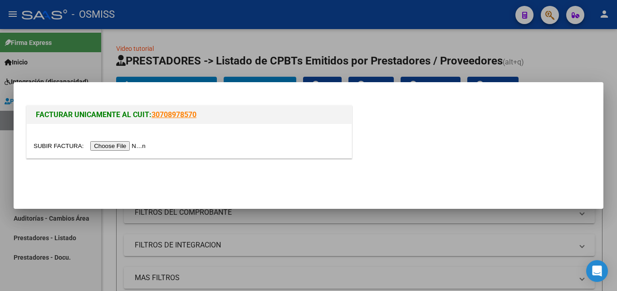
click at [134, 144] on input "file" at bounding box center [91, 146] width 115 height 10
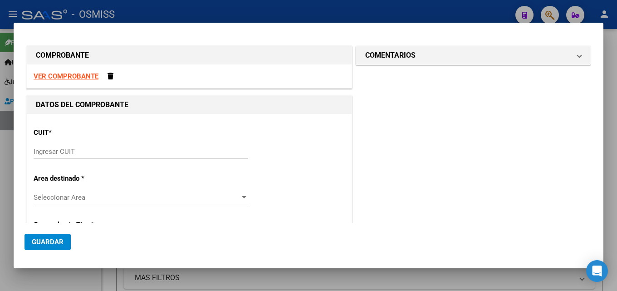
click at [106, 149] on input "Ingresar CUIT" at bounding box center [141, 151] width 215 height 8
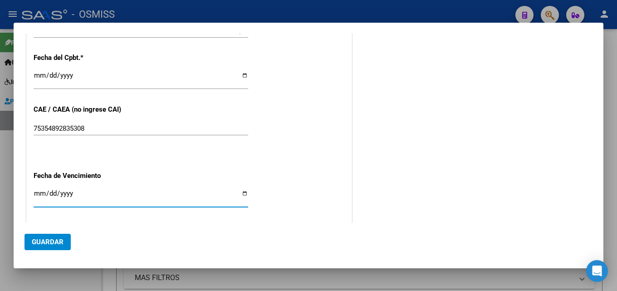
scroll to position [576, 0]
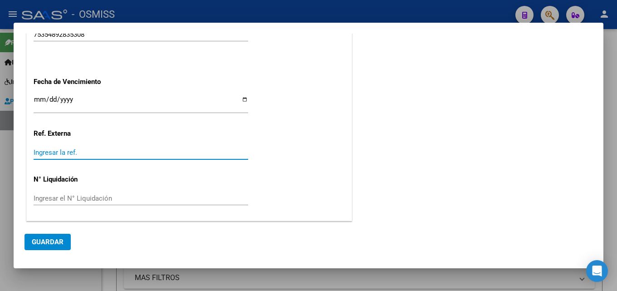
click at [32, 235] on button "Guardar" at bounding box center [48, 242] width 46 height 16
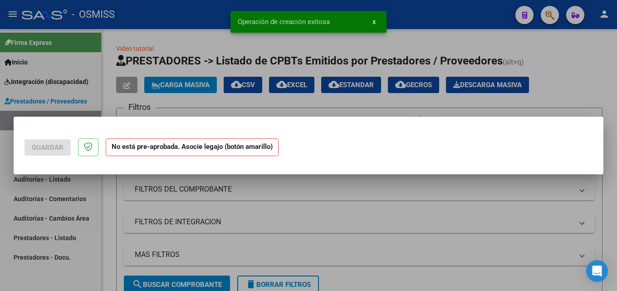
scroll to position [0, 0]
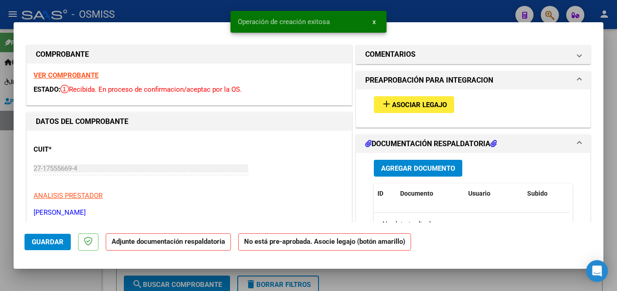
click at [399, 103] on span "Asociar Legajo" at bounding box center [419, 105] width 55 height 8
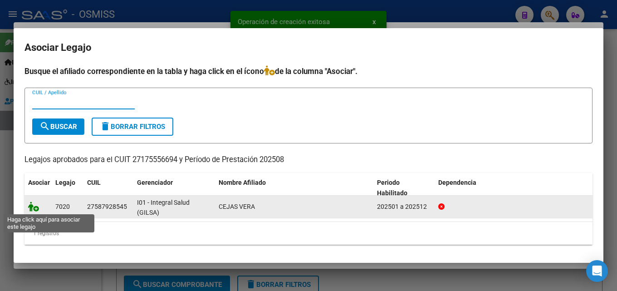
click at [36, 209] on icon at bounding box center [33, 206] width 11 height 10
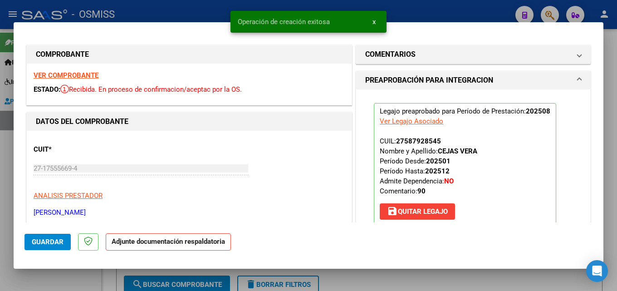
scroll to position [104, 0]
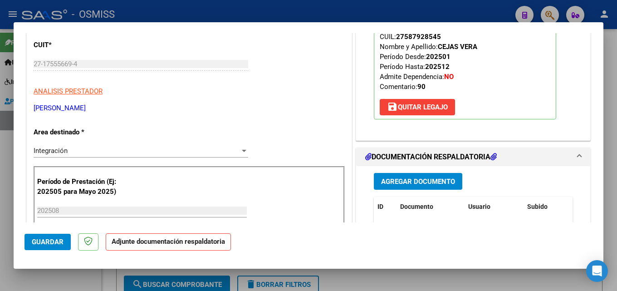
click at [411, 180] on span "Agregar Documento" at bounding box center [418, 181] width 74 height 8
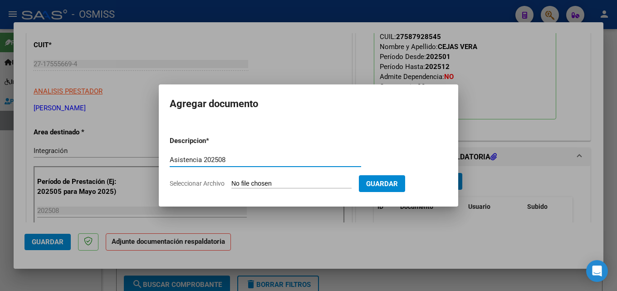
click at [260, 181] on input "Seleccionar Archivo" at bounding box center [291, 184] width 120 height 9
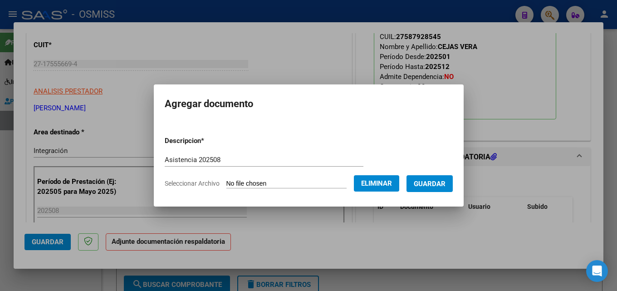
click at [440, 182] on span "Guardar" at bounding box center [430, 184] width 32 height 8
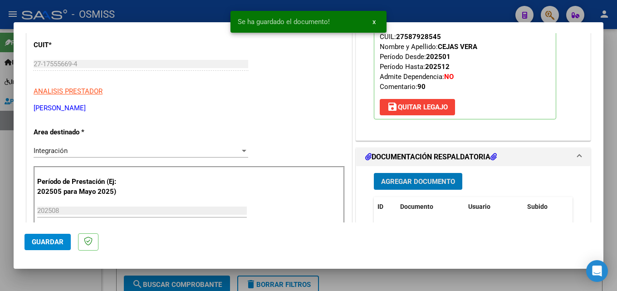
click at [51, 235] on button "Guardar" at bounding box center [48, 242] width 46 height 16
click at [13, 206] on div at bounding box center [308, 145] width 617 height 291
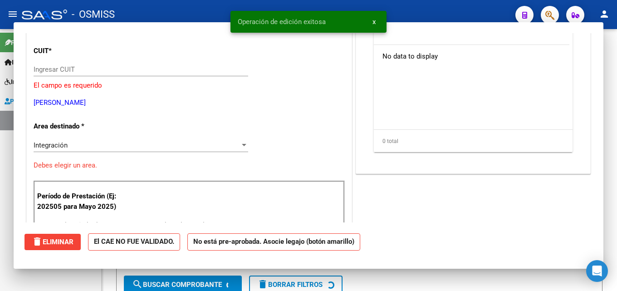
scroll to position [110, 0]
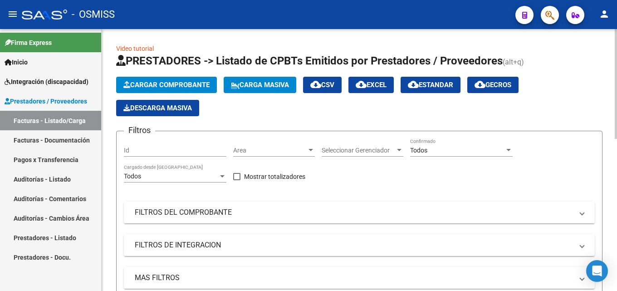
click at [186, 88] on span "Cargar Comprobante" at bounding box center [166, 85] width 86 height 8
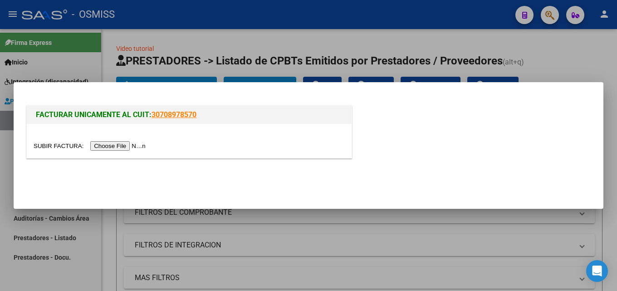
click at [128, 143] on input "file" at bounding box center [91, 146] width 115 height 10
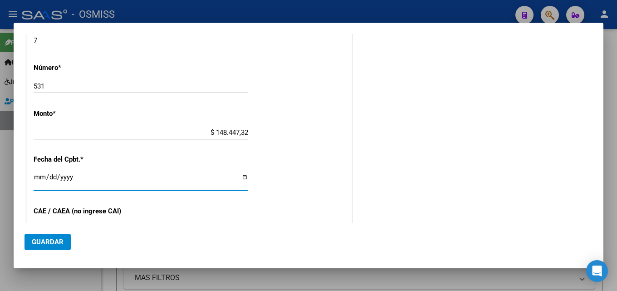
scroll to position [482, 0]
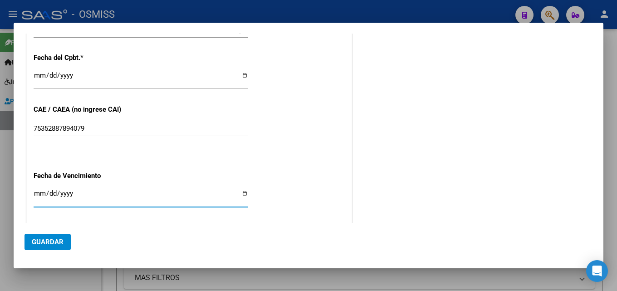
drag, startPoint x: 104, startPoint y: 153, endPoint x: 77, endPoint y: 108, distance: 52.1
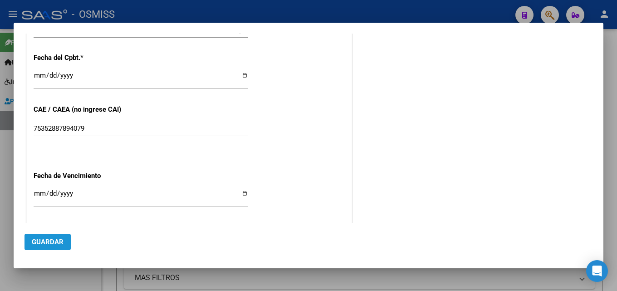
click at [50, 236] on button "Guardar" at bounding box center [48, 242] width 46 height 16
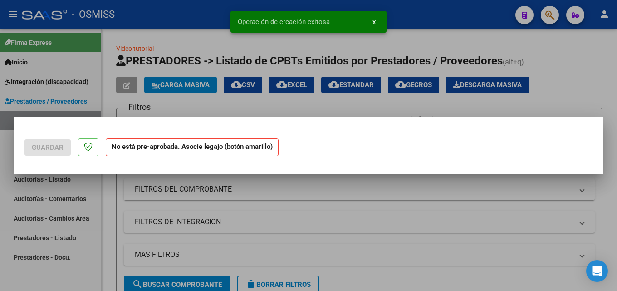
scroll to position [0, 0]
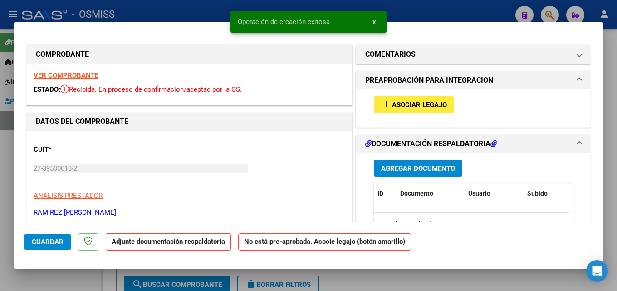
click at [401, 107] on span "Asociar Legajo" at bounding box center [419, 105] width 55 height 8
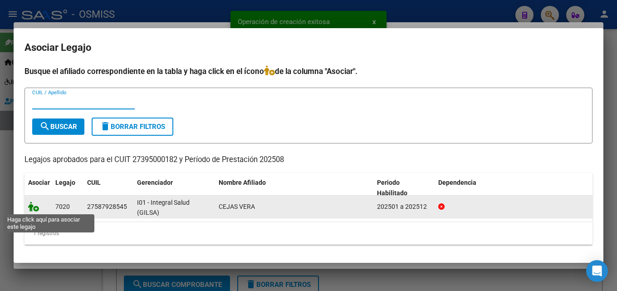
click at [32, 207] on icon at bounding box center [33, 206] width 11 height 10
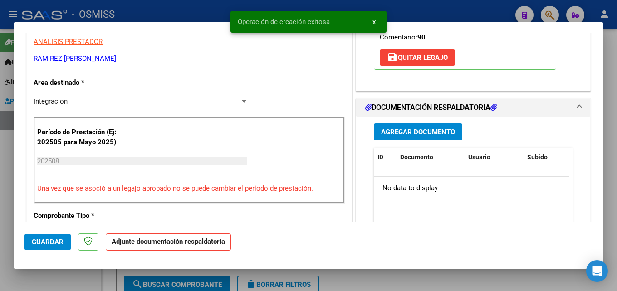
scroll to position [172, 0]
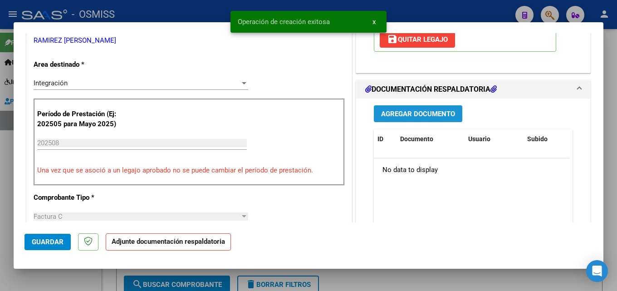
click at [437, 115] on span "Agregar Documento" at bounding box center [418, 114] width 74 height 8
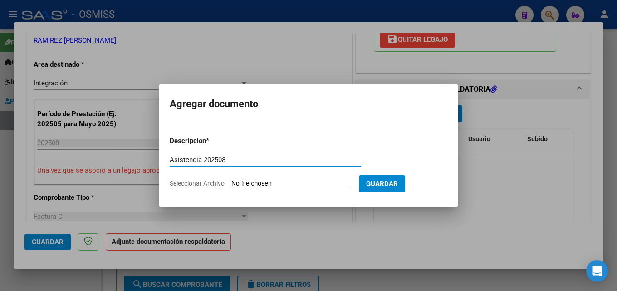
click at [257, 185] on input "Seleccionar Archivo" at bounding box center [291, 184] width 120 height 9
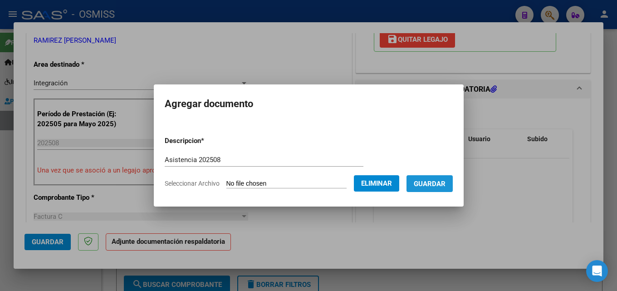
click at [441, 180] on span "Guardar" at bounding box center [430, 184] width 32 height 8
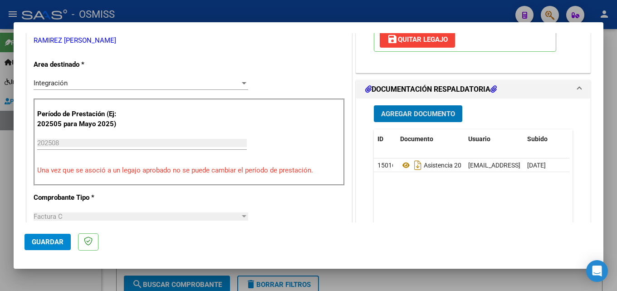
click at [56, 245] on span "Guardar" at bounding box center [48, 242] width 32 height 8
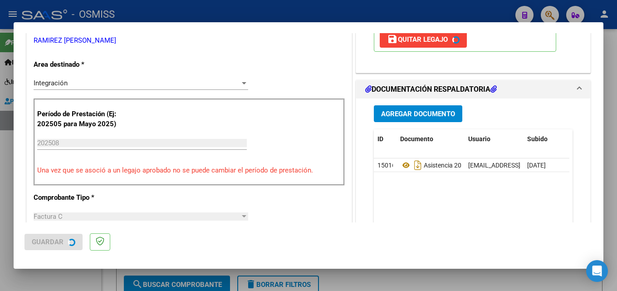
click at [0, 220] on div at bounding box center [308, 145] width 617 height 291
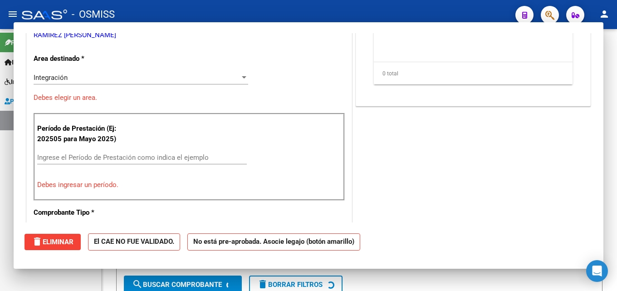
scroll to position [167, 0]
